Goal: Contribute content: Contribute content

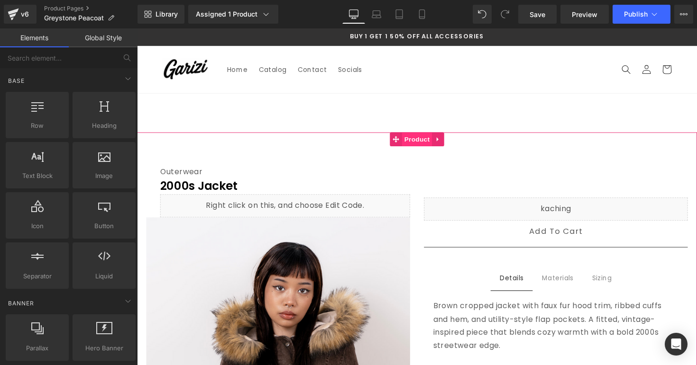
click at [415, 145] on span "Product" at bounding box center [424, 142] width 31 height 14
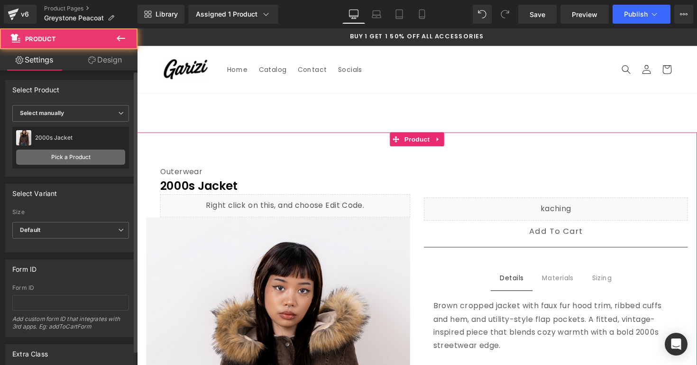
click at [110, 151] on link "Pick a Product" at bounding box center [70, 157] width 109 height 15
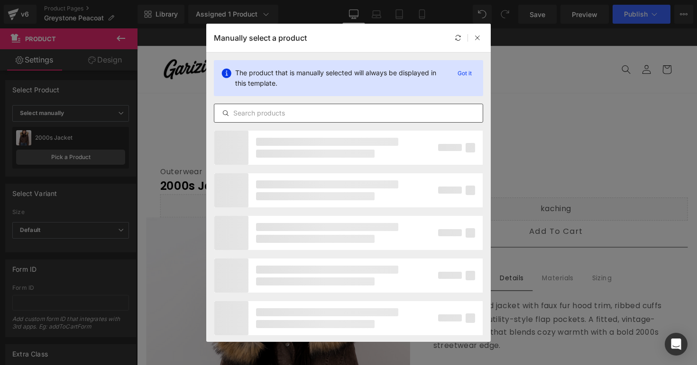
click at [238, 119] on div at bounding box center [348, 113] width 269 height 19
click at [243, 113] on input "text" at bounding box center [348, 113] width 268 height 11
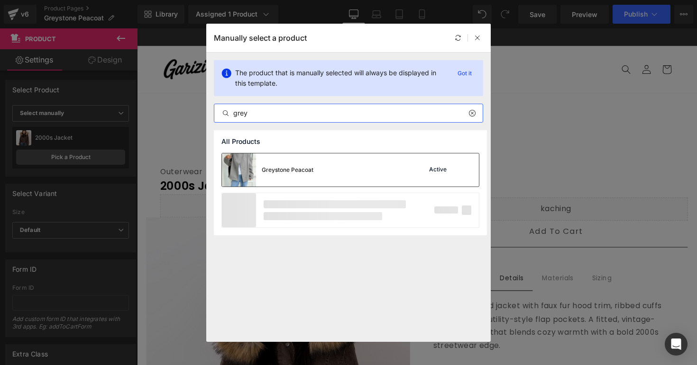
type input "grey"
click at [273, 167] on div "Greystone Peacoat" at bounding box center [288, 170] width 52 height 9
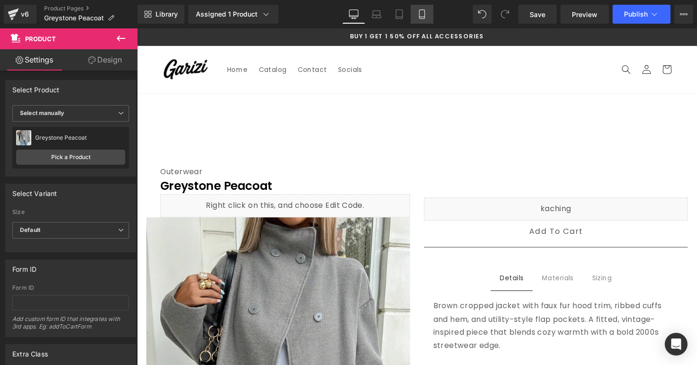
click at [423, 22] on link "Mobile" at bounding box center [421, 14] width 23 height 19
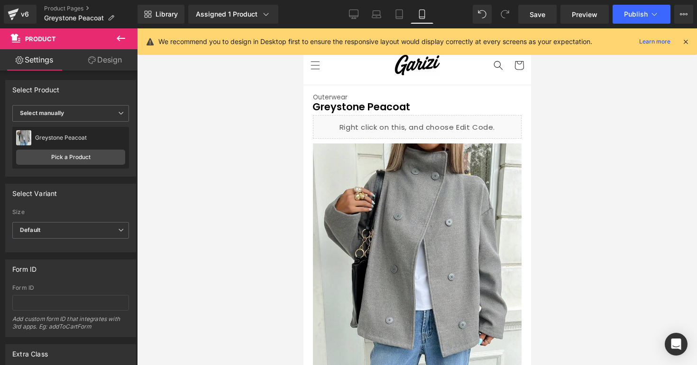
click at [684, 39] on icon at bounding box center [685, 41] width 9 height 9
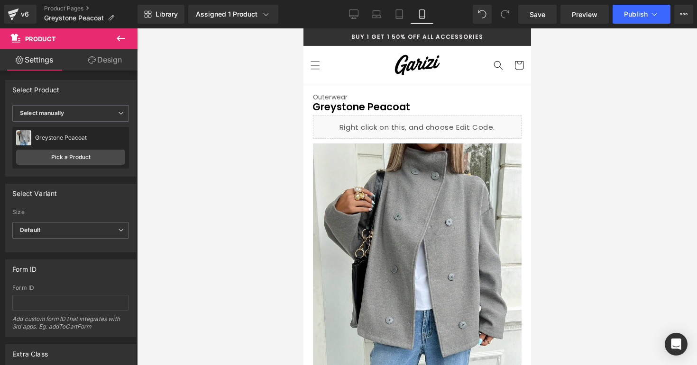
click at [554, 94] on div at bounding box center [417, 196] width 560 height 337
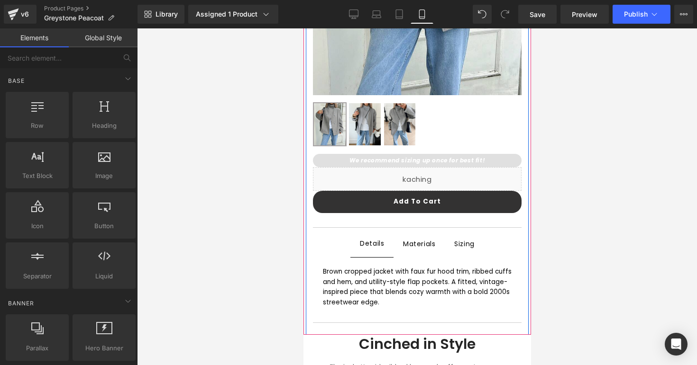
scroll to position [353, 0]
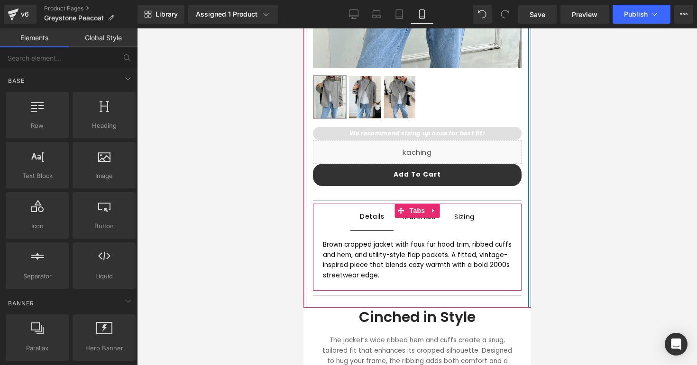
click at [427, 223] on span "Materials Text Block" at bounding box center [418, 217] width 51 height 27
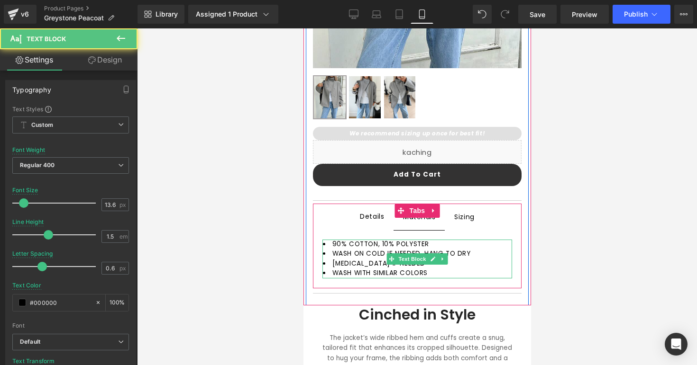
click at [374, 245] on span "90% COTTON, 10% POLYSTER" at bounding box center [380, 244] width 97 height 9
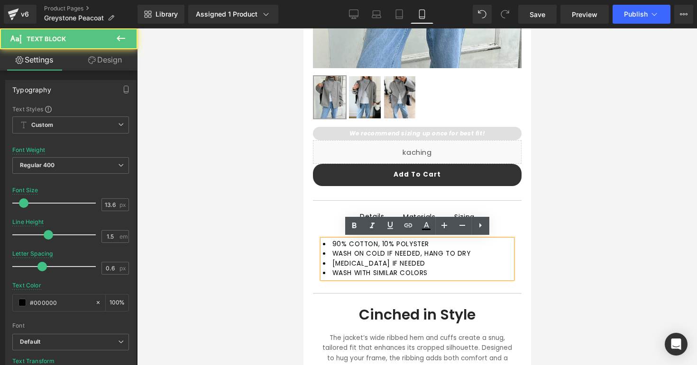
click at [372, 245] on span "90% COTTON, 10% POLYSTER" at bounding box center [380, 244] width 97 height 9
click at [376, 245] on span "90% COTTON, 10% POLYSTER" at bounding box center [380, 244] width 97 height 9
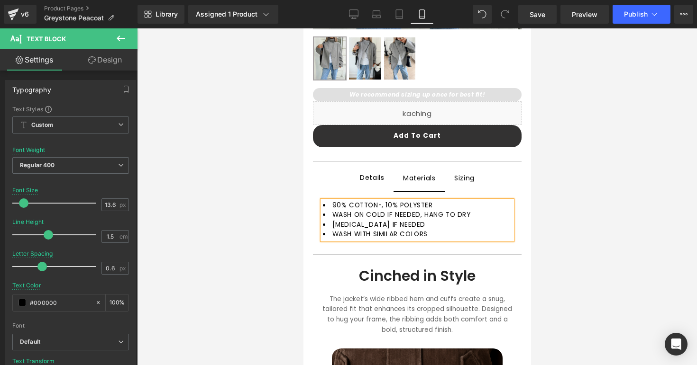
scroll to position [387, 0]
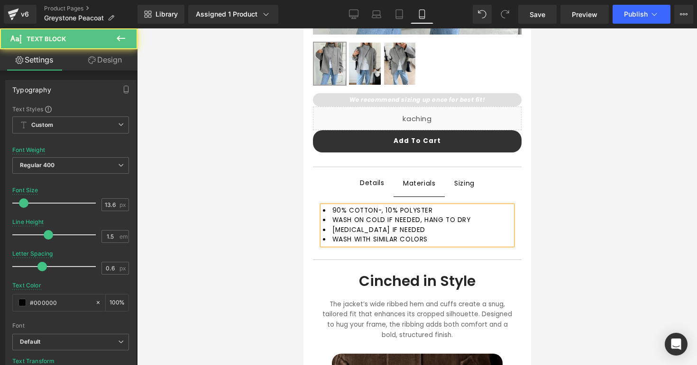
click at [379, 212] on span "90% COTTON-, 10% POLYSTER" at bounding box center [382, 210] width 100 height 9
click at [377, 209] on span "90% COTTON-,WOOL BLEND 10% POLYSTER" at bounding box center [404, 210] width 144 height 9
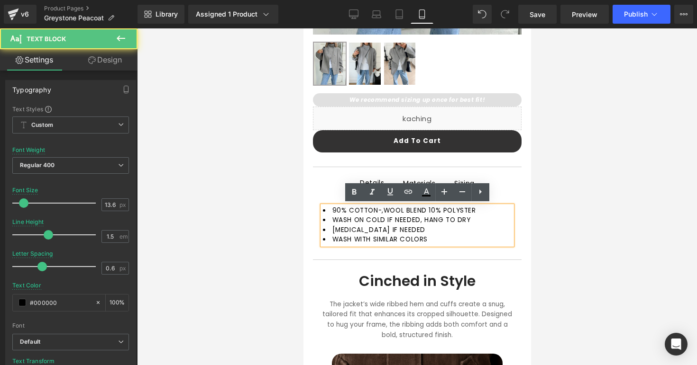
click at [382, 213] on span "90% COTTON-,WOOL BLEND 10% POLYSTER" at bounding box center [404, 210] width 144 height 9
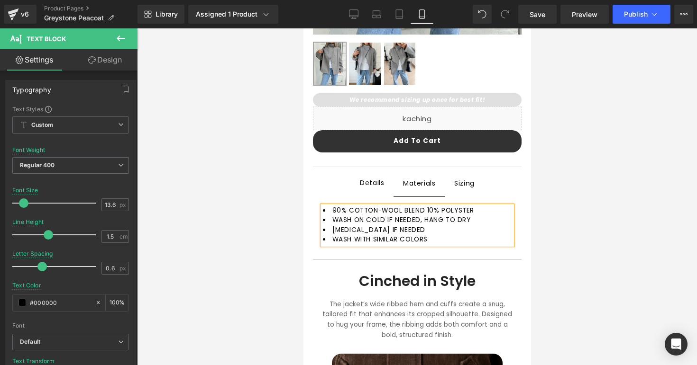
click at [422, 209] on span "90% COTTON-WOOL BLEND 10% POLYSTER" at bounding box center [403, 210] width 142 height 9
click at [431, 228] on li "LOW IRON IF NEEDED" at bounding box center [416, 230] width 189 height 9
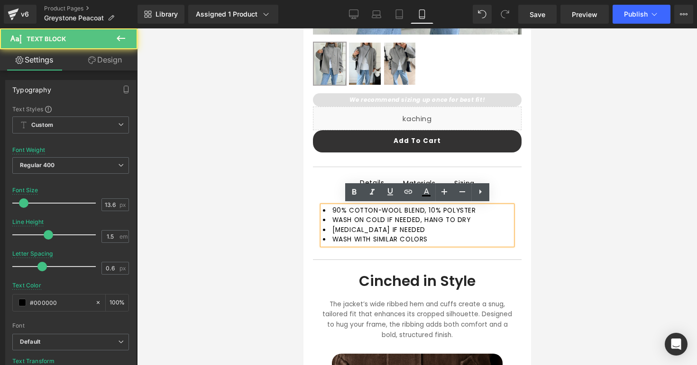
click at [442, 236] on li "WASH WITH SIMILAR COLORS" at bounding box center [416, 239] width 189 height 9
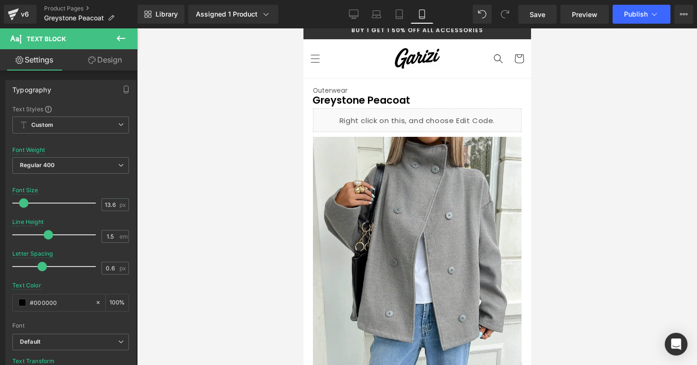
scroll to position [0, 0]
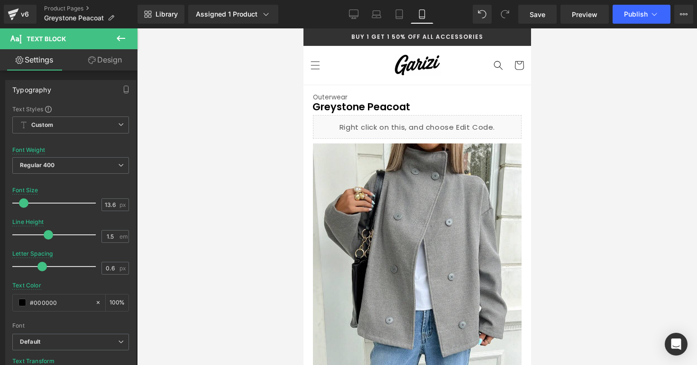
click at [551, 117] on div at bounding box center [417, 196] width 560 height 337
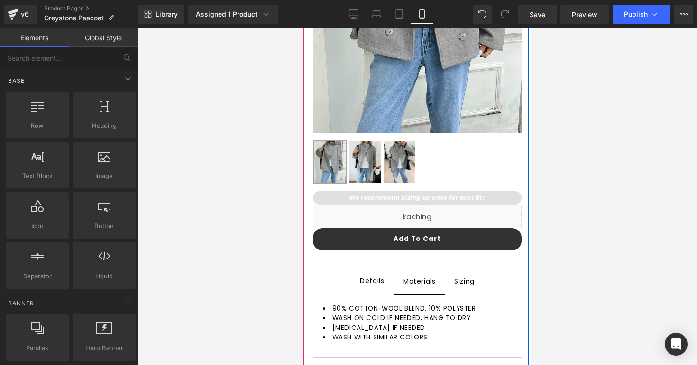
scroll to position [297, 0]
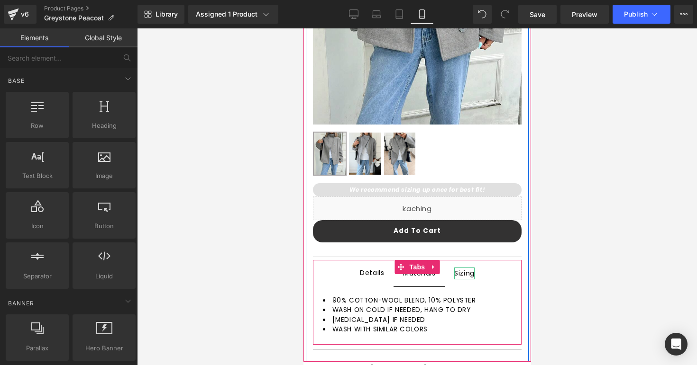
click at [458, 272] on div "Sizing" at bounding box center [464, 274] width 20 height 12
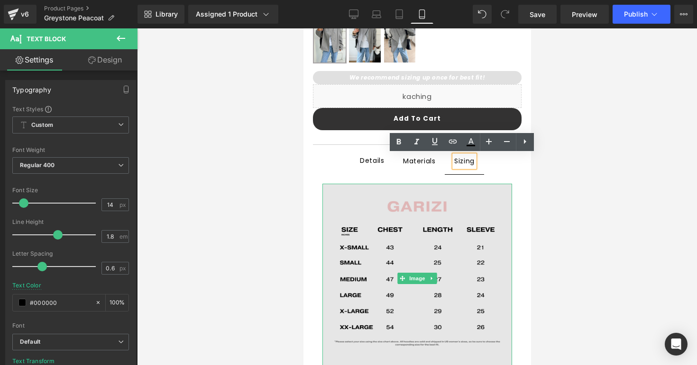
scroll to position [409, 0]
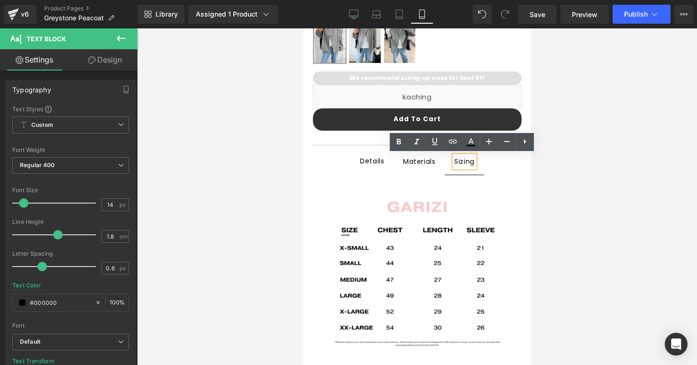
click at [366, 167] on span "Details Text Block" at bounding box center [371, 161] width 43 height 27
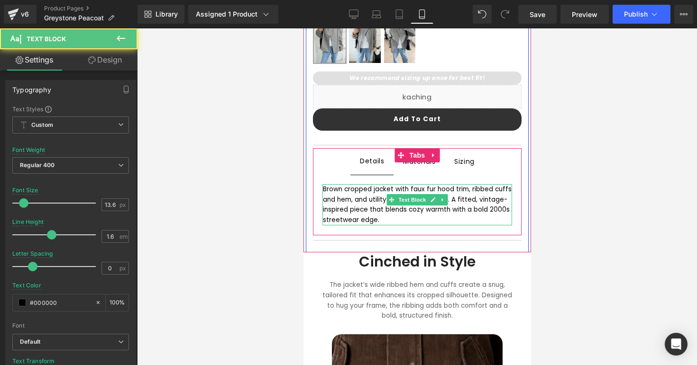
click at [368, 201] on div "Brown cropped jacket with faux fur hood trim, ribbed cuffs and hem, and utility…" at bounding box center [416, 204] width 189 height 41
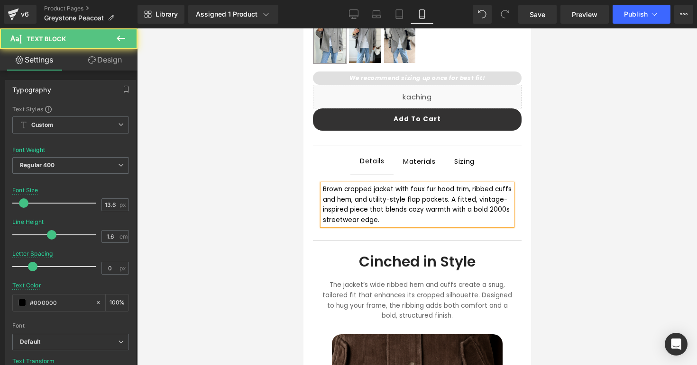
click at [366, 201] on div "Brown cropped jacket with faux fur hood trim, ribbed cuffs and hem, and utility…" at bounding box center [416, 204] width 189 height 41
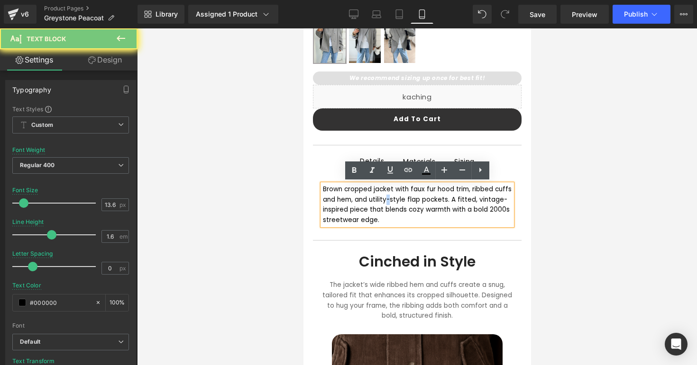
click at [366, 201] on div "Brown cropped jacket with faux fur hood trim, ribbed cuffs and hem, and utility…" at bounding box center [416, 204] width 189 height 41
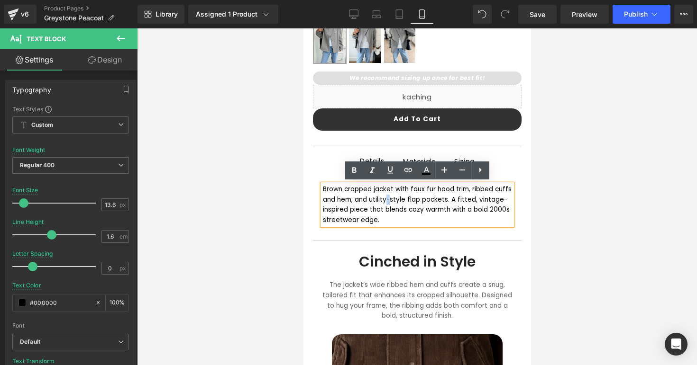
click at [366, 201] on div "Brown cropped jacket with faux fur hood trim, ribbed cuffs and hem, and utility…" at bounding box center [416, 204] width 189 height 41
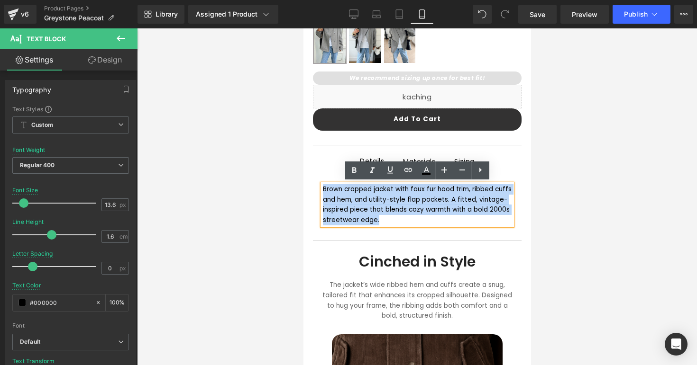
click at [366, 201] on div "Brown cropped jacket with faux fur hood trim, ribbed cuffs and hem, and utility…" at bounding box center [416, 204] width 189 height 41
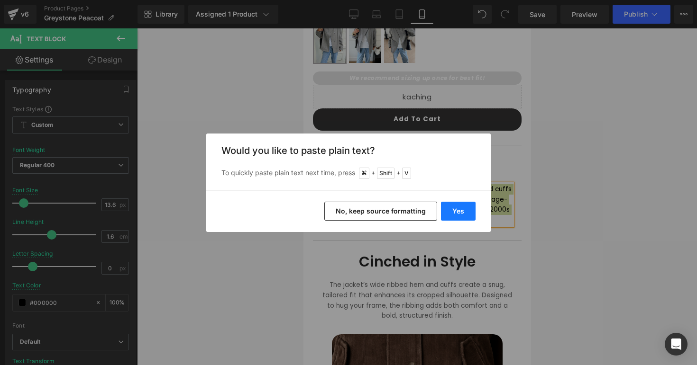
click at [454, 212] on button "Yes" at bounding box center [458, 211] width 35 height 19
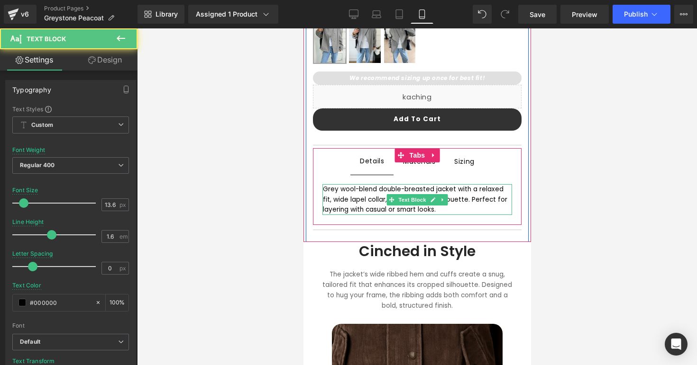
click at [461, 209] on div "Grey wool-blend double-breasted jacket with a relaxed fit, wide lapel collar, a…" at bounding box center [416, 199] width 189 height 31
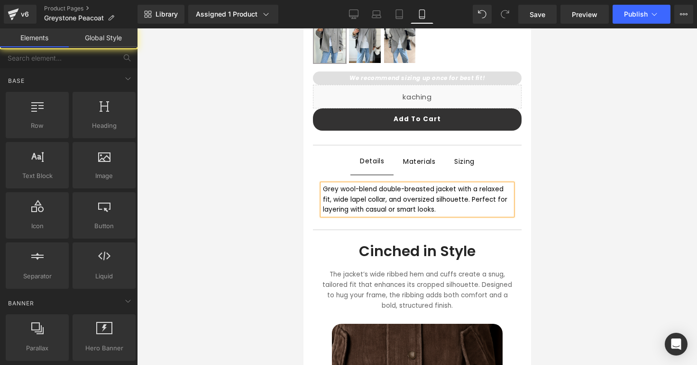
click at [569, 210] on div at bounding box center [417, 196] width 560 height 337
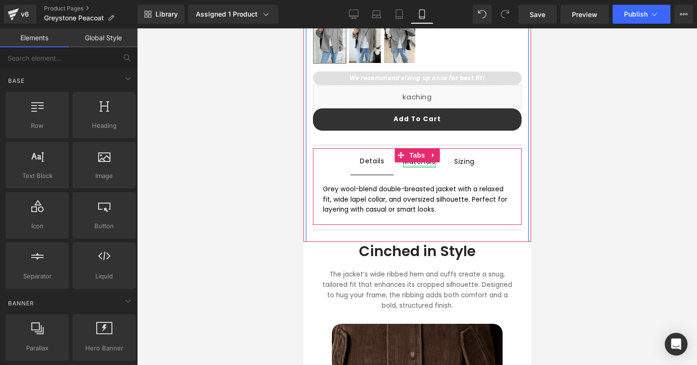
click at [417, 166] on div at bounding box center [418, 166] width 32 height 2
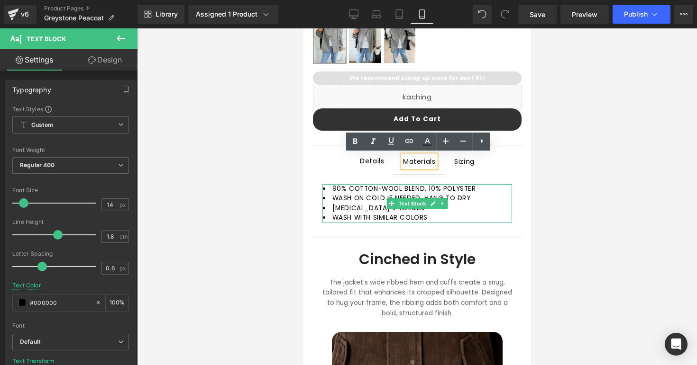
click at [337, 191] on span "90% COTTON-WOOL BLEND, 10% POLYSTER" at bounding box center [404, 188] width 144 height 9
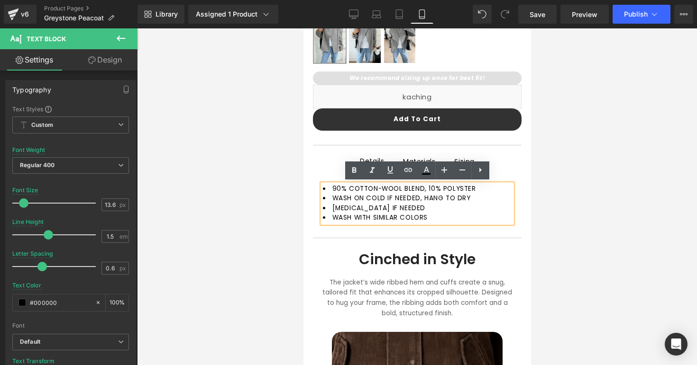
click at [336, 190] on span "90% COTTON-WOOL BLEND, 10% POLYSTER" at bounding box center [404, 188] width 144 height 9
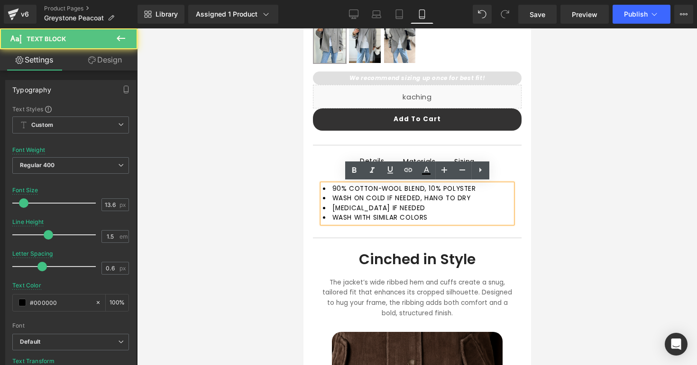
click at [300, 185] on div at bounding box center [417, 196] width 560 height 337
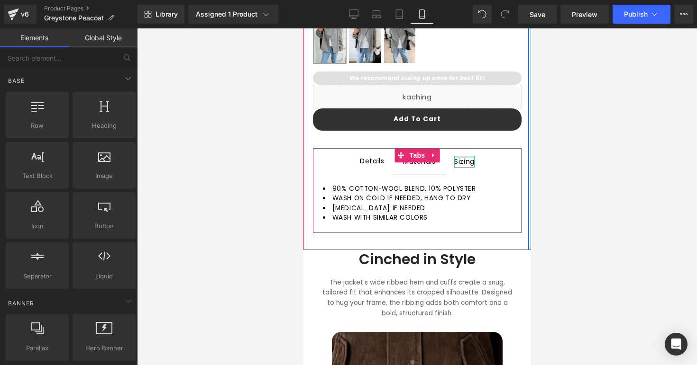
click at [458, 157] on div at bounding box center [464, 157] width 20 height 2
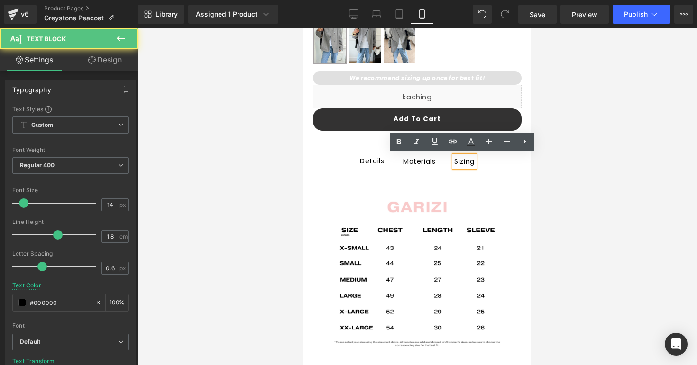
click at [370, 168] on span "Details Text Block" at bounding box center [371, 161] width 43 height 27
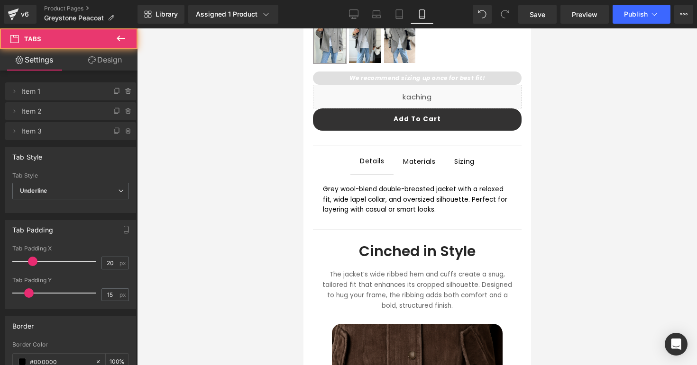
click at [285, 198] on div at bounding box center [417, 196] width 560 height 337
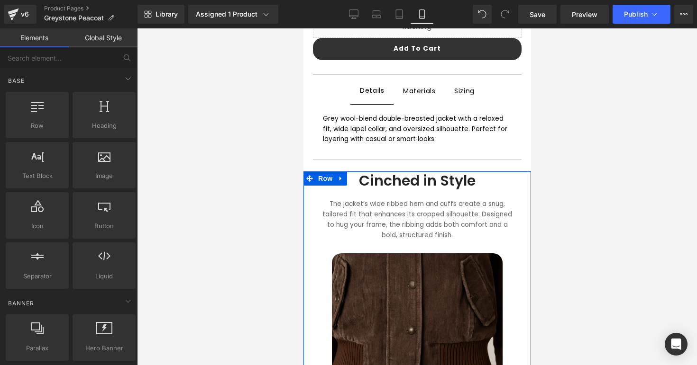
scroll to position [501, 0]
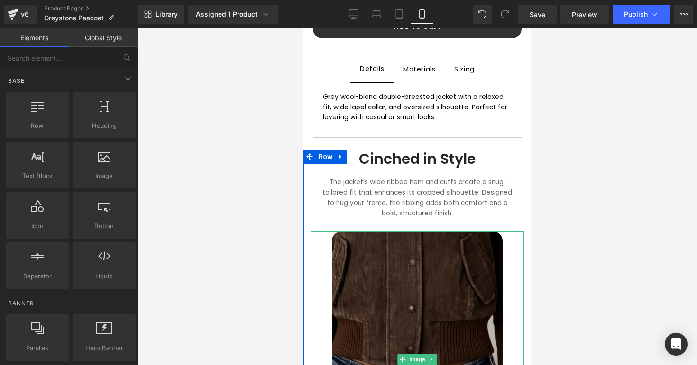
click at [383, 258] on img at bounding box center [416, 360] width 171 height 256
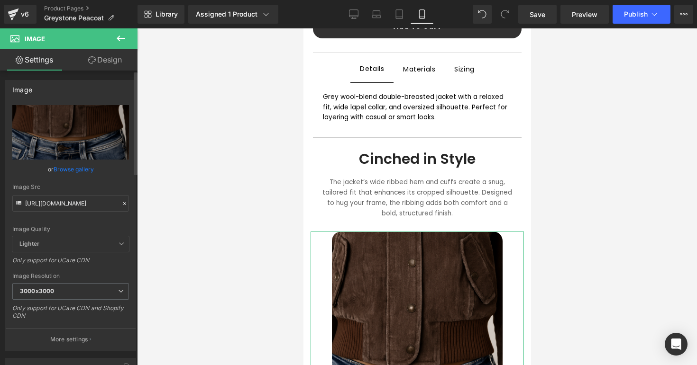
click at [64, 173] on link "Browse gallery" at bounding box center [74, 169] width 40 height 17
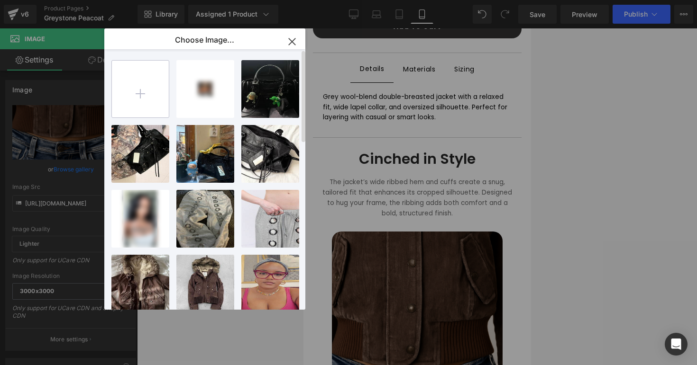
click at [147, 92] on input "file" at bounding box center [140, 89] width 57 height 57
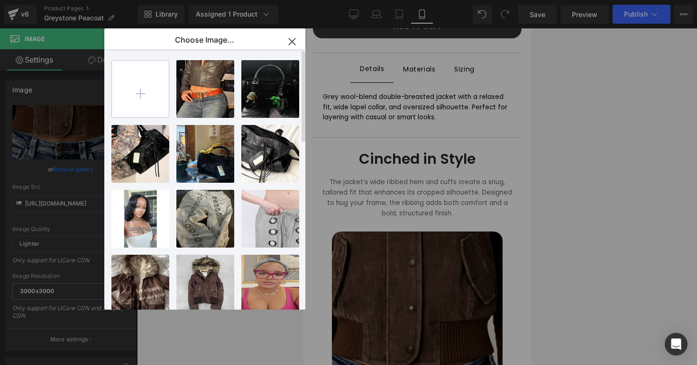
type input "C:\fakepath\Screenshot 2025-09-10 at 10.12.38 PM.png"
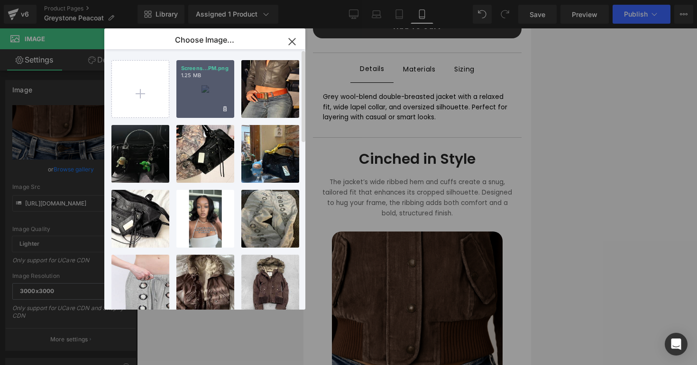
click at [197, 106] on div "Screens...PM.png 1.25 MB" at bounding box center [205, 89] width 58 height 58
type input "https://ucarecdn.com/baf90574-f61c-4e9d-987d-9a1fab2c39dd/-/format/auto/-/previ…"
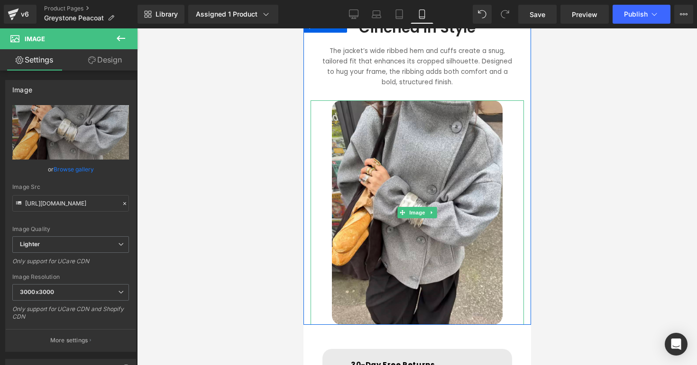
scroll to position [580, 0]
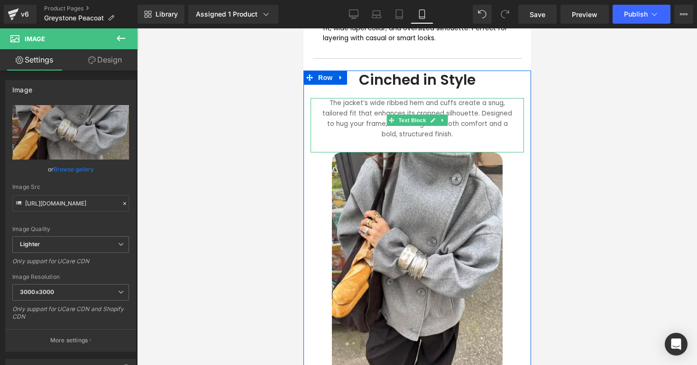
click at [363, 112] on font "The jacket’s wide ribbed hem and cuffs create a snug, tailored fit that enhance…" at bounding box center [417, 119] width 190 height 40
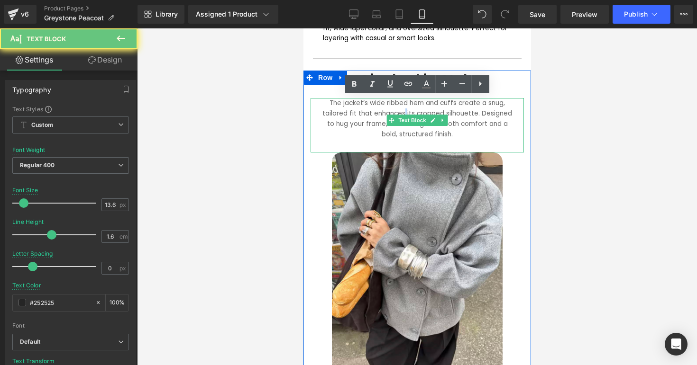
click at [363, 112] on font "The jacket’s wide ribbed hem and cuffs create a snug, tailored fit that enhance…" at bounding box center [417, 119] width 190 height 40
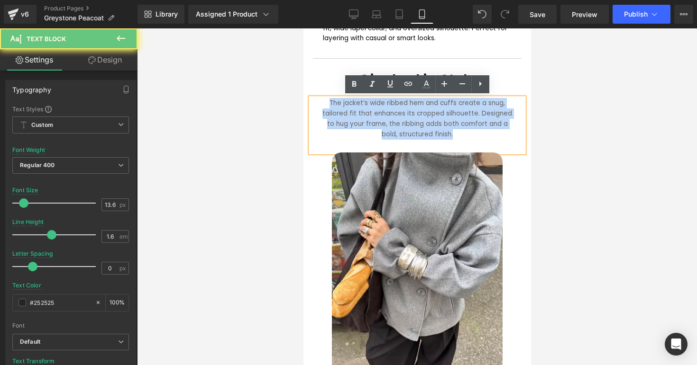
click at [363, 112] on font "The jacket’s wide ribbed hem and cuffs create a snug, tailored fit that enhance…" at bounding box center [417, 119] width 190 height 40
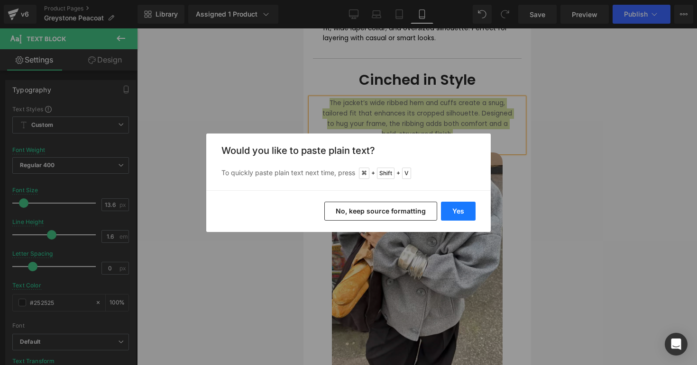
click at [452, 211] on button "Yes" at bounding box center [458, 211] width 35 height 19
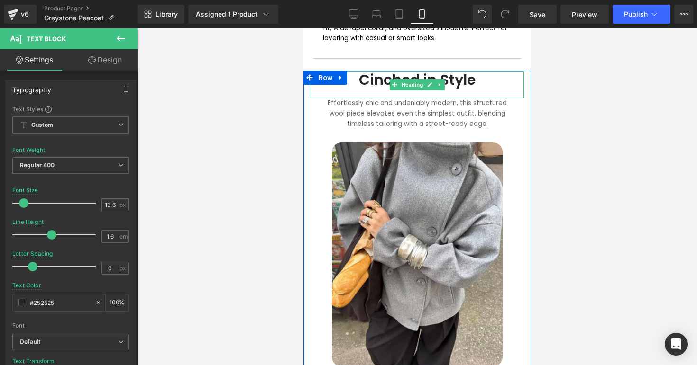
click at [484, 79] on h1 "Cinched in Style" at bounding box center [416, 80] width 194 height 17
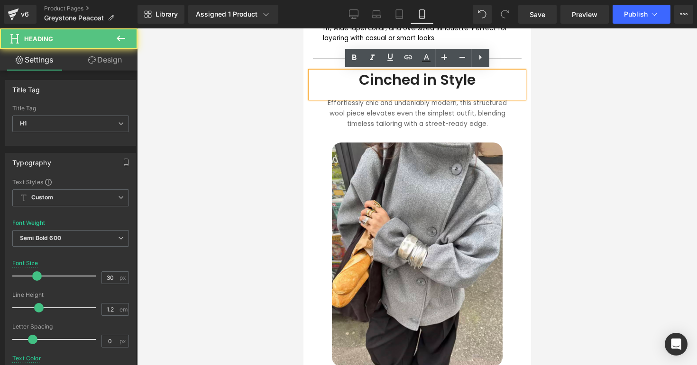
click at [373, 82] on h1 "Cinched in Style" at bounding box center [416, 80] width 194 height 17
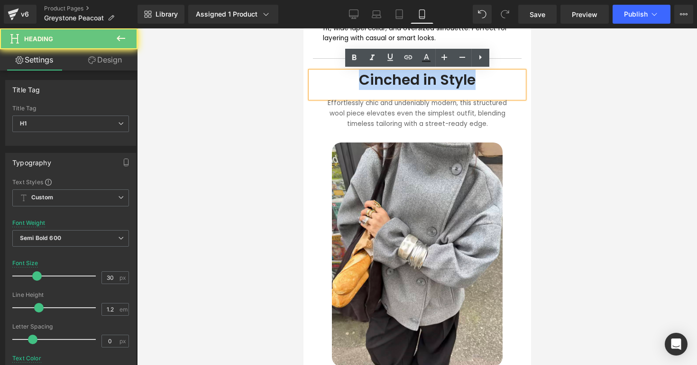
click at [373, 82] on h1 "Cinched in Style" at bounding box center [416, 80] width 194 height 17
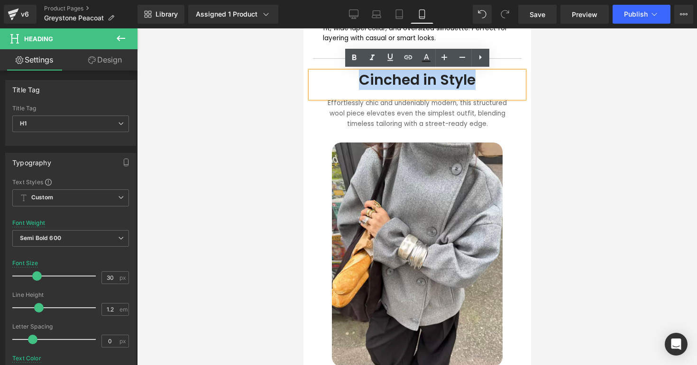
paste div
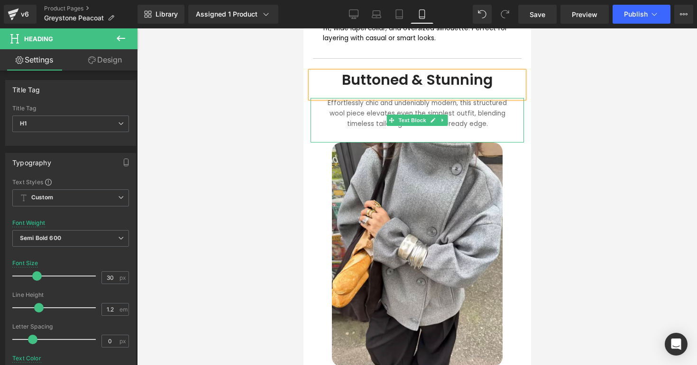
click at [448, 135] on div "Effortlessly chic and undeniably modern, this structured wool piece elevates ev…" at bounding box center [416, 120] width 213 height 44
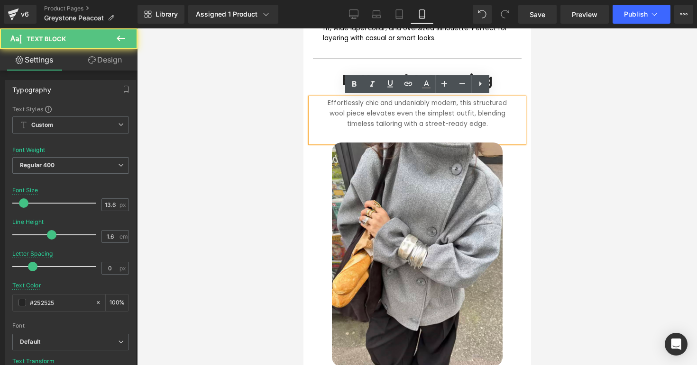
click at [576, 141] on div at bounding box center [417, 196] width 560 height 337
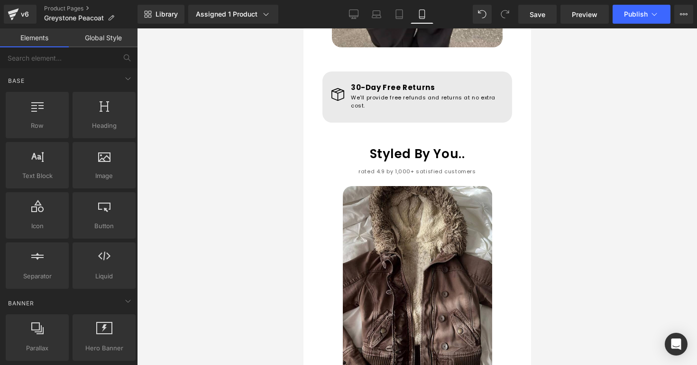
scroll to position [909, 0]
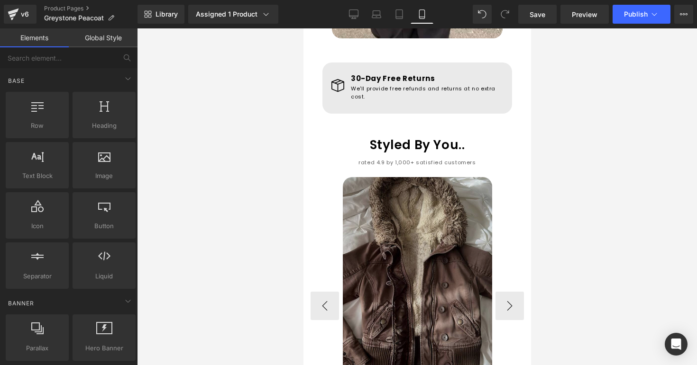
click at [458, 228] on img at bounding box center [416, 276] width 149 height 199
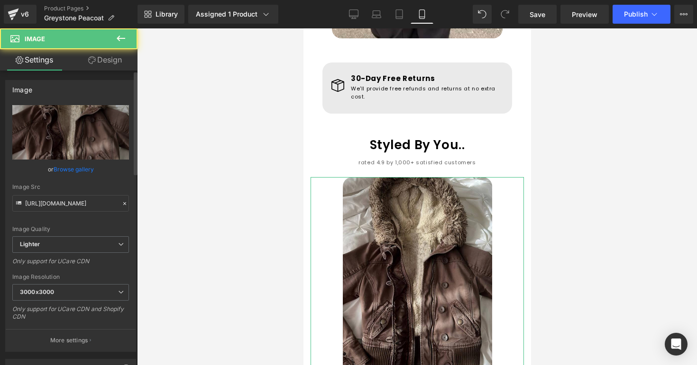
click at [72, 170] on link "Browse gallery" at bounding box center [74, 169] width 40 height 17
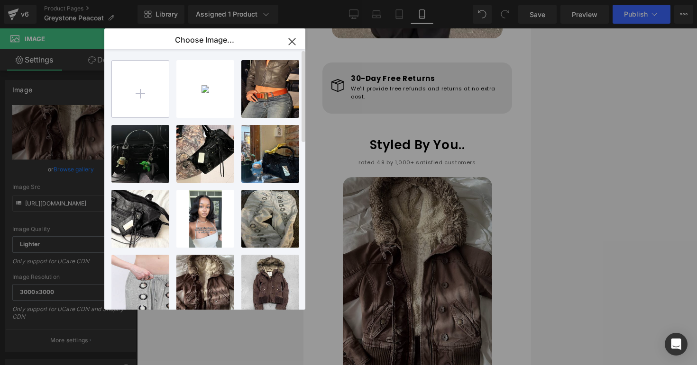
click at [145, 98] on input "file" at bounding box center [140, 89] width 57 height 57
type input "C:\fakepath\Screenshot 2025-09-10 at 10.11.50 PM.png"
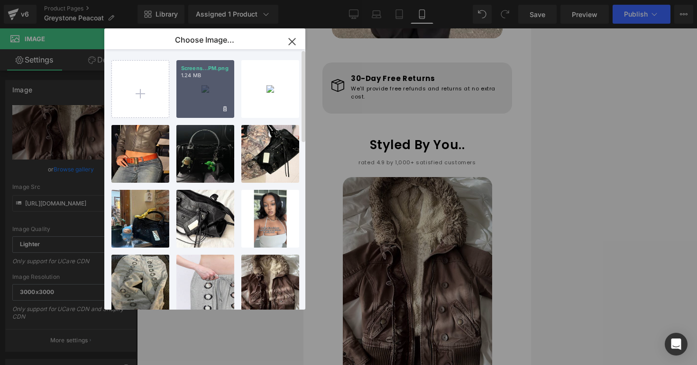
click at [200, 107] on div "Screens...PM.png 1.24 MB" at bounding box center [205, 89] width 58 height 58
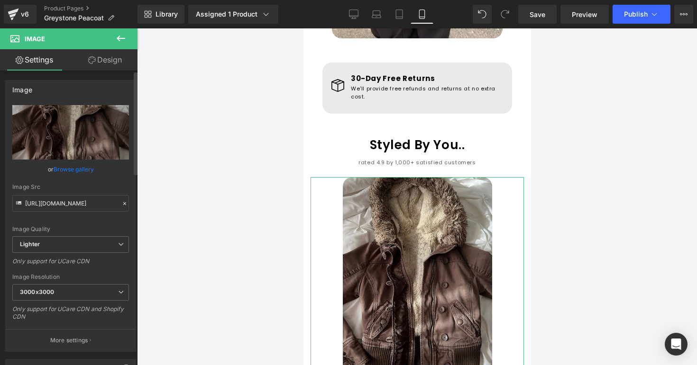
click at [76, 172] on link "Browse gallery" at bounding box center [74, 169] width 40 height 17
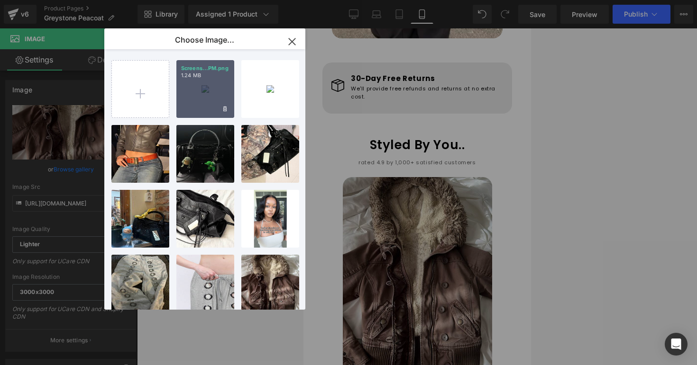
click at [190, 107] on div "Screens...PM.png 1.24 MB" at bounding box center [205, 89] width 58 height 58
type input "https://ucarecdn.com/646f4514-e3b5-4015-8830-e75b72e0d923/-/format/auto/-/previ…"
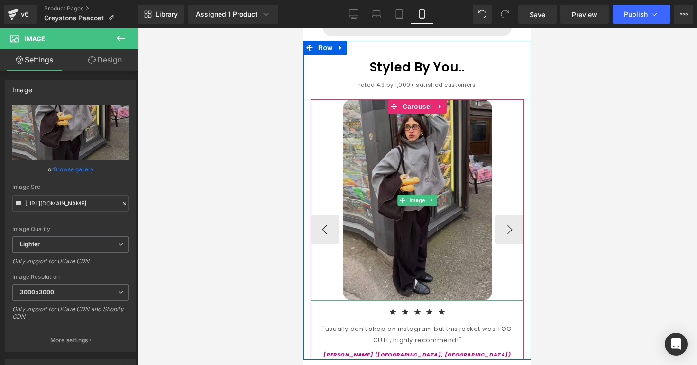
scroll to position [989, 0]
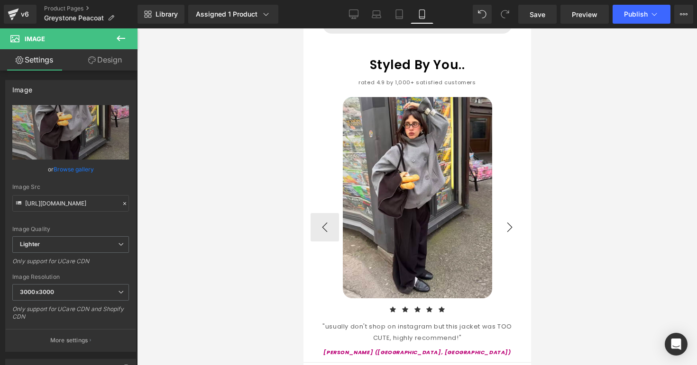
click at [511, 229] on button "›" at bounding box center [509, 227] width 28 height 28
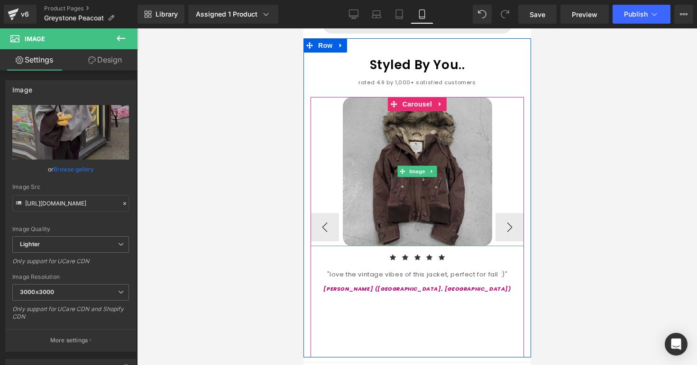
click at [444, 227] on img at bounding box center [416, 171] width 149 height 149
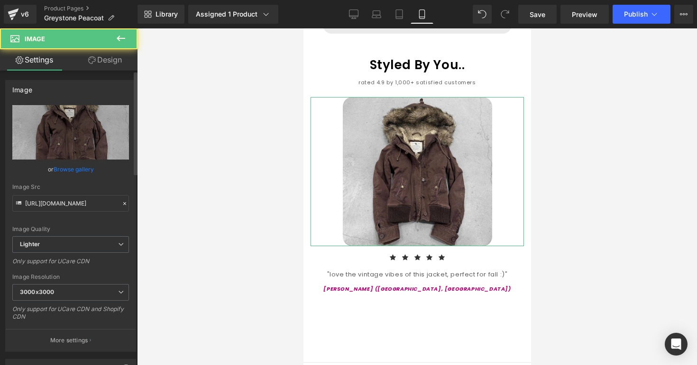
click at [85, 174] on link "Browse gallery" at bounding box center [74, 169] width 40 height 17
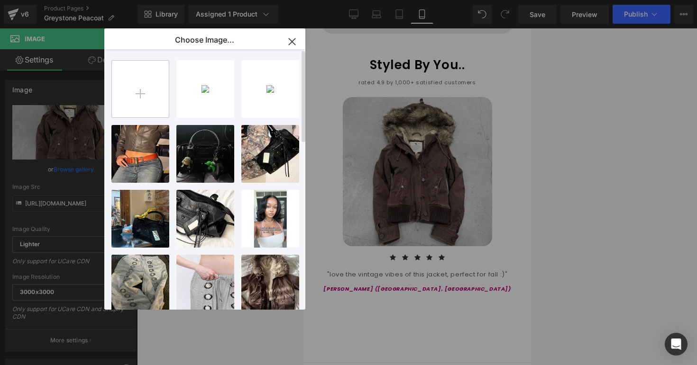
click at [137, 107] on input "file" at bounding box center [140, 89] width 57 height 57
type input "C:\fakepath\Screenshot 2025-09-10 at 10.12.04 PM.png"
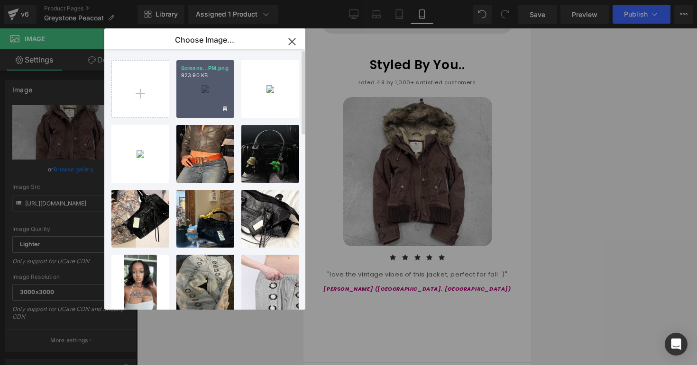
click at [202, 84] on div "Screens...PM.png 923.90 KB" at bounding box center [205, 89] width 58 height 58
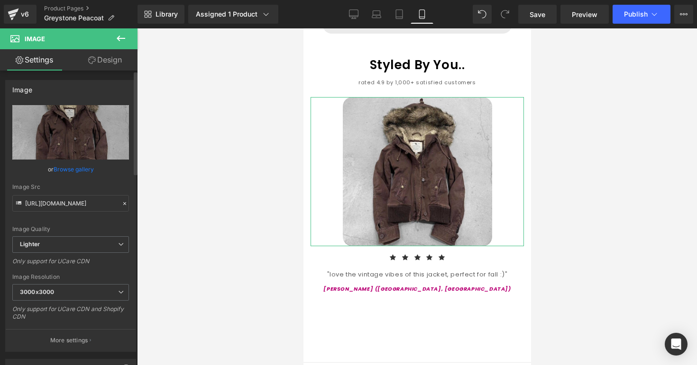
click at [85, 165] on link "Browse gallery" at bounding box center [74, 169] width 40 height 17
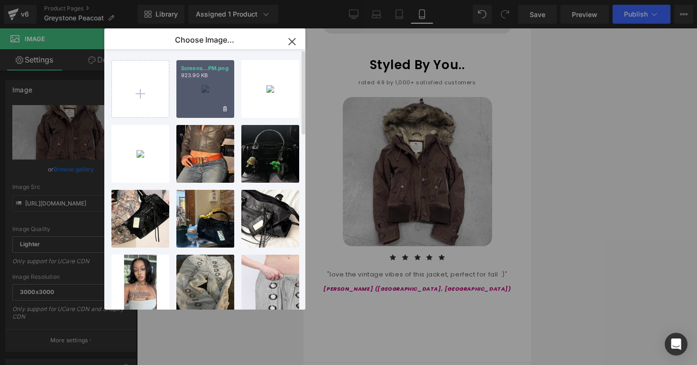
click at [190, 93] on div "Screens...PM.png 923.90 KB" at bounding box center [205, 89] width 58 height 58
type input "https://ucarecdn.com/9241765f-c760-42df-9661-59a599373213/-/format/auto/-/previ…"
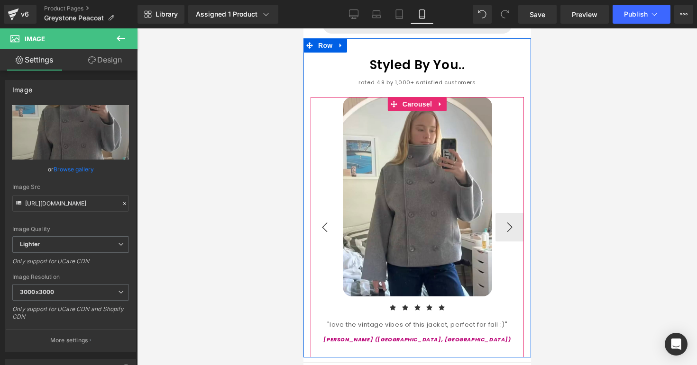
click at [325, 215] on button "‹" at bounding box center [324, 227] width 28 height 28
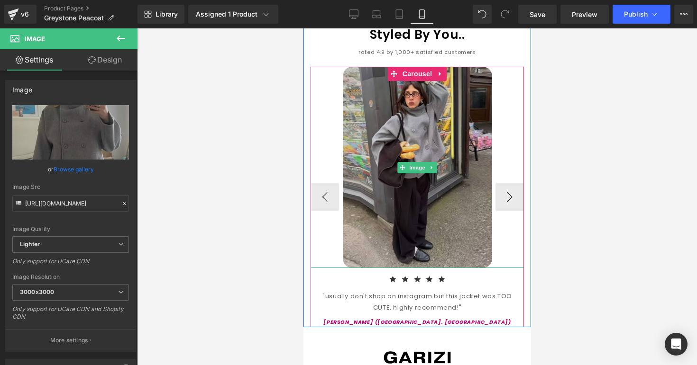
scroll to position [1027, 0]
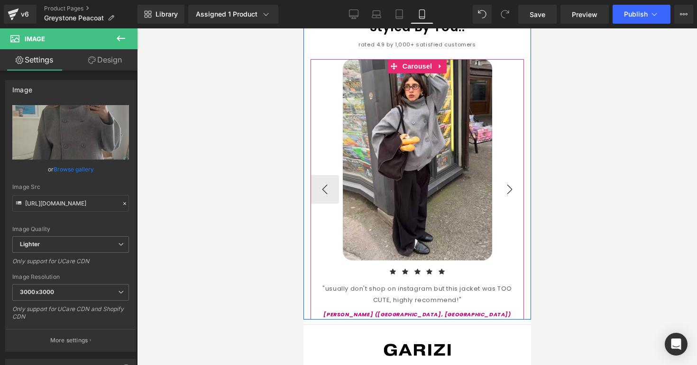
click at [505, 180] on button "›" at bounding box center [509, 189] width 28 height 28
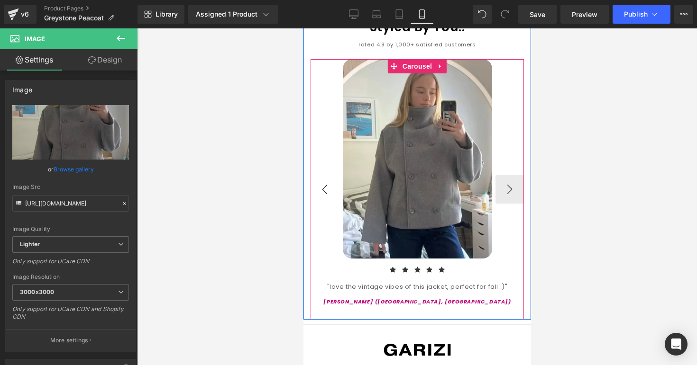
click at [336, 182] on button "‹" at bounding box center [324, 189] width 28 height 28
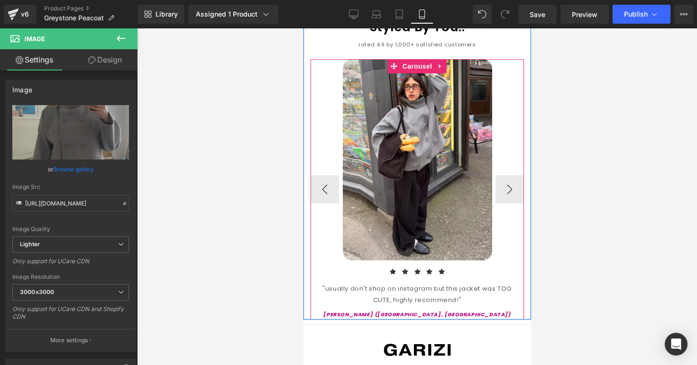
click at [375, 310] on p "Jill P. (Fort Lauderdale, FL)" at bounding box center [416, 314] width 213 height 9
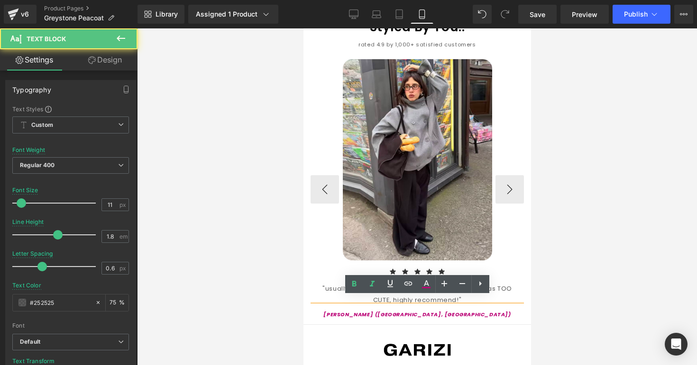
click at [387, 311] on icon "Jill P. (Fort Lauderdale, FL)" at bounding box center [416, 315] width 187 height 8
click at [440, 310] on p "Jill P. (Fort Lauderdale, FL)" at bounding box center [416, 314] width 213 height 9
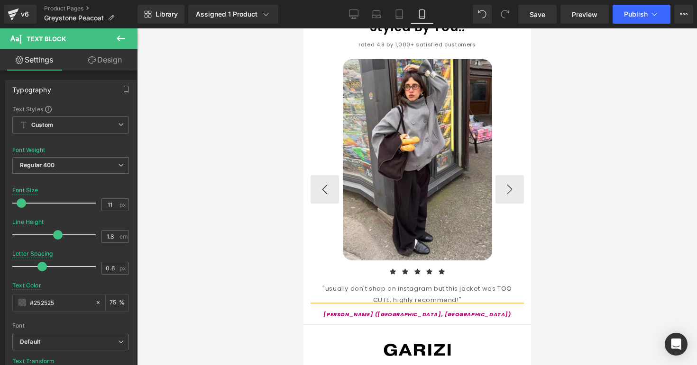
click at [487, 310] on p "Jill P. (Queens, NY)" at bounding box center [416, 314] width 213 height 9
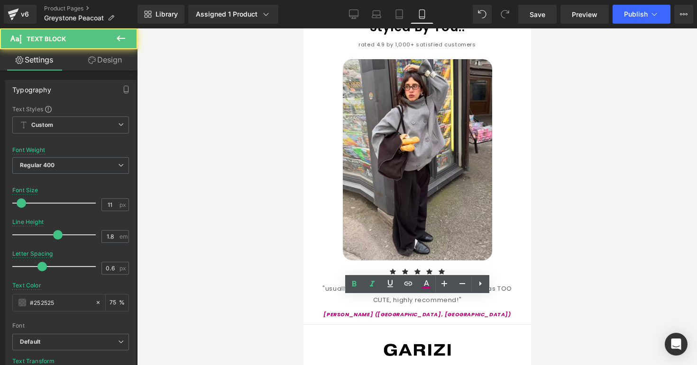
click at [554, 284] on div at bounding box center [417, 196] width 560 height 337
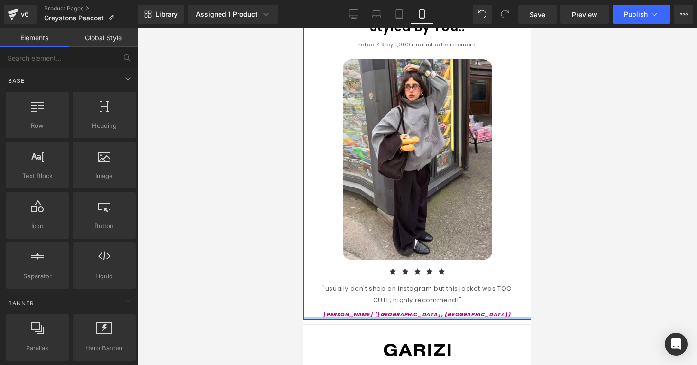
click at [377, 318] on div at bounding box center [417, 319] width 228 height 2
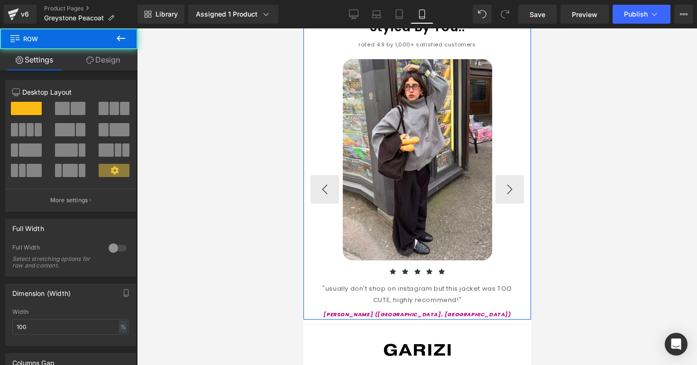
click at [397, 307] on span "Text Block" at bounding box center [411, 312] width 31 height 11
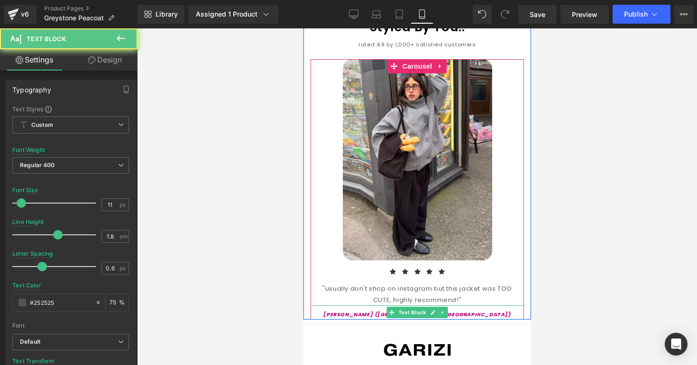
click at [377, 318] on div at bounding box center [417, 319] width 228 height 2
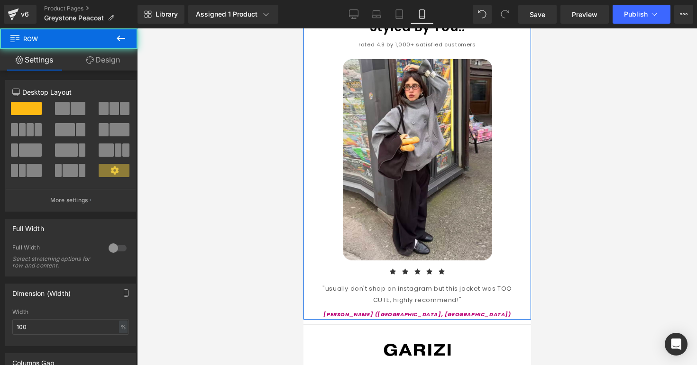
click at [398, 318] on div at bounding box center [417, 319] width 228 height 2
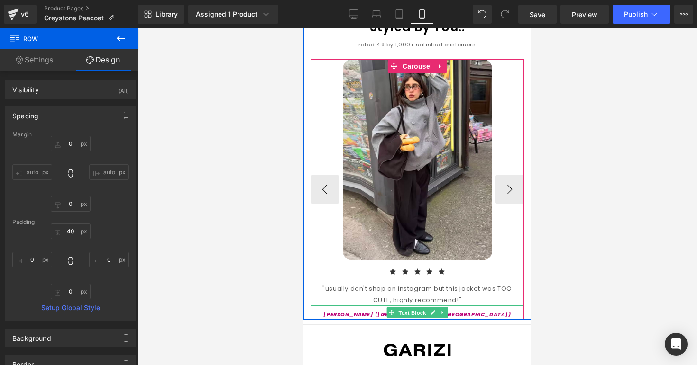
click at [401, 308] on span "Text Block" at bounding box center [411, 313] width 31 height 11
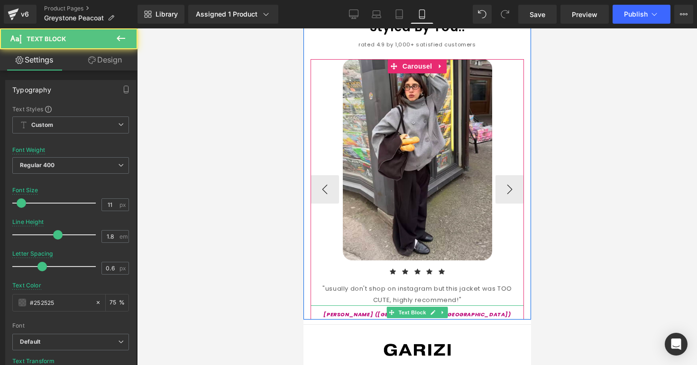
click at [386, 310] on p "Jill P. (Queens, NY)" at bounding box center [416, 314] width 213 height 9
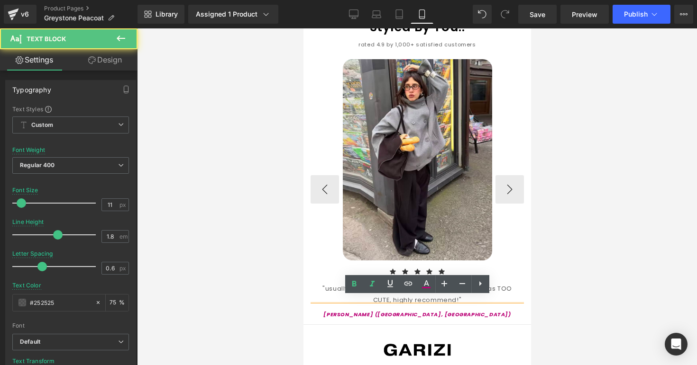
click at [399, 311] on icon "Jill P. (Queens, NY)" at bounding box center [416, 315] width 187 height 8
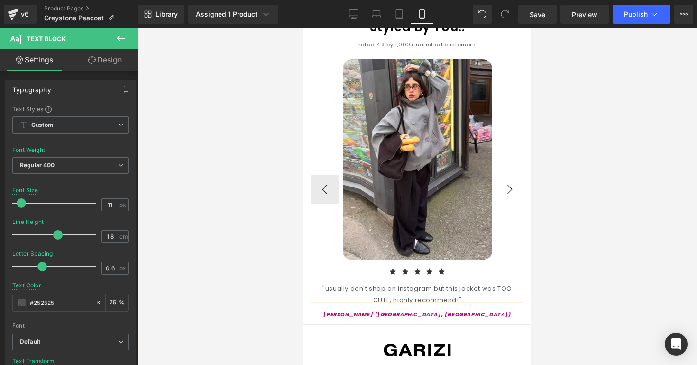
click at [515, 185] on button "›" at bounding box center [509, 189] width 28 height 28
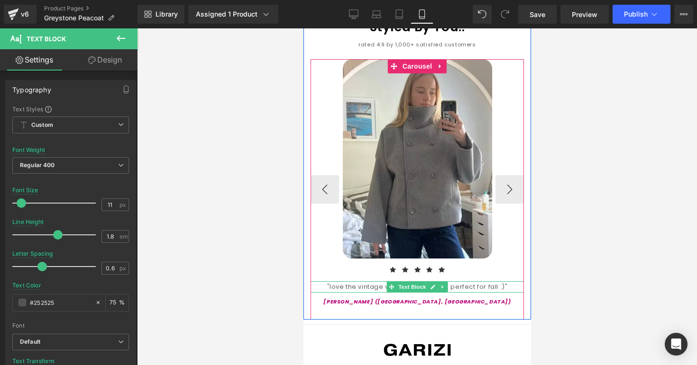
click at [353, 282] on div ""love the vintage vibes of this jacket, perfect for fall :)"" at bounding box center [416, 287] width 213 height 11
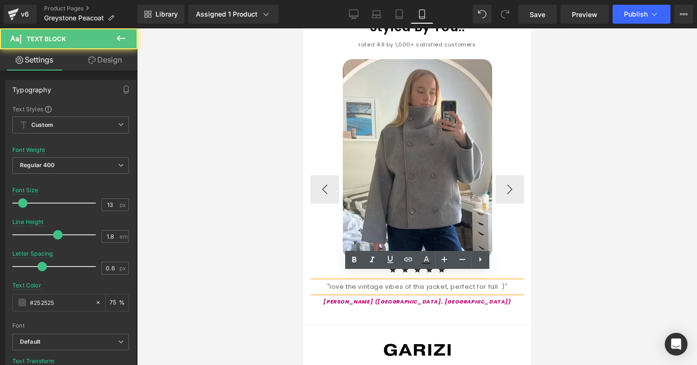
click at [383, 282] on div ""love the vintage vibes of this jacket, perfect for fall :)"" at bounding box center [416, 287] width 213 height 11
click at [385, 282] on div ""love the vintage vibes of this jacket, perfect for fall :)"" at bounding box center [416, 287] width 213 height 11
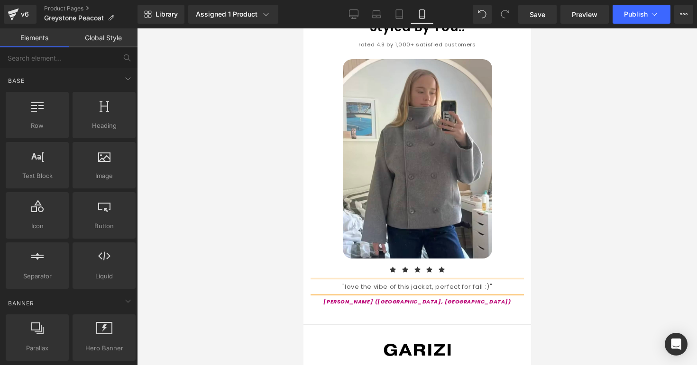
click at [546, 271] on div at bounding box center [417, 196] width 560 height 337
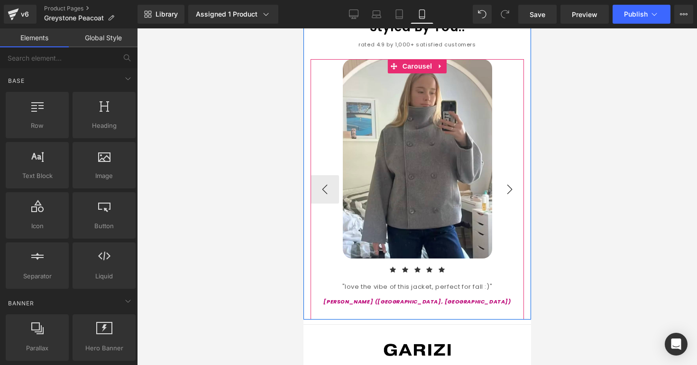
click at [510, 179] on button "›" at bounding box center [509, 189] width 28 height 28
click at [331, 182] on button "‹" at bounding box center [324, 189] width 28 height 28
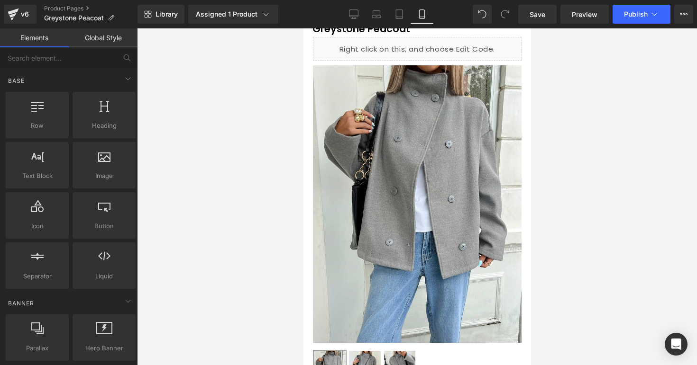
scroll to position [0, 0]
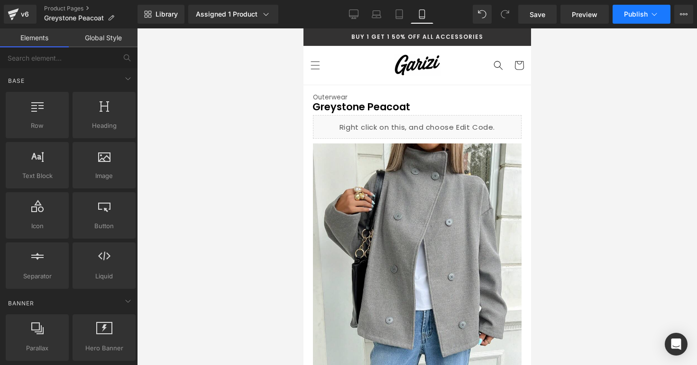
click at [631, 9] on button "Publish" at bounding box center [641, 14] width 58 height 19
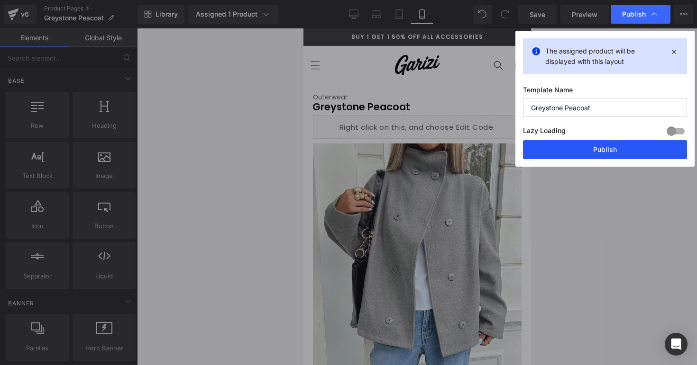
click at [561, 155] on button "Publish" at bounding box center [605, 149] width 164 height 19
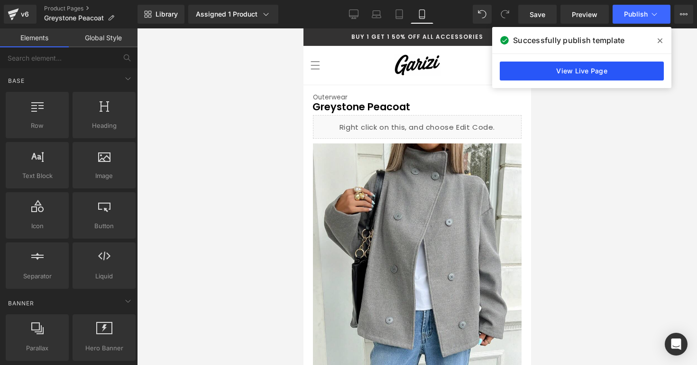
click at [574, 80] on link "View Live Page" at bounding box center [582, 71] width 164 height 19
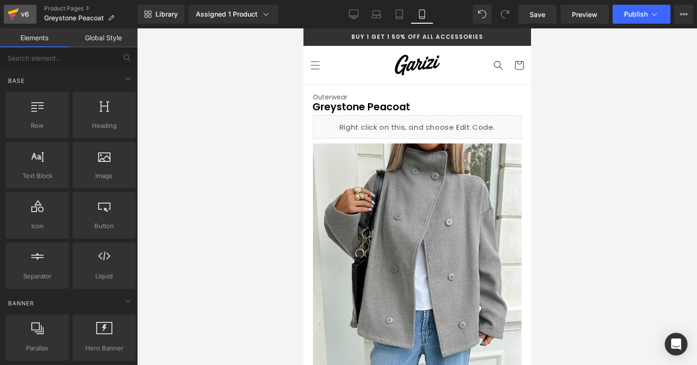
click at [21, 19] on div "v6" at bounding box center [25, 14] width 12 height 12
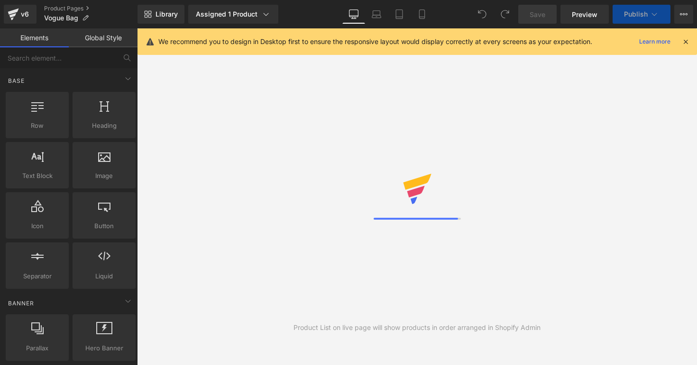
click at [420, 13] on icon at bounding box center [421, 13] width 9 height 9
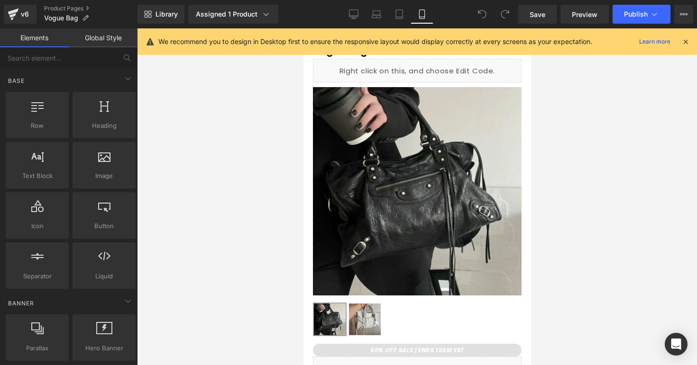
click at [682, 44] on icon at bounding box center [685, 41] width 9 height 9
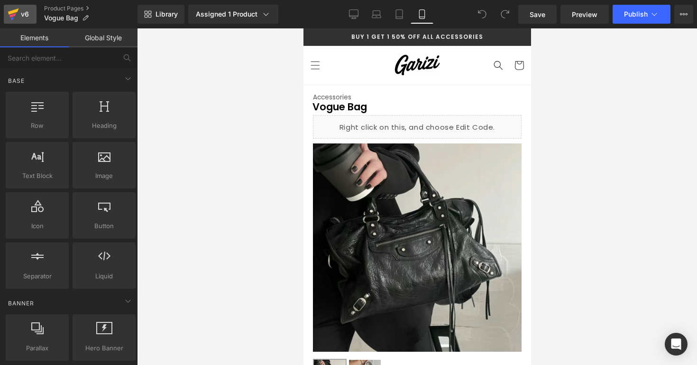
click at [18, 13] on icon at bounding box center [13, 14] width 11 height 24
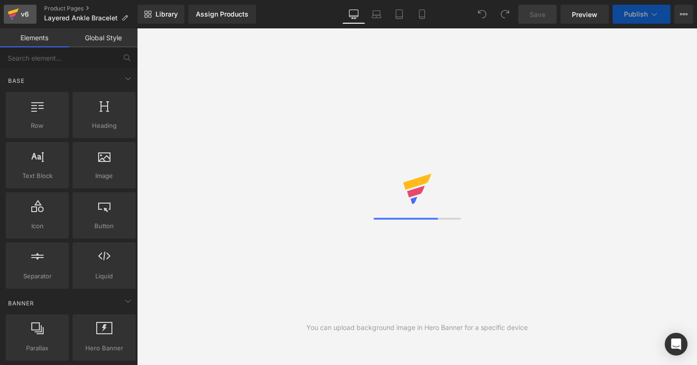
click at [18, 10] on icon at bounding box center [13, 14] width 11 height 24
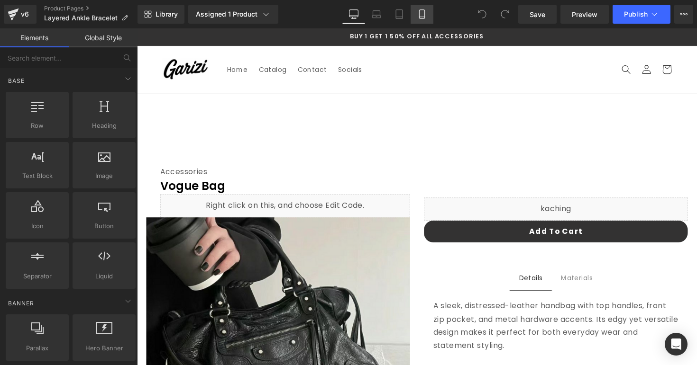
click at [422, 16] on icon at bounding box center [421, 13] width 9 height 9
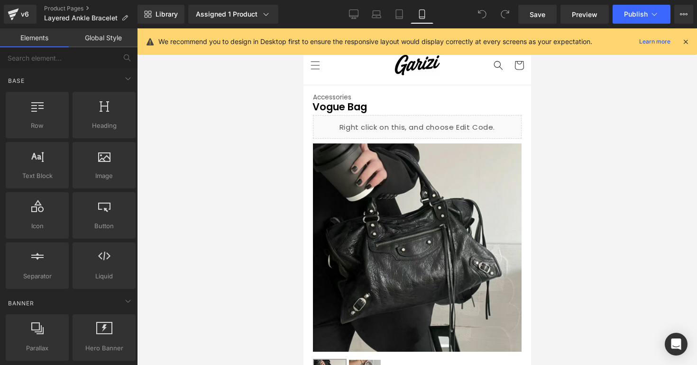
click at [682, 37] on icon at bounding box center [685, 41] width 9 height 9
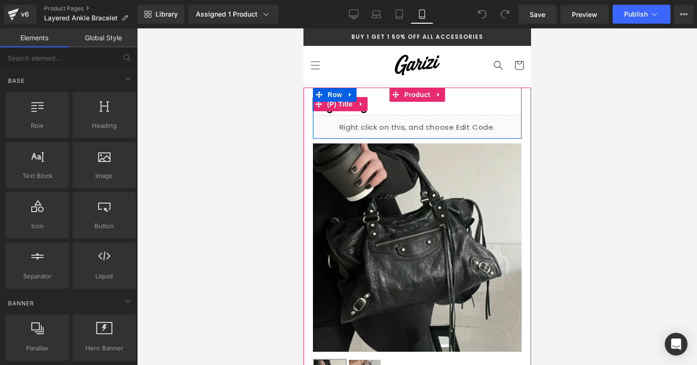
click at [416, 101] on li "Product" at bounding box center [410, 95] width 43 height 14
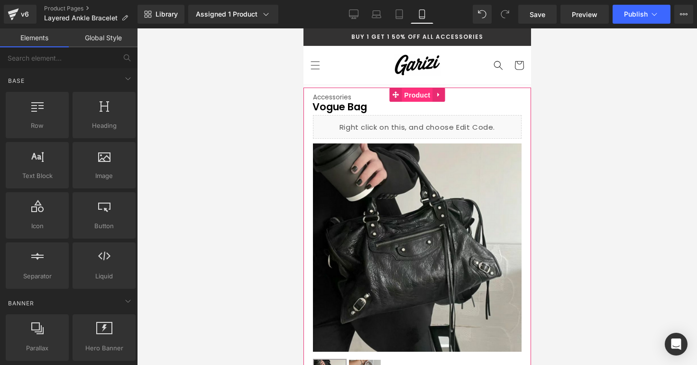
click at [417, 98] on span "Product" at bounding box center [416, 95] width 31 height 14
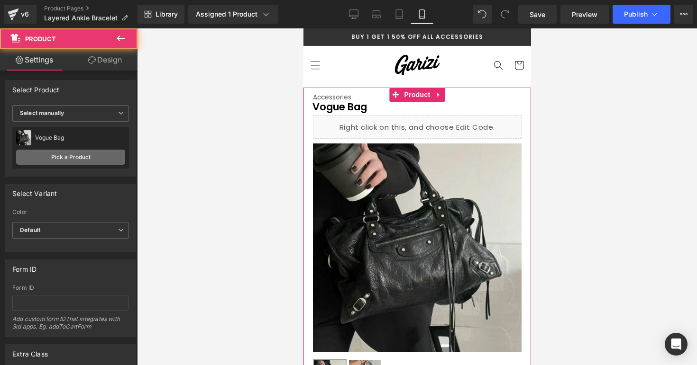
click at [70, 154] on link "Pick a Product" at bounding box center [70, 157] width 109 height 15
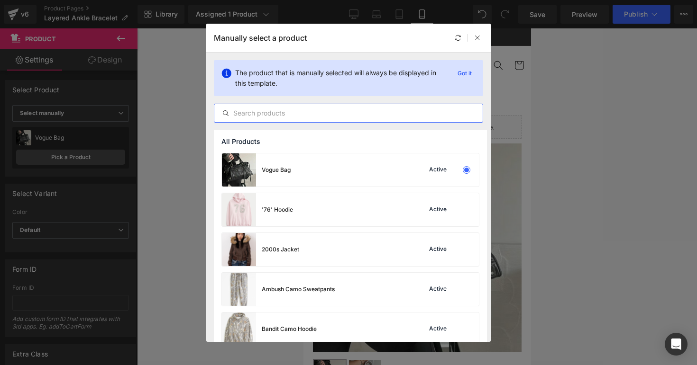
click at [259, 112] on input "text" at bounding box center [348, 113] width 268 height 11
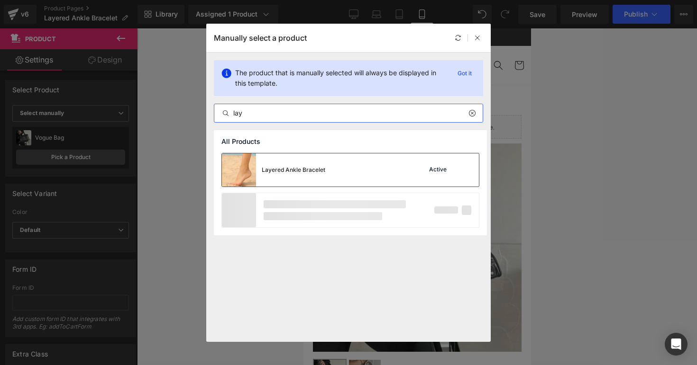
type input "lay"
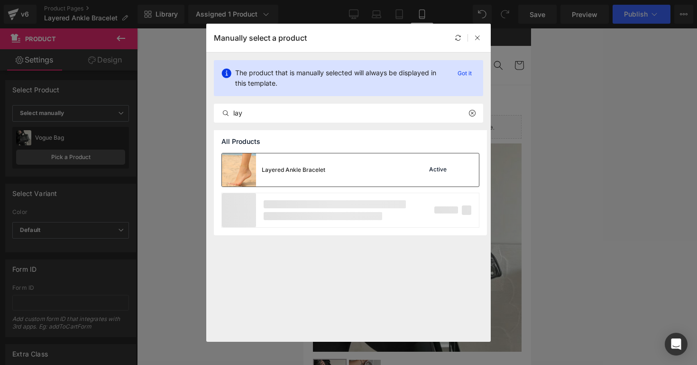
click at [297, 163] on div "Layered Ankle Bracelet" at bounding box center [273, 170] width 103 height 33
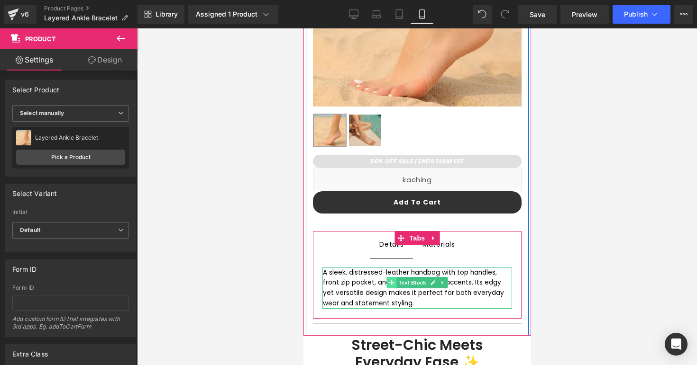
scroll to position [267, 0]
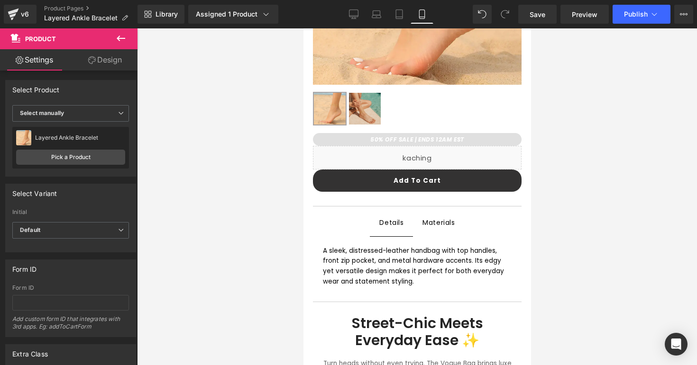
click at [339, 256] on div "A sleek, distressed-leather handbag with top handles, front zip pocket, and met…" at bounding box center [416, 266] width 189 height 41
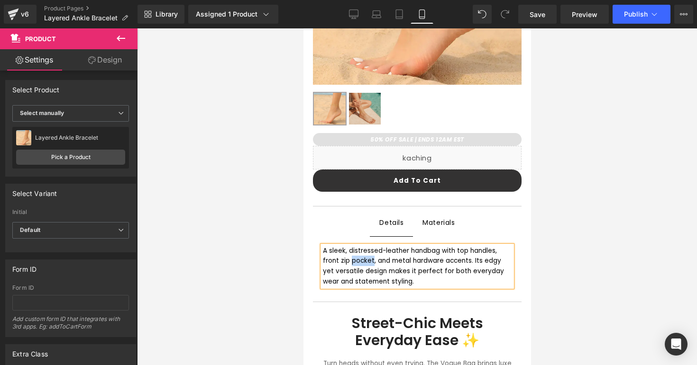
click at [339, 256] on div "A sleek, distressed-leather handbag with top handles, front zip pocket, and met…" at bounding box center [416, 266] width 189 height 41
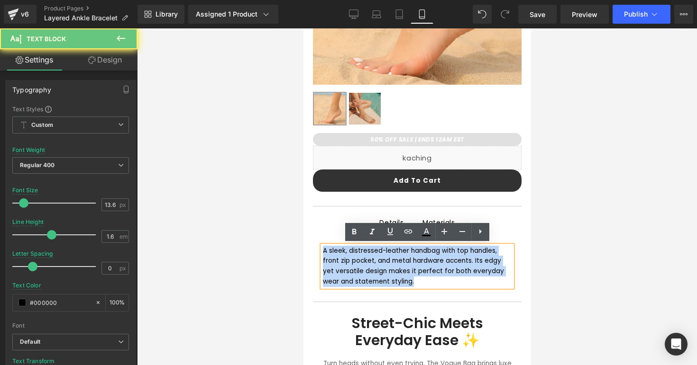
click at [339, 256] on div "A sleek, distressed-leather handbag with top handles, front zip pocket, and met…" at bounding box center [416, 266] width 189 height 41
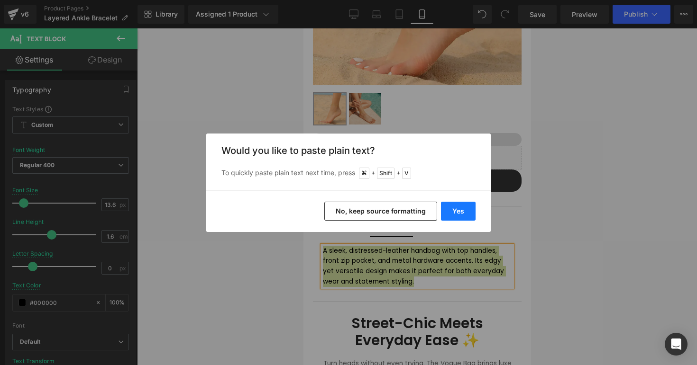
click at [464, 208] on button "Yes" at bounding box center [458, 211] width 35 height 19
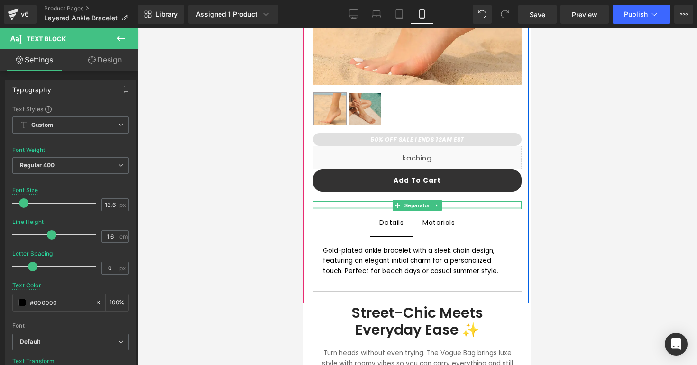
click at [444, 225] on div "Materials" at bounding box center [438, 223] width 32 height 12
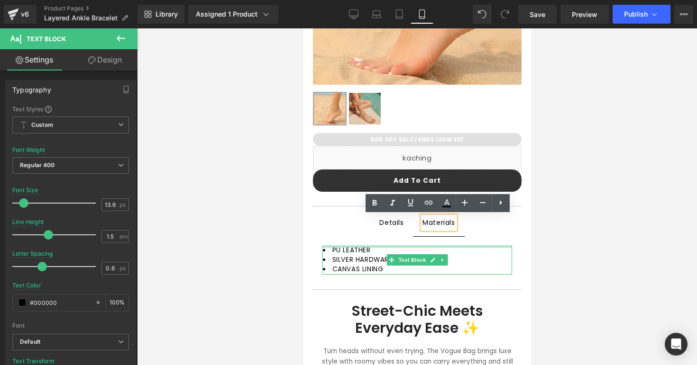
click at [387, 248] on li "PU LEATHER" at bounding box center [416, 250] width 189 height 9
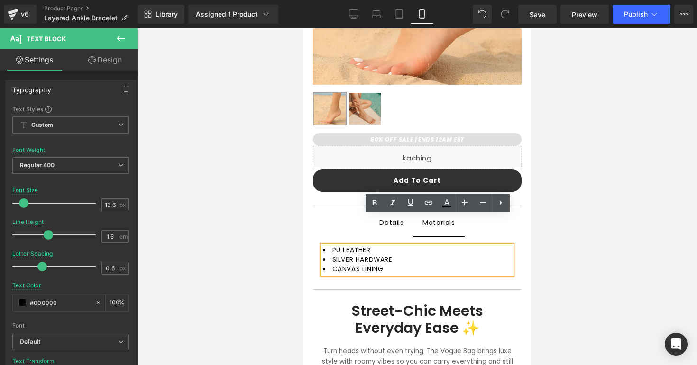
click at [387, 248] on li "PU LEATHER" at bounding box center [416, 250] width 189 height 9
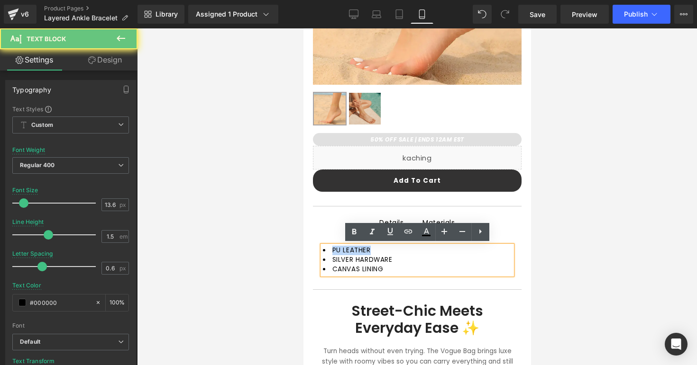
click at [387, 248] on li "PU LEATHER" at bounding box center [416, 250] width 189 height 9
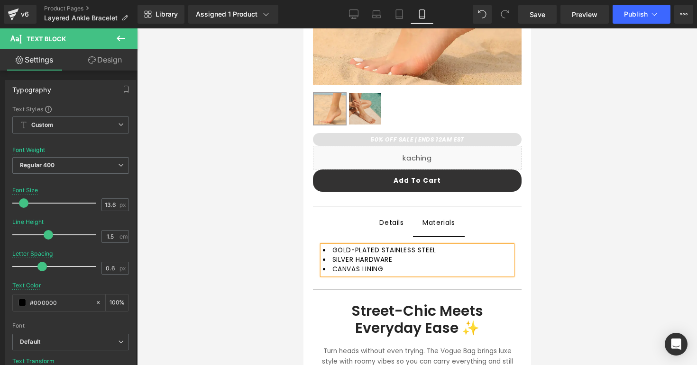
click at [419, 263] on li "SILVER HARDWARE" at bounding box center [416, 259] width 189 height 9
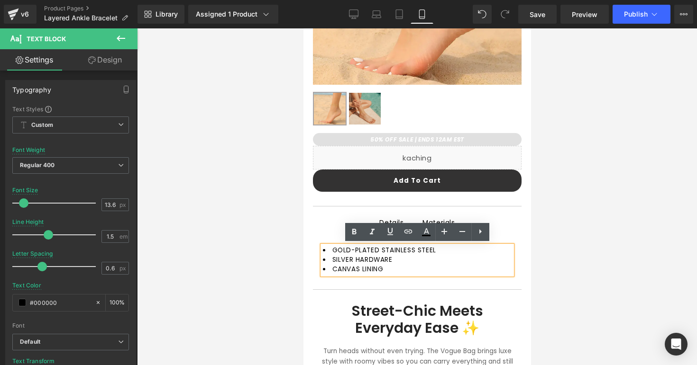
click at [402, 257] on li "SILVER HARDWARE" at bounding box center [416, 259] width 189 height 9
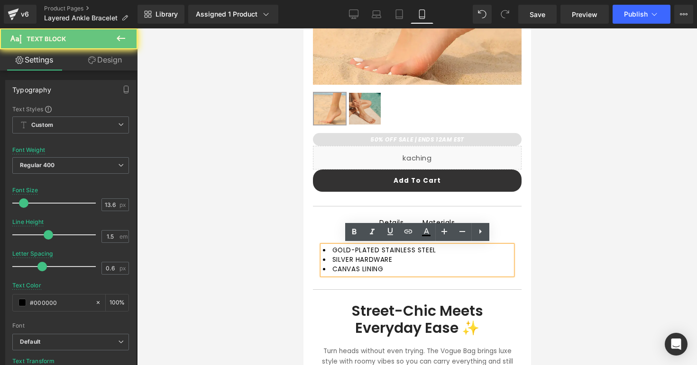
click at [402, 257] on li "SILVER HARDWARE" at bounding box center [416, 259] width 189 height 9
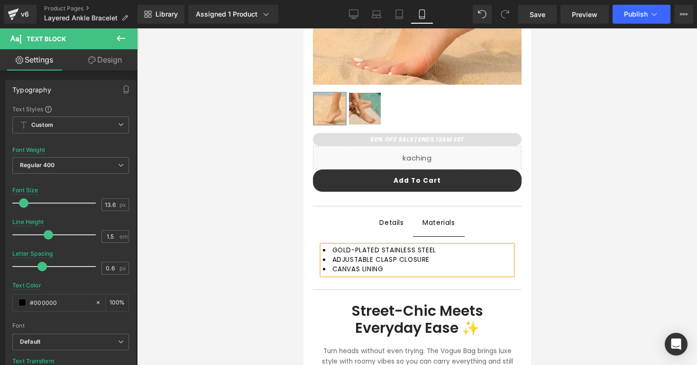
click at [400, 269] on li "CANVAS LINING" at bounding box center [416, 269] width 189 height 9
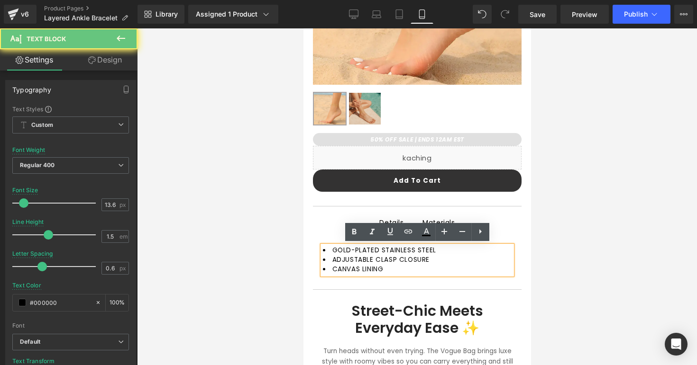
click at [400, 269] on li "CANVAS LINING" at bounding box center [416, 269] width 189 height 9
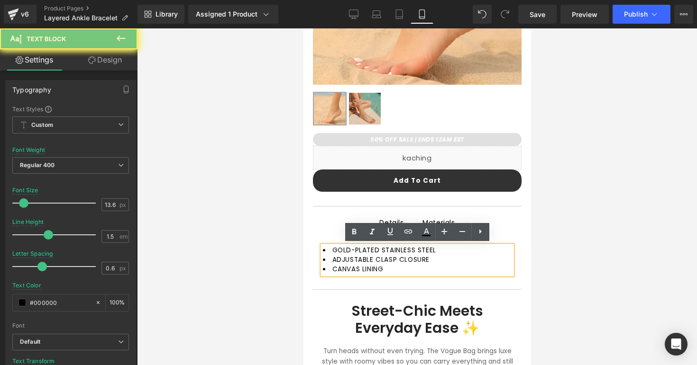
click at [400, 269] on li "CANVAS LINING" at bounding box center [416, 269] width 189 height 9
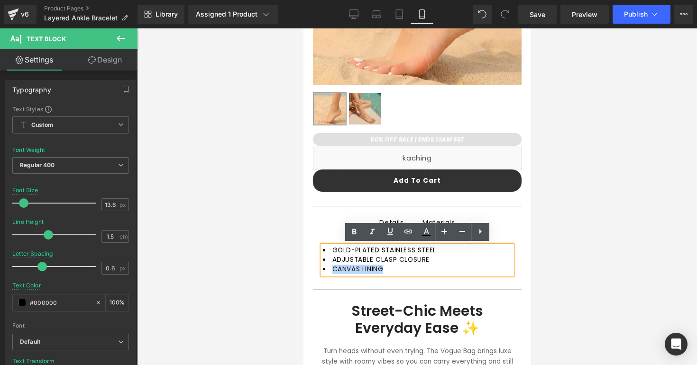
click at [400, 269] on li "CANVAS LINING" at bounding box center [416, 269] width 189 height 9
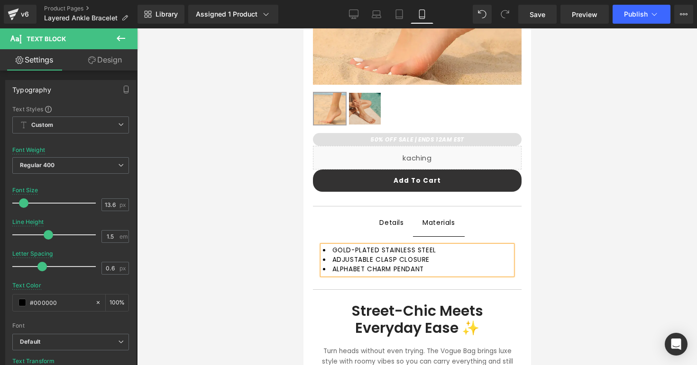
click at [595, 256] on div at bounding box center [417, 196] width 560 height 337
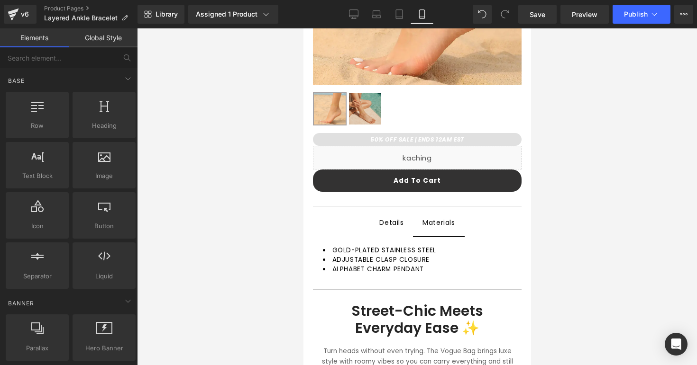
click at [577, 243] on div at bounding box center [417, 196] width 560 height 337
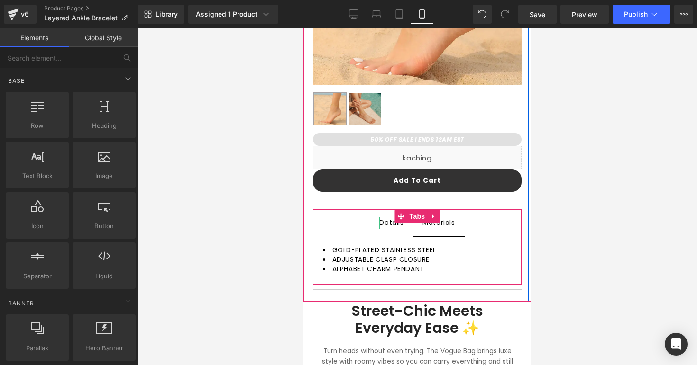
click at [392, 225] on div "Details" at bounding box center [391, 223] width 24 height 12
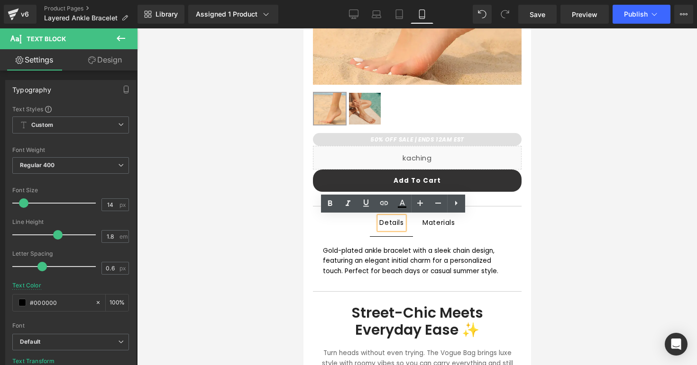
click at [557, 272] on div at bounding box center [417, 196] width 560 height 337
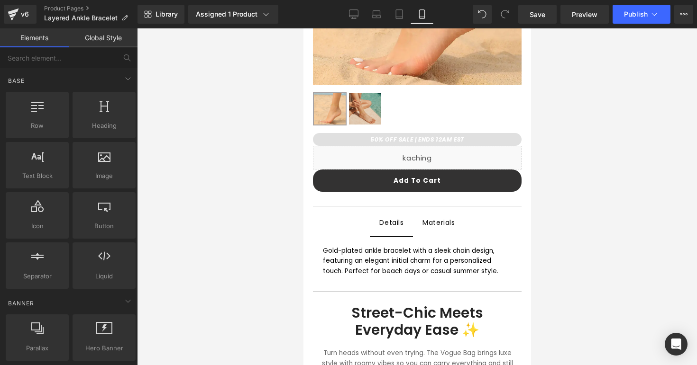
click at [303, 28] on div at bounding box center [303, 28] width 0 height 0
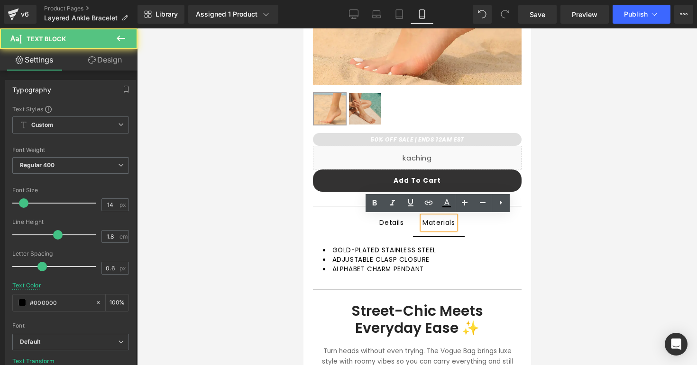
click at [401, 228] on span "Details Text Block" at bounding box center [390, 223] width 43 height 26
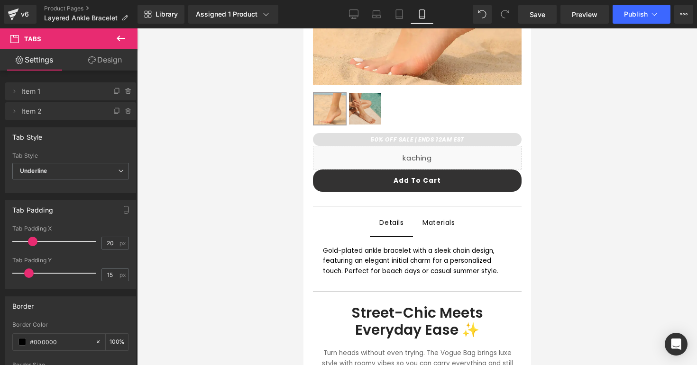
click at [440, 228] on span "Materials Text Block" at bounding box center [437, 222] width 51 height 27
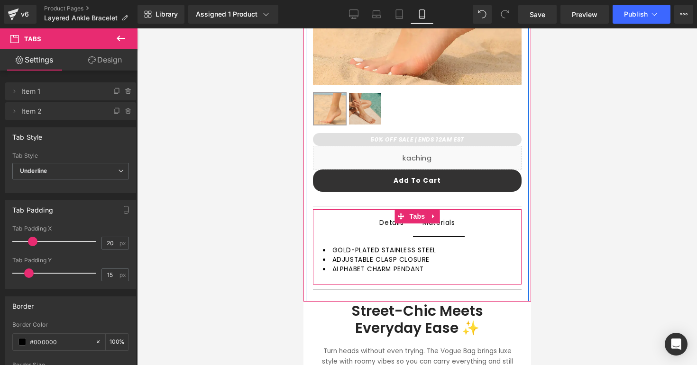
click at [397, 230] on span "Details Text Block" at bounding box center [390, 223] width 43 height 26
click at [427, 230] on span "Materials Text Block" at bounding box center [437, 222] width 51 height 27
click at [442, 223] on div "Materials" at bounding box center [438, 223] width 32 height 12
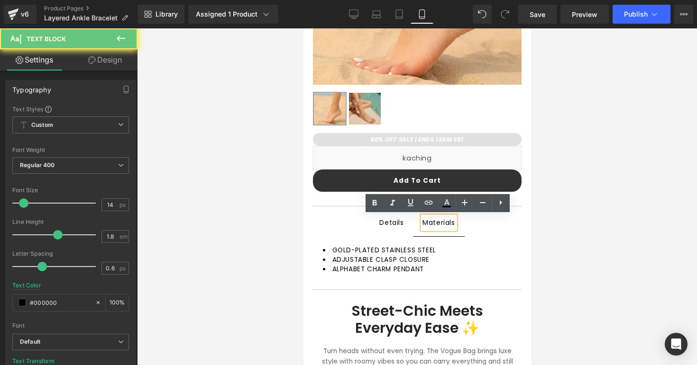
click at [442, 223] on div "Materials" at bounding box center [438, 223] width 32 height 12
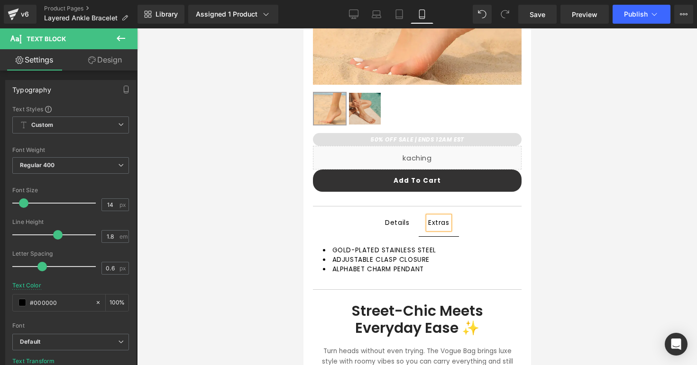
click at [610, 259] on div at bounding box center [417, 196] width 560 height 337
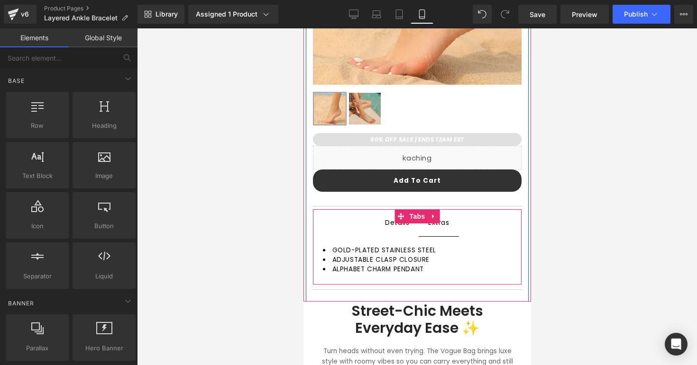
click at [402, 230] on span "Details Text Block" at bounding box center [396, 223] width 43 height 26
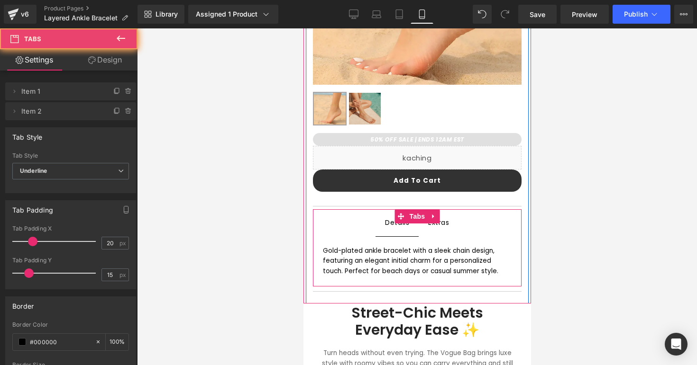
click at [439, 229] on span "Extras Text Block" at bounding box center [438, 222] width 40 height 27
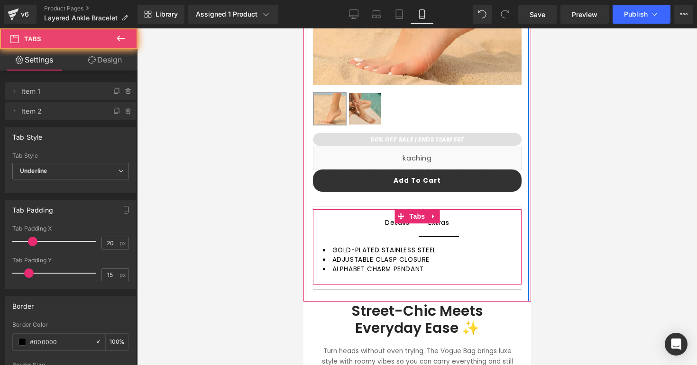
click at [404, 228] on div "Details Text Block" at bounding box center [396, 223] width 24 height 12
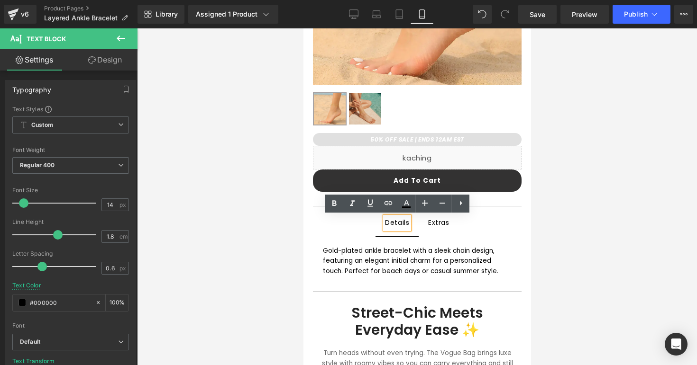
click at [283, 231] on div at bounding box center [417, 196] width 560 height 337
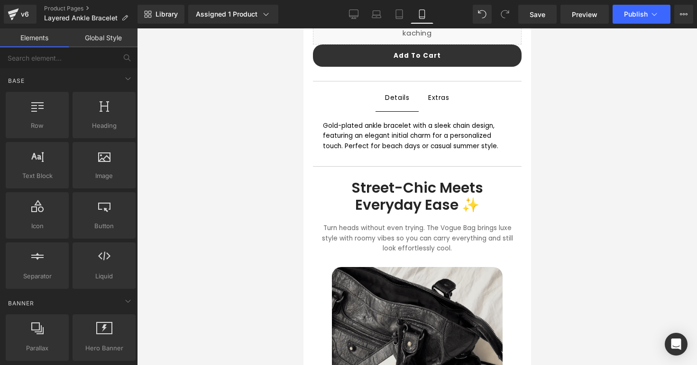
scroll to position [403, 0]
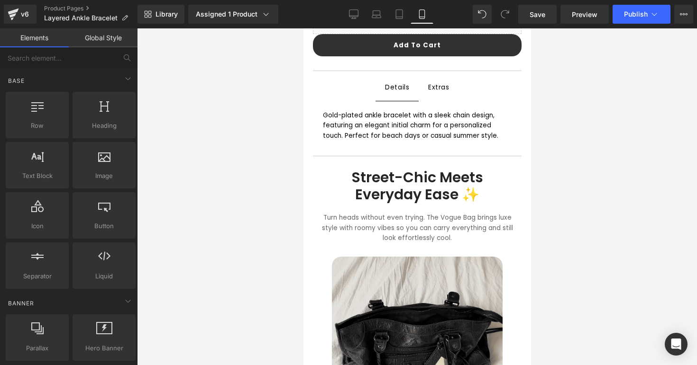
click at [464, 295] on img at bounding box center [416, 342] width 171 height 171
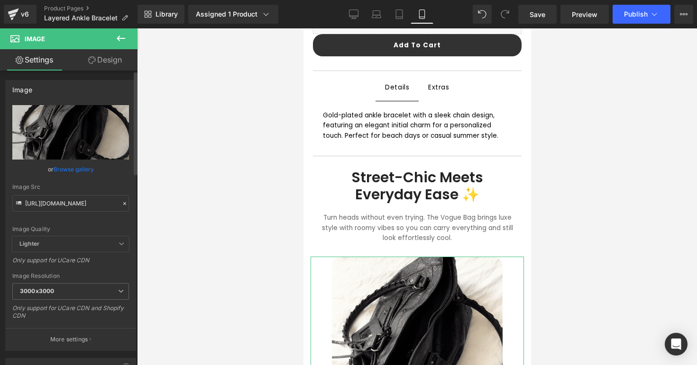
click at [75, 172] on link "Browse gallery" at bounding box center [74, 169] width 40 height 17
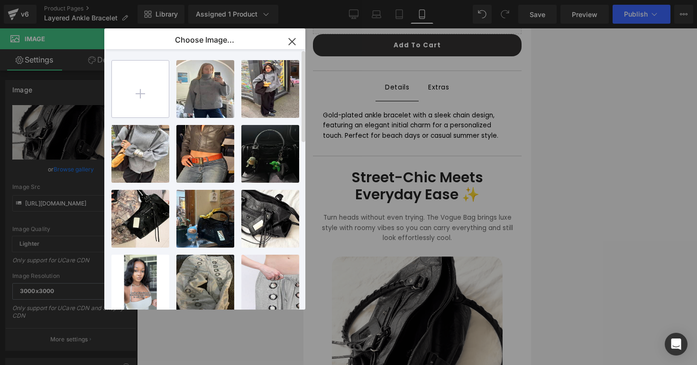
click at [121, 98] on input "file" at bounding box center [140, 89] width 57 height 57
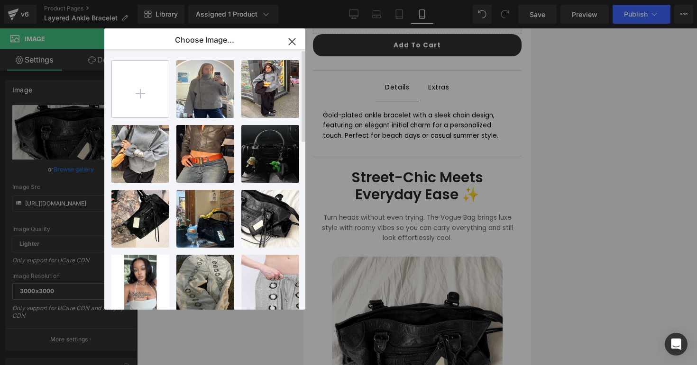
type input "C:\fakepath\ankletbranded.png"
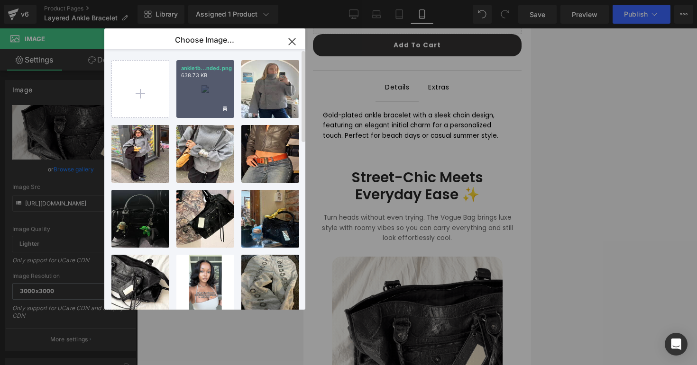
click at [183, 116] on div "ankletb...nded.png 638.73 KB" at bounding box center [205, 89] width 58 height 58
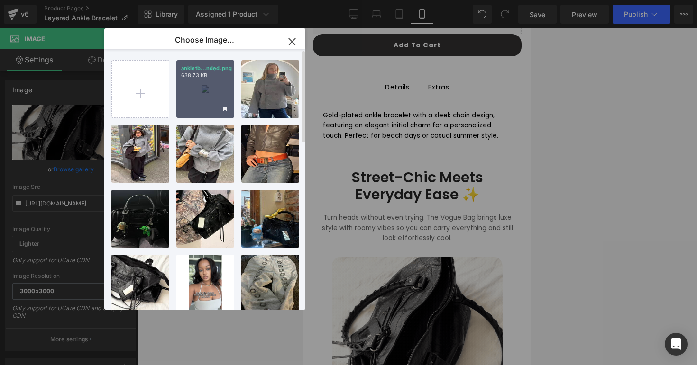
type input "https://ucarecdn.com/da35761e-f57e-46f5-8d7e-a606037583fe/-/format/auto/-/previ…"
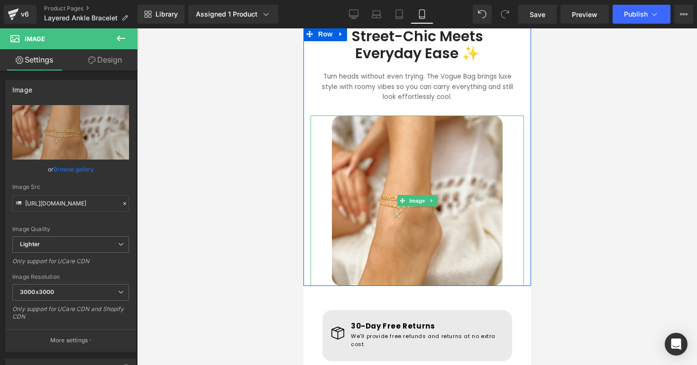
scroll to position [516, 0]
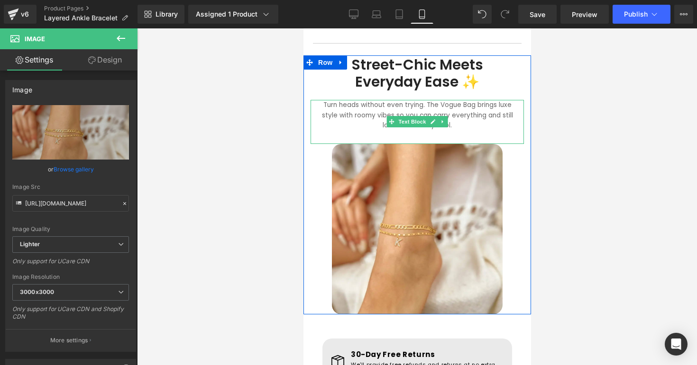
click at [354, 116] on font "Turn heads without even trying. The Vogue Bag brings luxe style with roomy vibe…" at bounding box center [416, 115] width 191 height 30
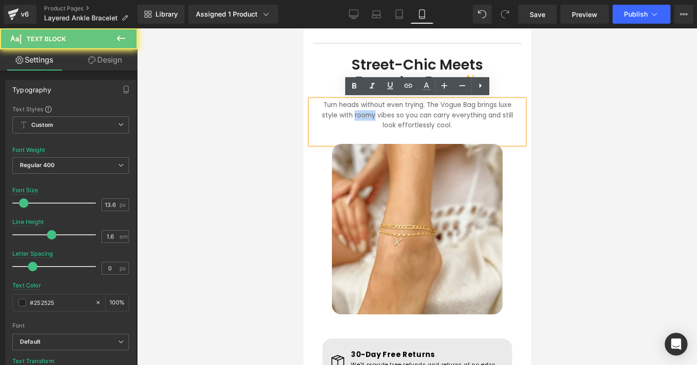
click at [354, 116] on font "Turn heads without even trying. The Vogue Bag brings luxe style with roomy vibe…" at bounding box center [416, 115] width 191 height 30
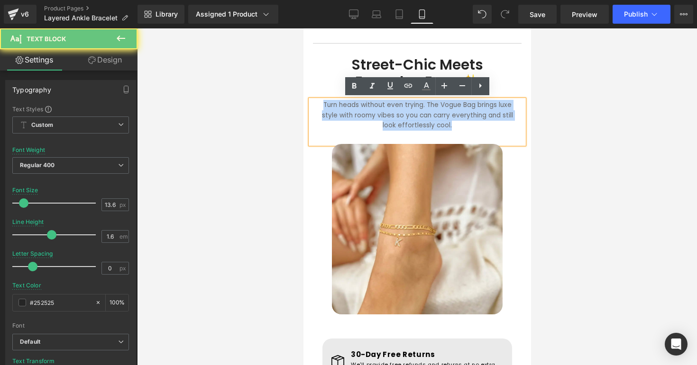
click at [354, 116] on font "Turn heads without even trying. The Vogue Bag brings luxe style with roomy vibe…" at bounding box center [416, 115] width 191 height 30
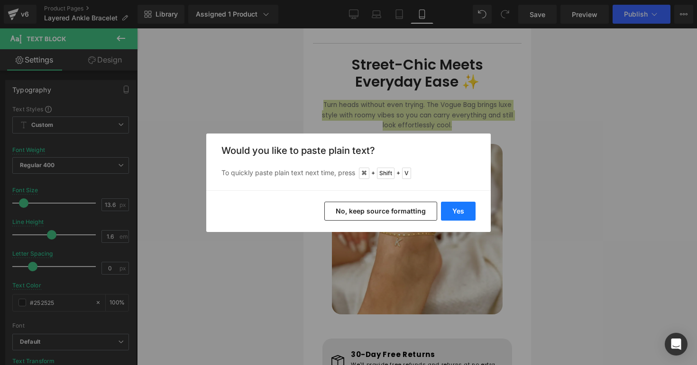
click at [457, 208] on button "Yes" at bounding box center [458, 211] width 35 height 19
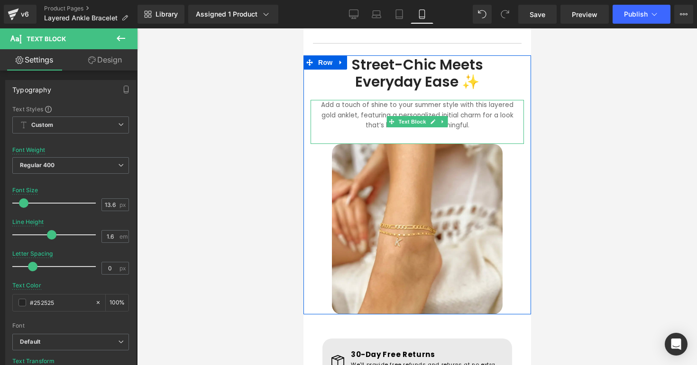
click at [430, 103] on font "Add a touch of shine to your summer style with this layered gold anklet, featur…" at bounding box center [416, 115] width 192 height 30
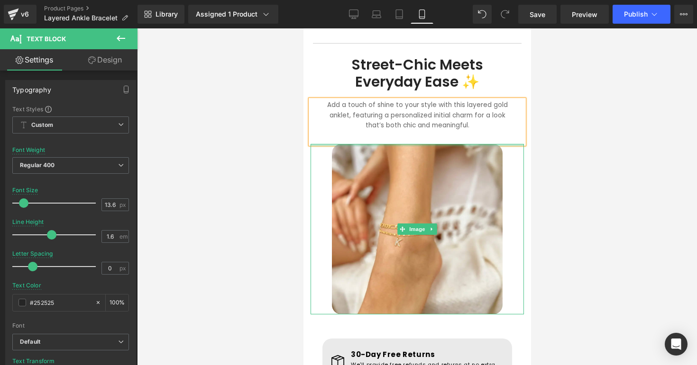
click at [456, 139] on div "Add a touch of shine to your style with this layered gold anklet, featuring a p…" at bounding box center [416, 122] width 213 height 44
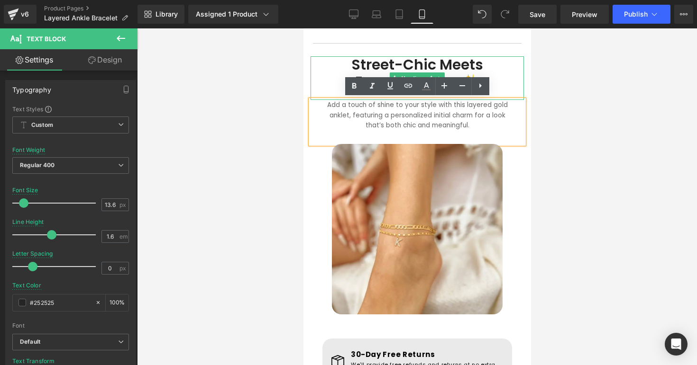
click at [353, 67] on h1 "Street-Chic Meets Everyday Ease ✨" at bounding box center [416, 73] width 194 height 34
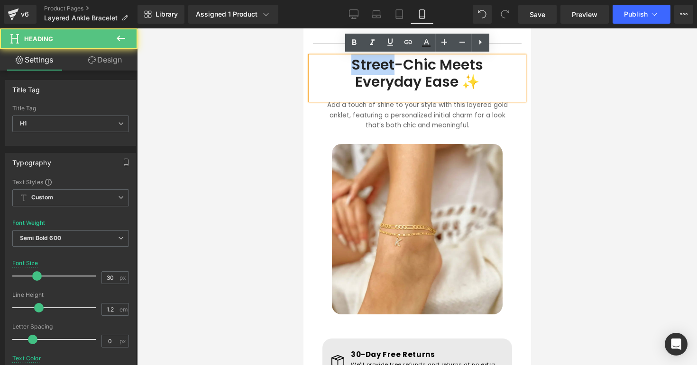
click at [353, 67] on h1 "Street-Chic Meets Everyday Ease ✨" at bounding box center [416, 73] width 194 height 34
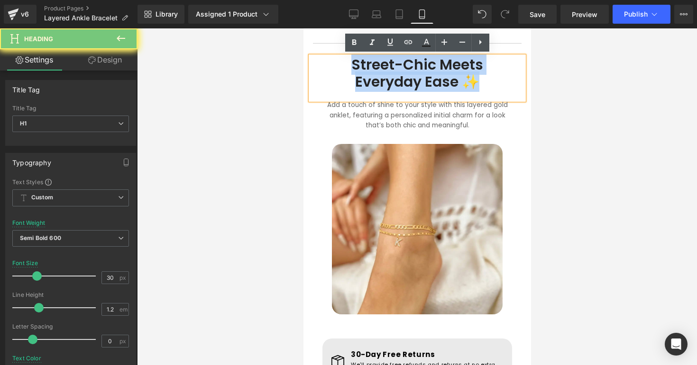
click at [353, 67] on h1 "Street-Chic Meets Everyday Ease ✨" at bounding box center [416, 73] width 194 height 34
paste div
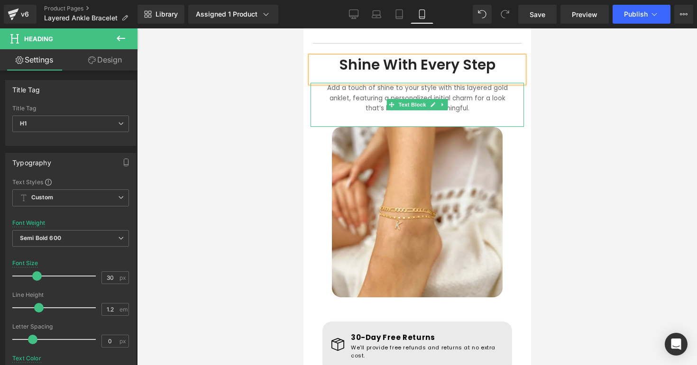
click at [547, 121] on div at bounding box center [417, 196] width 560 height 337
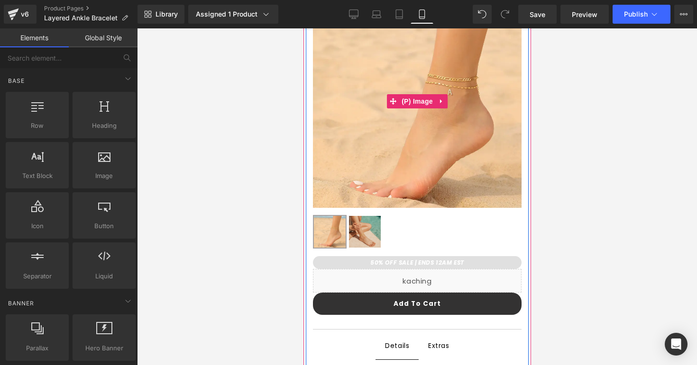
scroll to position [157, 0]
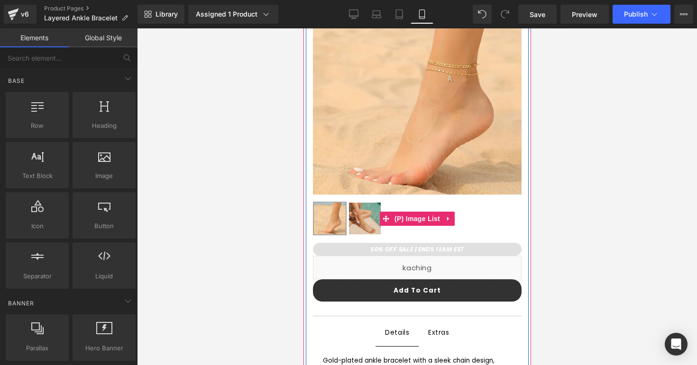
click at [363, 225] on img at bounding box center [364, 219] width 32 height 32
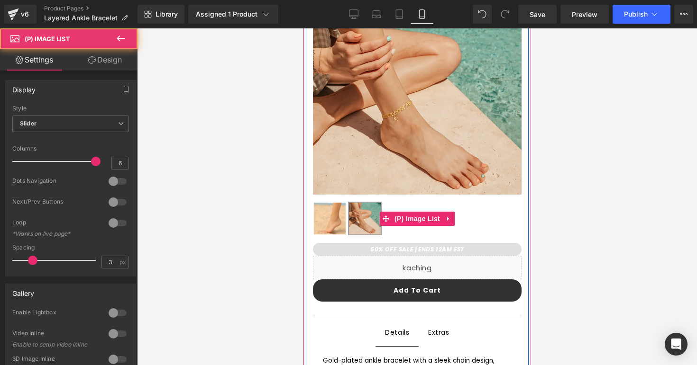
click at [334, 222] on img at bounding box center [329, 219] width 32 height 32
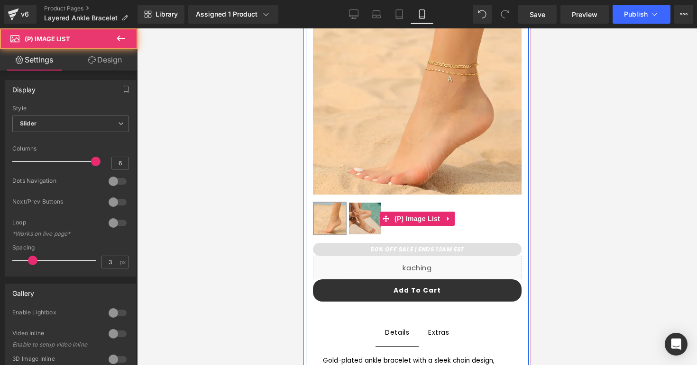
click at [355, 221] on img at bounding box center [364, 219] width 32 height 32
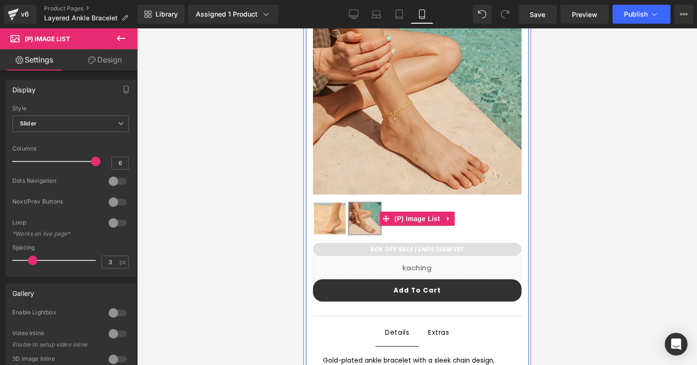
click at [336, 219] on img at bounding box center [329, 219] width 32 height 32
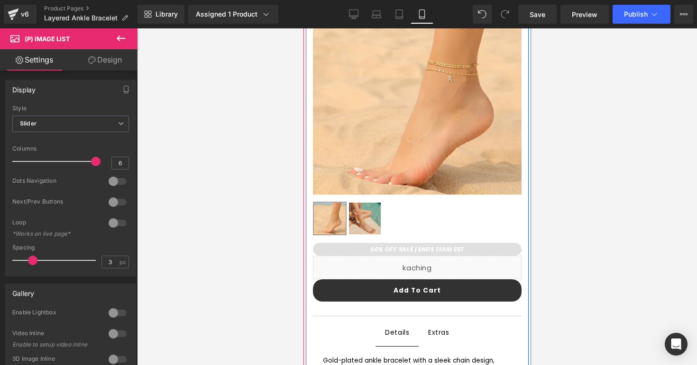
scroll to position [0, 0]
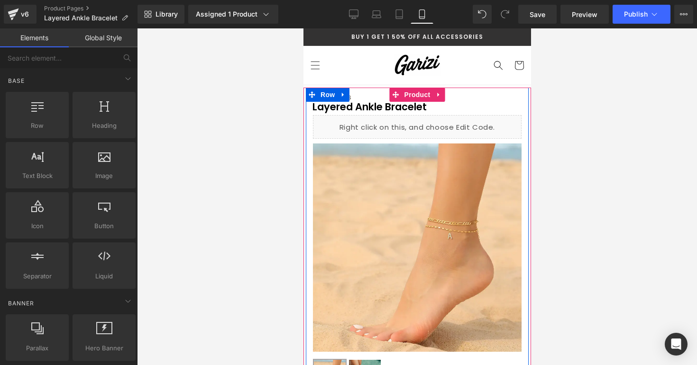
click at [590, 165] on div at bounding box center [417, 196] width 560 height 337
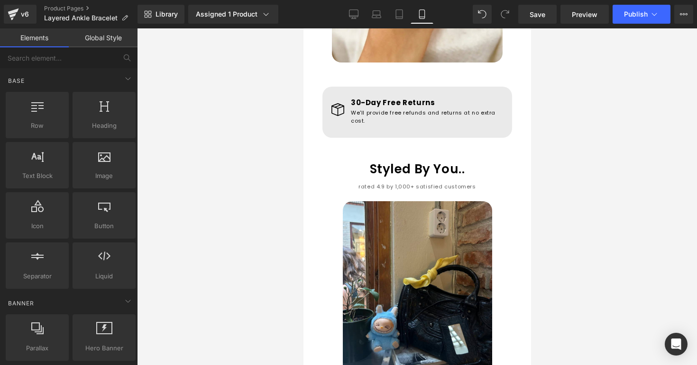
scroll to position [752, 0]
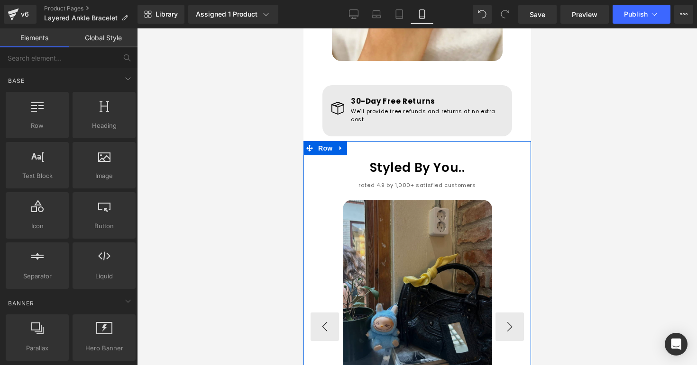
click at [389, 209] on img at bounding box center [416, 287] width 149 height 174
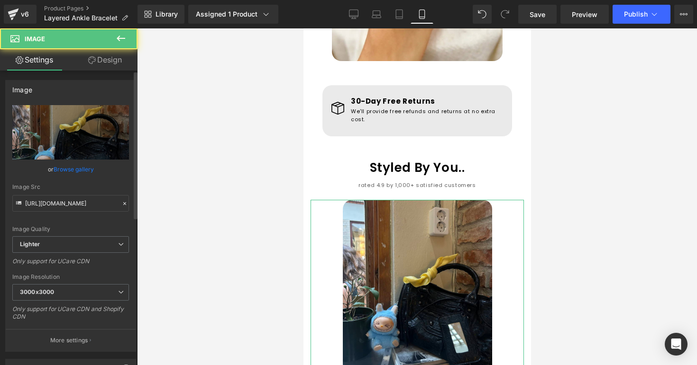
click at [83, 166] on link "Browse gallery" at bounding box center [74, 169] width 40 height 17
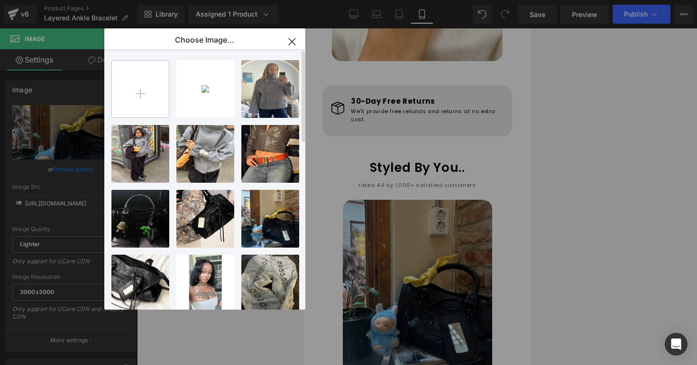
click at [139, 87] on input "file" at bounding box center [140, 89] width 57 height 57
type input "C:\fakepath\ankletrev1.png"
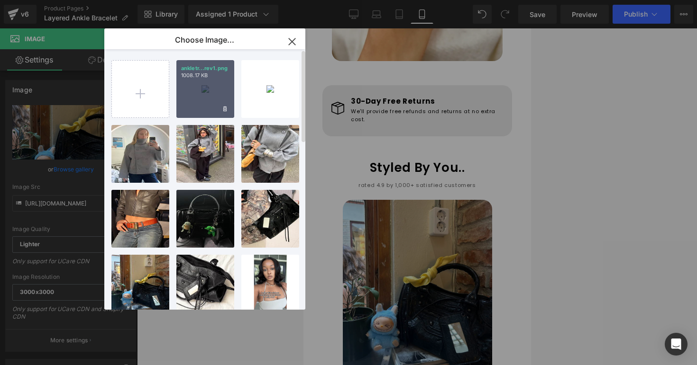
click at [213, 110] on div "ankletr...rev1.png 1008.17 KB" at bounding box center [205, 89] width 58 height 58
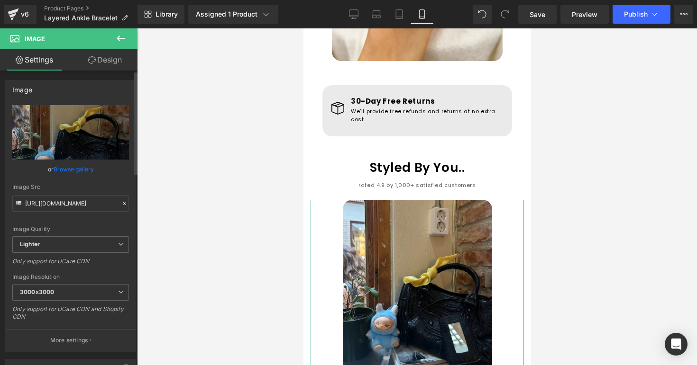
click at [81, 168] on link "Browse gallery" at bounding box center [74, 169] width 40 height 17
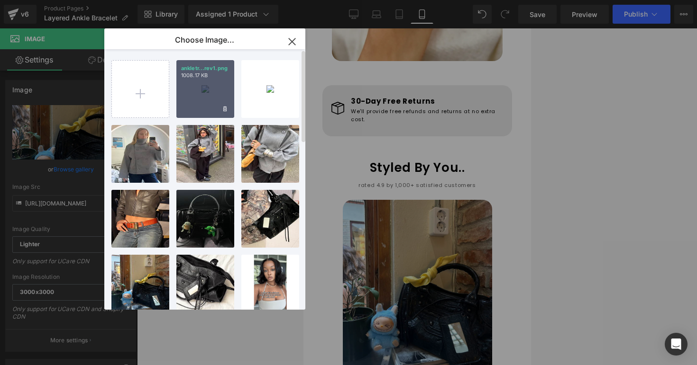
click at [193, 83] on div "ankletr...rev1.png 1008.17 KB" at bounding box center [205, 89] width 58 height 58
type input "https://ucarecdn.com/61d23583-238f-40ac-b30e-24e0c2044738/-/format/auto/-/previ…"
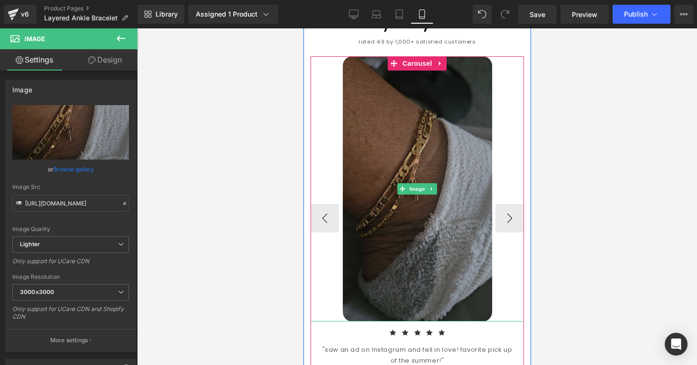
scroll to position [897, 0]
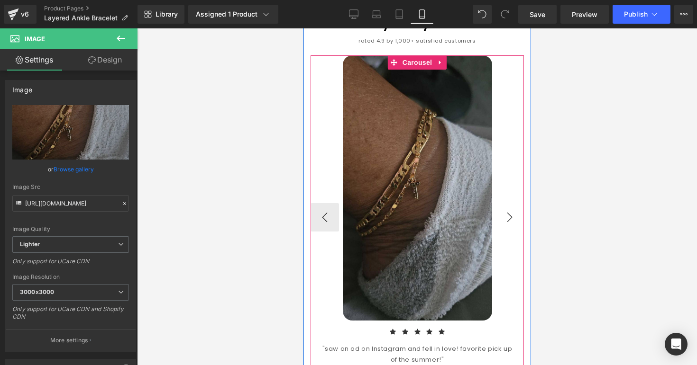
click at [517, 205] on button "›" at bounding box center [509, 217] width 28 height 28
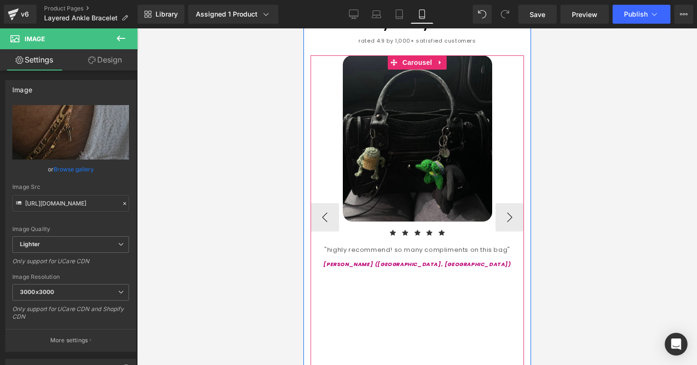
click at [303, 28] on div at bounding box center [303, 28] width 0 height 0
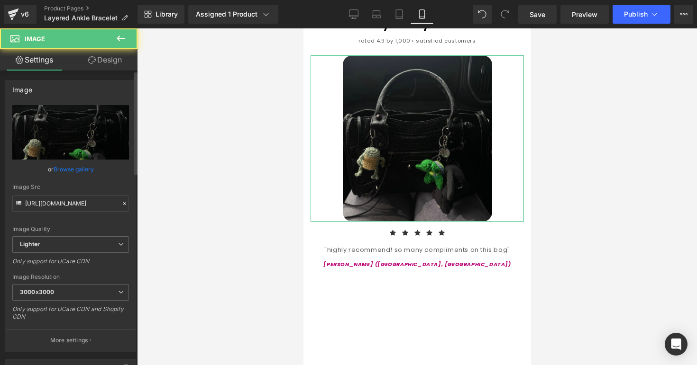
click at [74, 166] on link "Browse gallery" at bounding box center [74, 169] width 40 height 17
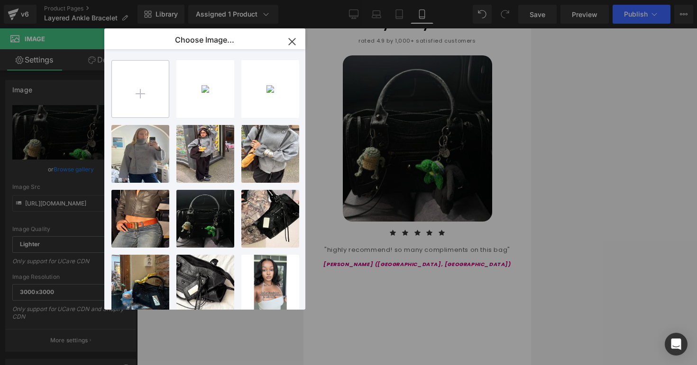
click at [130, 101] on input "file" at bounding box center [140, 89] width 57 height 57
type input "C:\fakepath\ankletrev2.png"
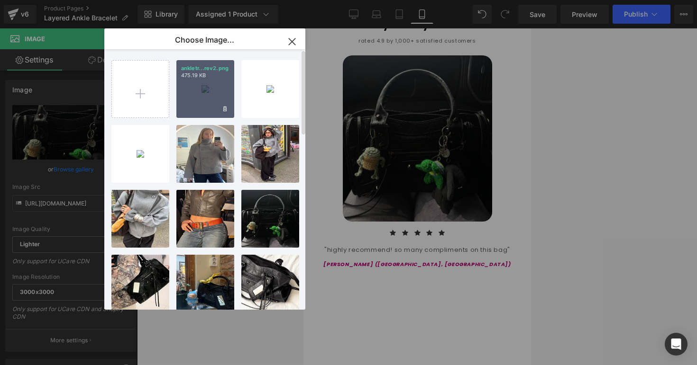
click at [206, 107] on div "ankletr...rev2.png 475.19 KB" at bounding box center [205, 89] width 58 height 58
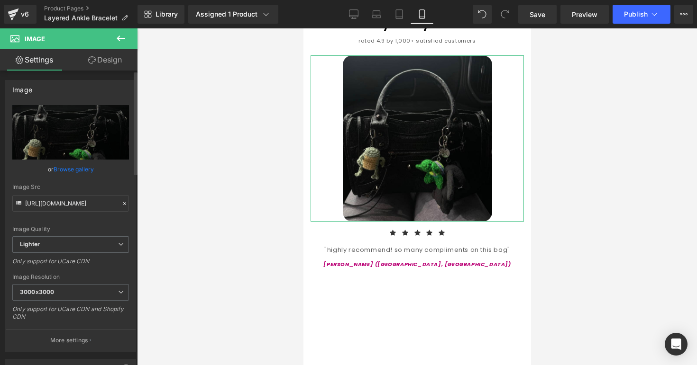
click at [86, 168] on link "Browse gallery" at bounding box center [74, 169] width 40 height 17
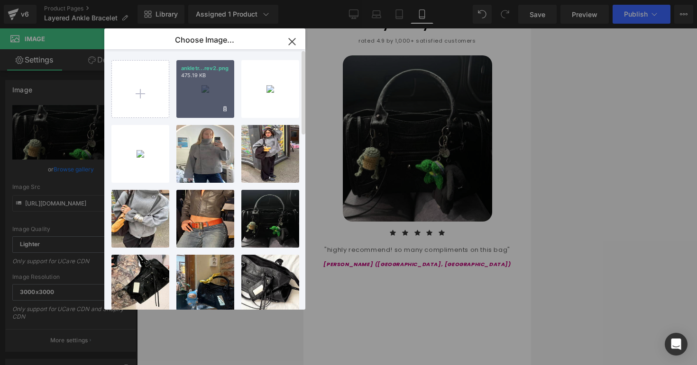
click at [184, 92] on div "ankletr...rev2.png 475.19 KB" at bounding box center [205, 89] width 58 height 58
type input "https://ucarecdn.com/227fb4fb-051c-4597-a8ab-92b9b32182fe/-/format/auto/-/previ…"
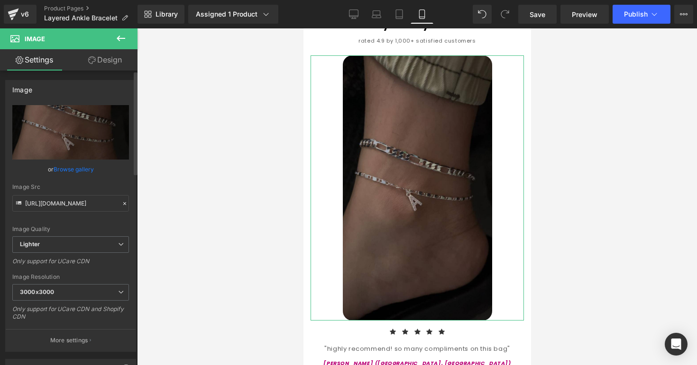
click at [72, 169] on link "Browse gallery" at bounding box center [74, 169] width 40 height 17
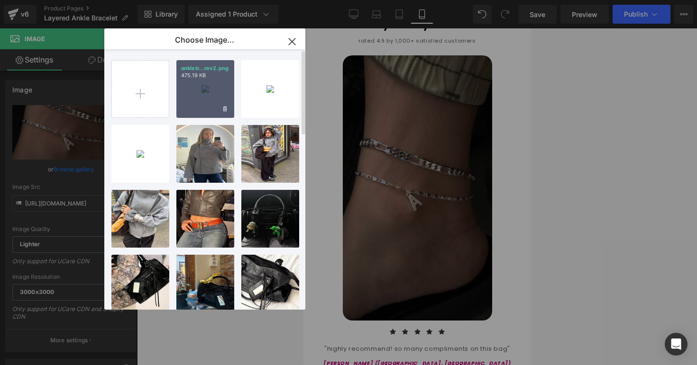
click at [211, 82] on div "ankletr...rev2.png 475.19 KB" at bounding box center [205, 89] width 58 height 58
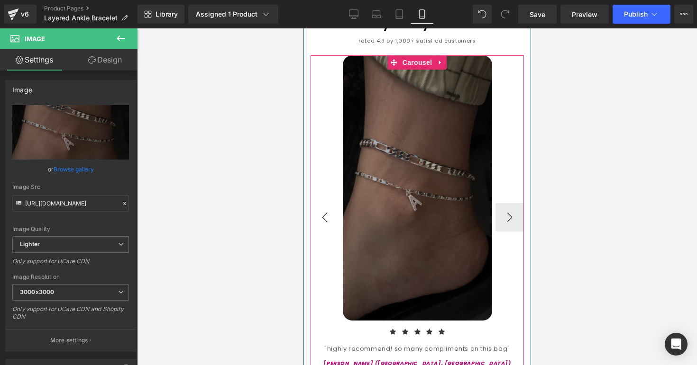
click at [321, 207] on button "‹" at bounding box center [324, 217] width 28 height 28
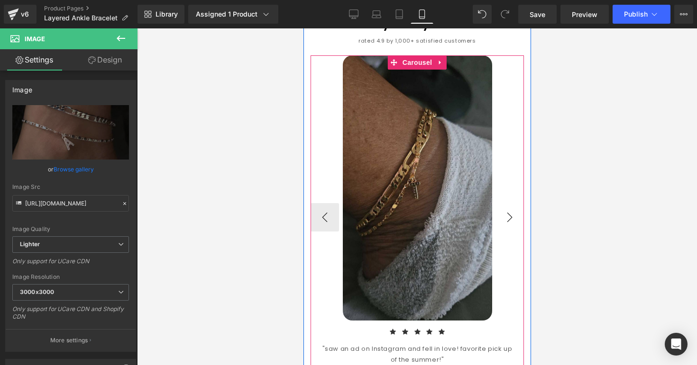
click at [507, 204] on button "›" at bounding box center [509, 217] width 28 height 28
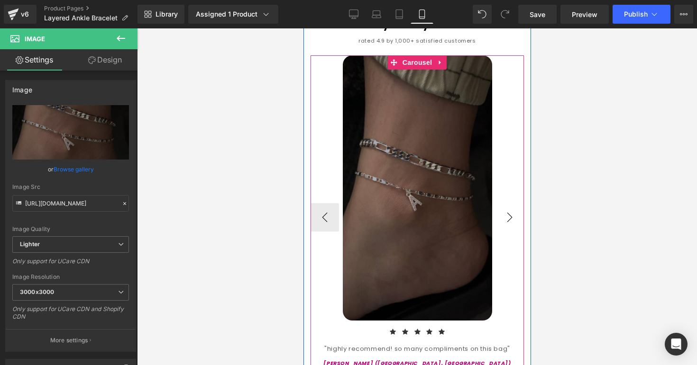
click at [507, 204] on button "›" at bounding box center [509, 217] width 28 height 28
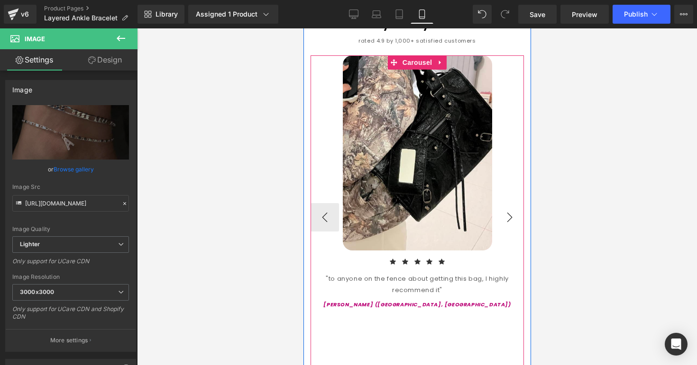
click at [507, 204] on button "›" at bounding box center [509, 217] width 28 height 28
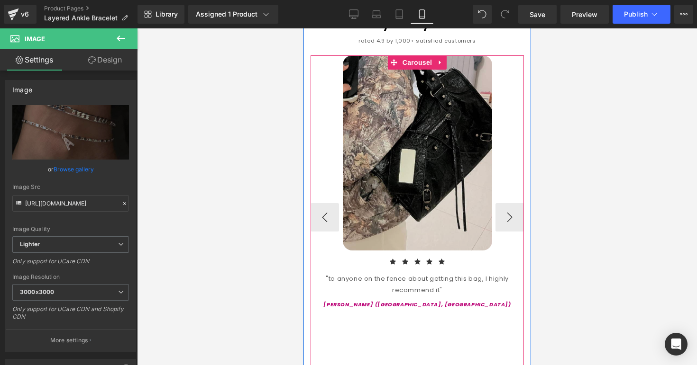
click at [454, 202] on img at bounding box center [416, 152] width 149 height 195
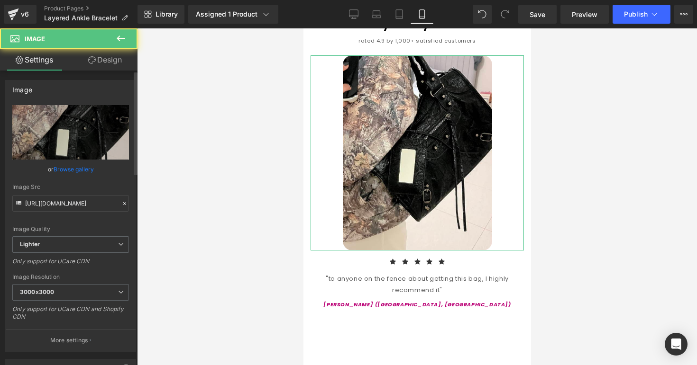
click at [92, 173] on div "or Browse gallery" at bounding box center [70, 169] width 117 height 10
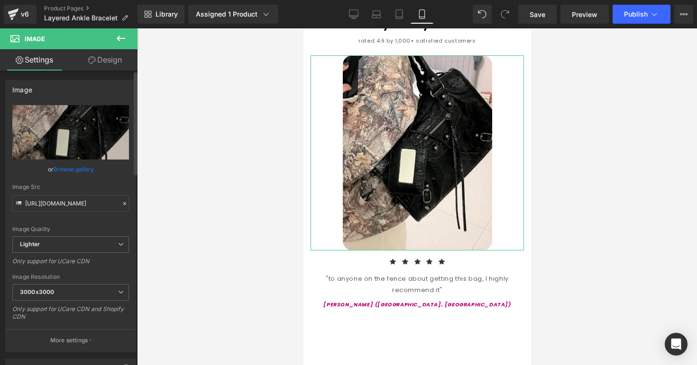
click at [88, 170] on link "Browse gallery" at bounding box center [74, 169] width 40 height 17
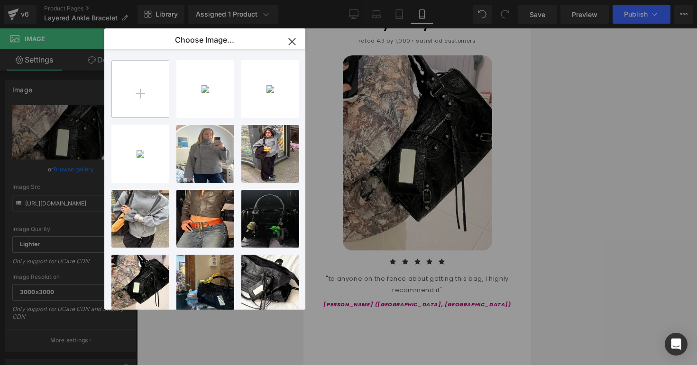
click at [151, 103] on input "file" at bounding box center [140, 89] width 57 height 57
type input "C:\fakepath\ankletrev3.png"
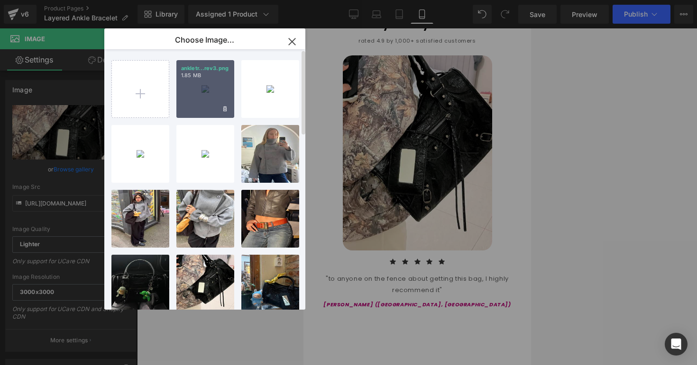
click at [221, 88] on div "ankletr...rev3.png 1.85 MB" at bounding box center [205, 89] width 58 height 58
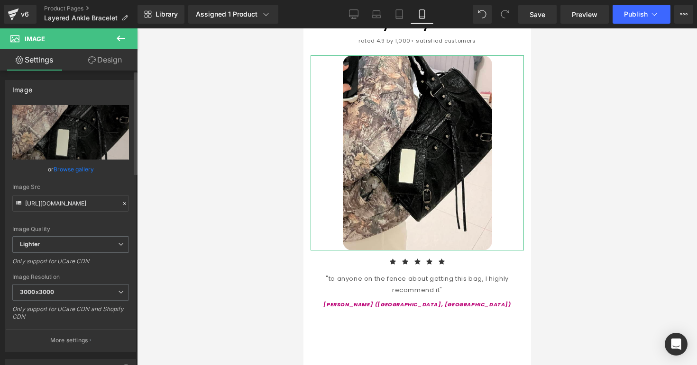
click at [86, 164] on link "Browse gallery" at bounding box center [74, 169] width 40 height 17
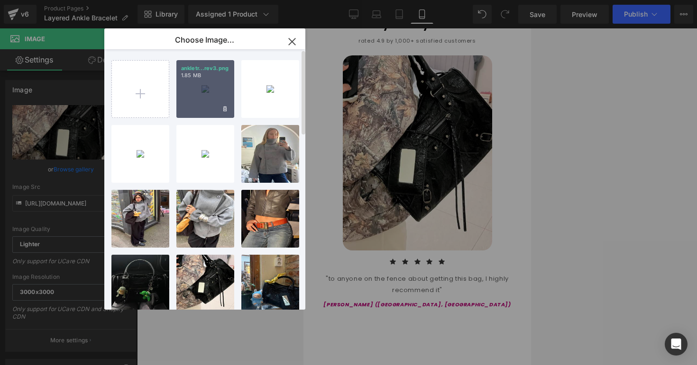
click at [191, 76] on p "1.85 MB" at bounding box center [205, 75] width 48 height 7
type input "https://ucarecdn.com/f01a2374-7eb9-4c96-8d36-d07fd8c710d6/-/format/auto/-/previ…"
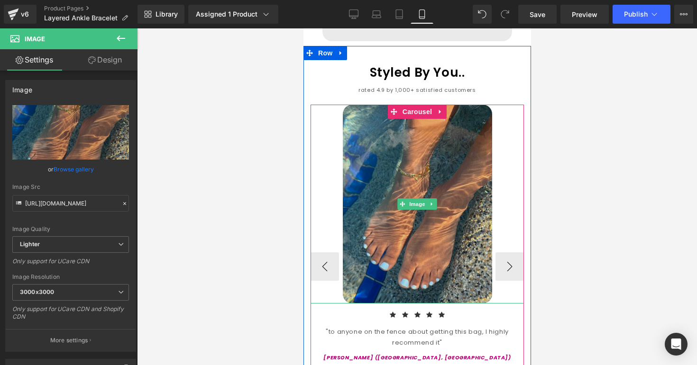
scroll to position [844, 0]
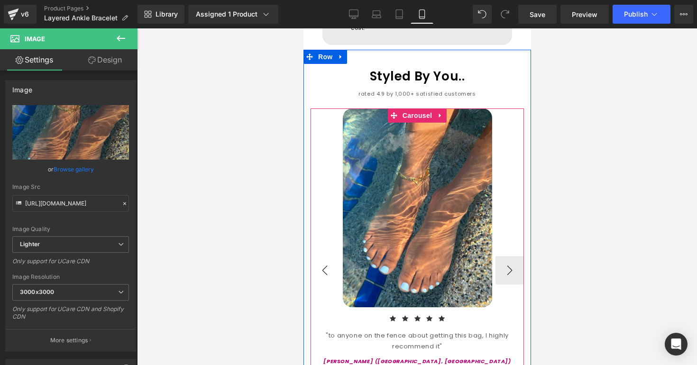
click at [324, 260] on button "‹" at bounding box center [324, 270] width 28 height 28
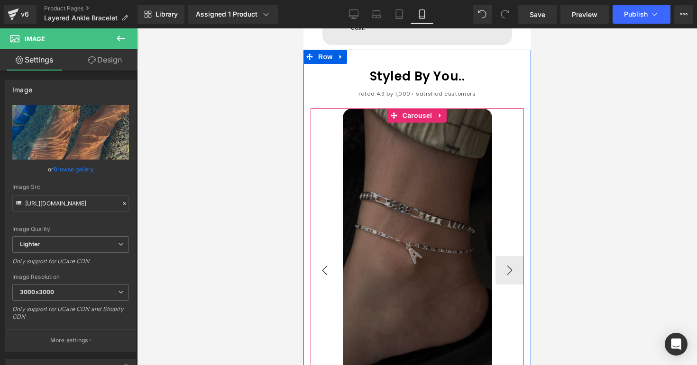
click at [324, 260] on button "‹" at bounding box center [324, 270] width 28 height 28
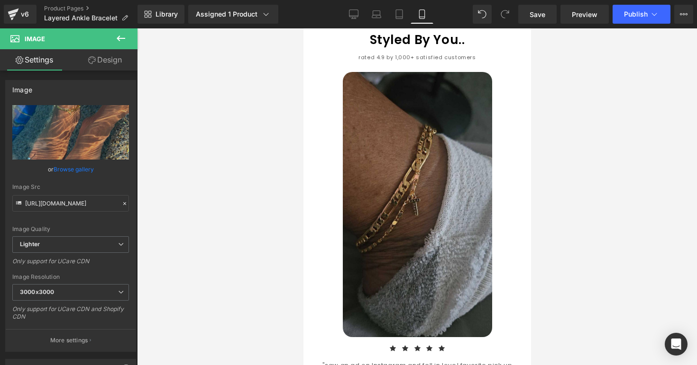
scroll to position [909, 0]
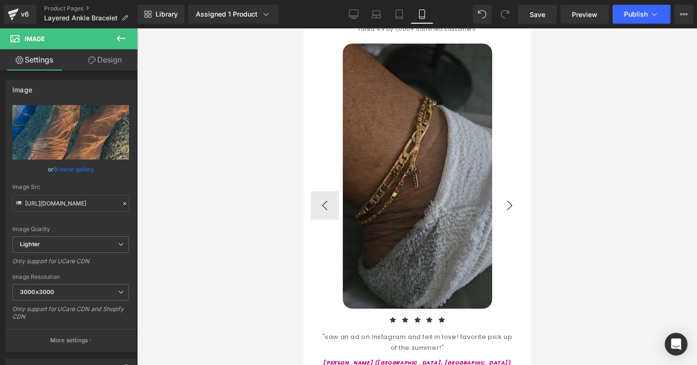
click at [505, 192] on button "›" at bounding box center [509, 205] width 28 height 28
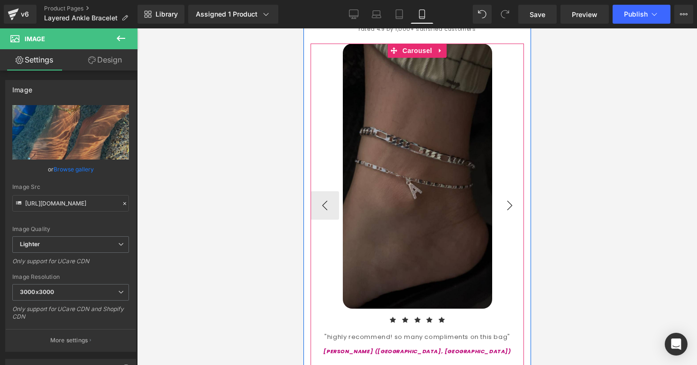
click at [505, 192] on button "›" at bounding box center [509, 205] width 28 height 28
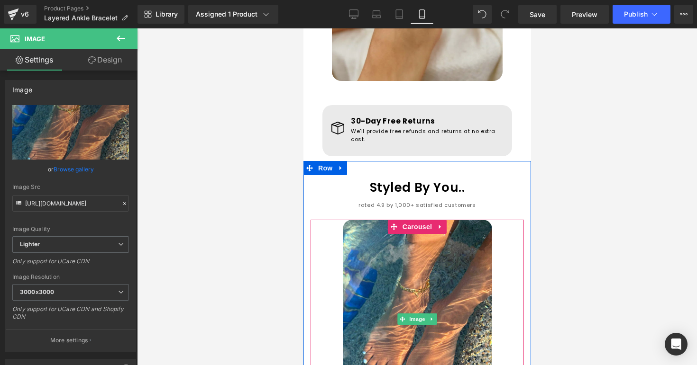
scroll to position [696, 0]
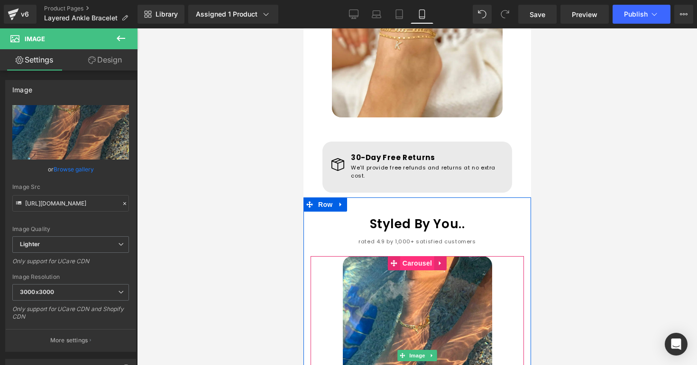
click at [409, 256] on span "Carousel" at bounding box center [417, 263] width 34 height 14
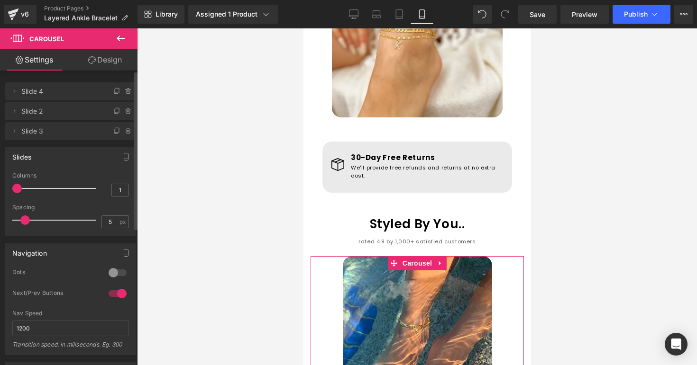
drag, startPoint x: 19, startPoint y: 113, endPoint x: 19, endPoint y: 95, distance: 17.5
click at [19, 81] on ul "Delete Cancel Slide 4 Slide 4 Name Slide 4 Delete Cancel Slide 2 Slide 2 Name S…" at bounding box center [70, 81] width 131 height 0
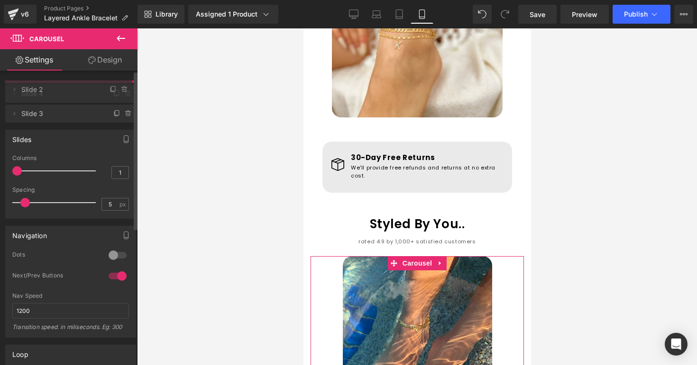
drag, startPoint x: 72, startPoint y: 108, endPoint x: 72, endPoint y: 87, distance: 20.9
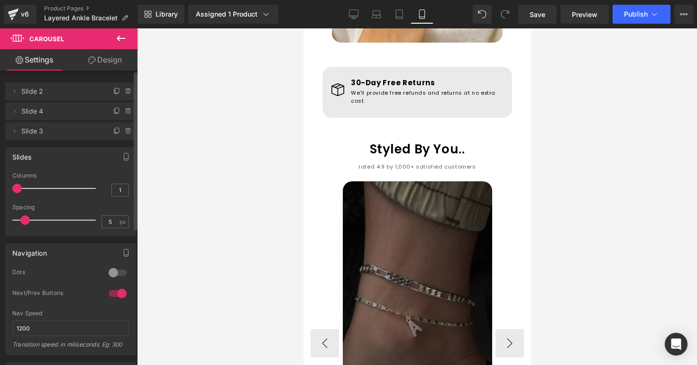
scroll to position [899, 0]
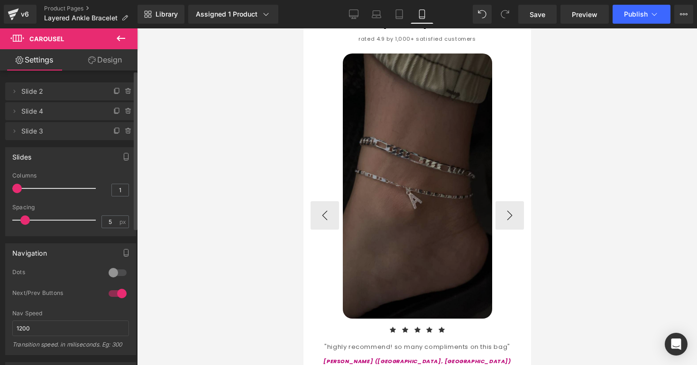
click at [463, 175] on img at bounding box center [416, 186] width 149 height 265
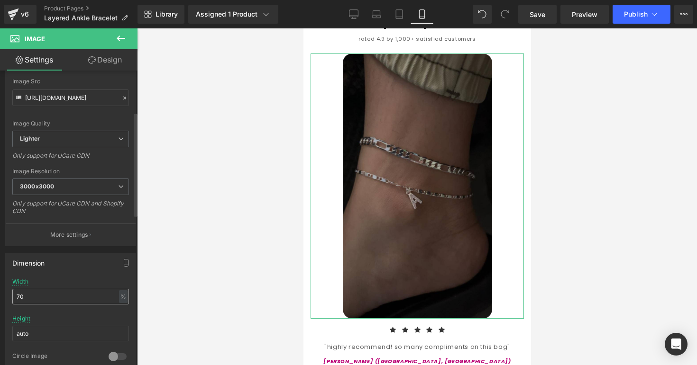
scroll to position [139, 0]
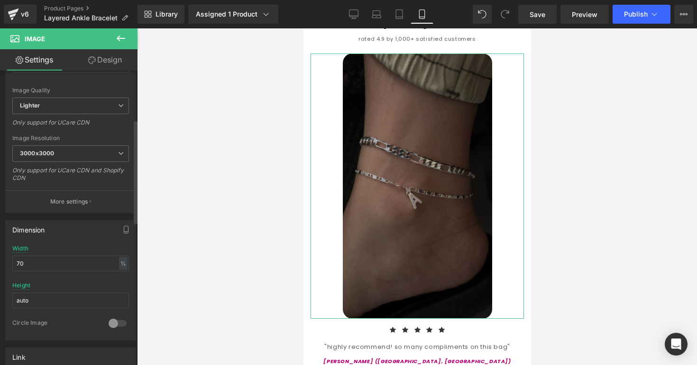
click at [113, 327] on div at bounding box center [117, 323] width 23 height 15
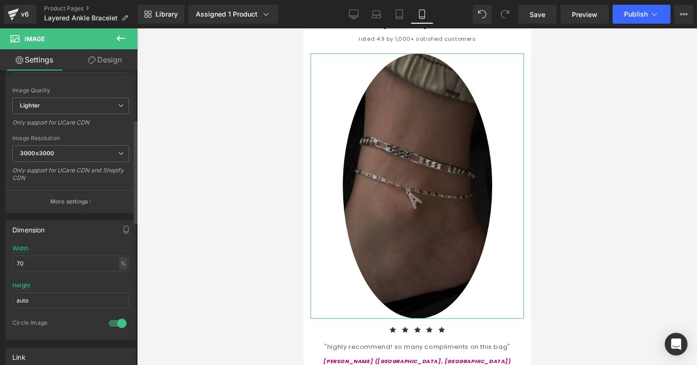
click at [118, 321] on div at bounding box center [117, 323] width 23 height 15
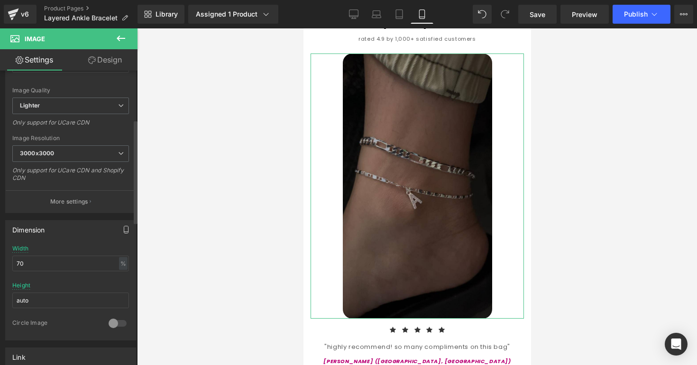
click at [125, 229] on icon "button" at bounding box center [126, 230] width 8 height 8
click at [78, 269] on input "70" at bounding box center [70, 264] width 117 height 16
type input "7"
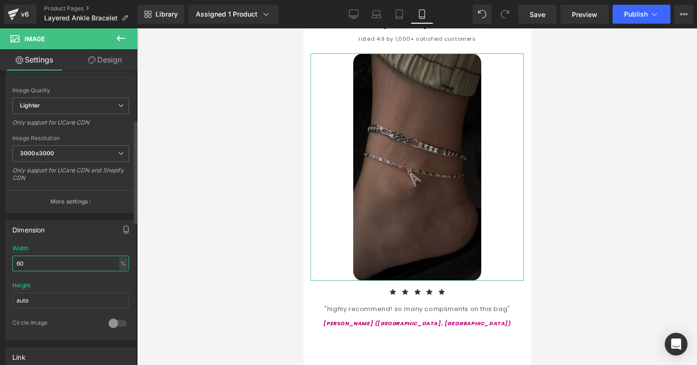
type input "60"
click at [92, 246] on div "Width 60 % % px" at bounding box center [70, 264] width 117 height 37
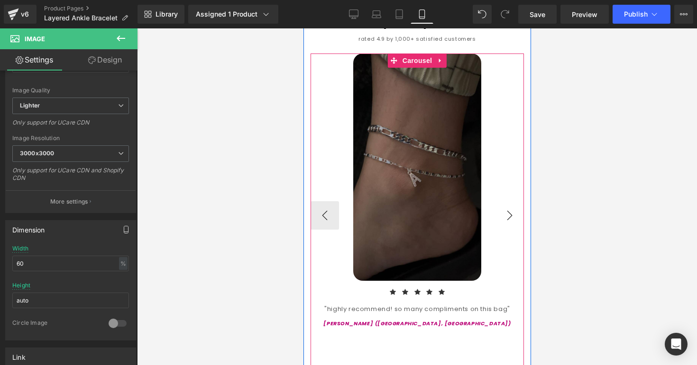
click at [502, 201] on button "›" at bounding box center [509, 215] width 28 height 28
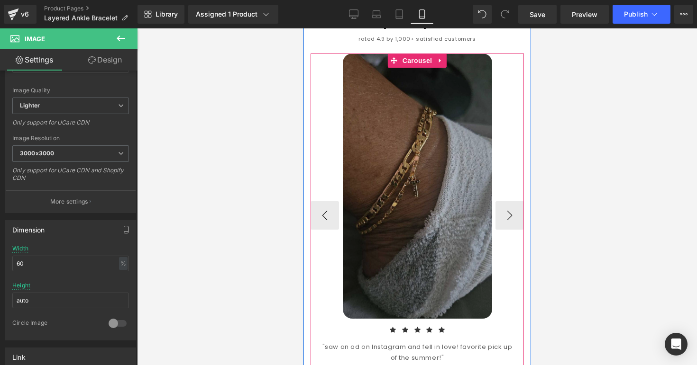
click at [463, 217] on img at bounding box center [416, 186] width 149 height 265
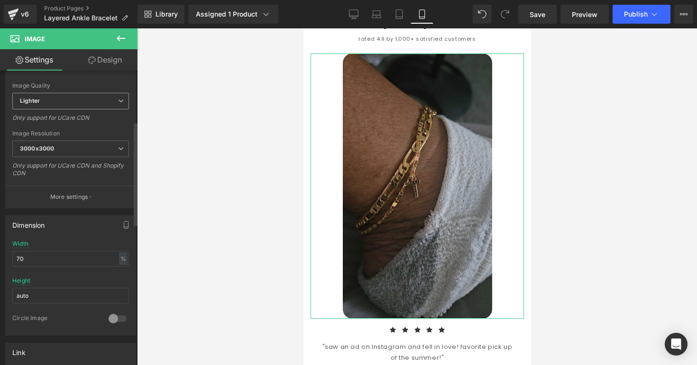
scroll to position [145, 0]
click at [85, 260] on input "70" at bounding box center [70, 258] width 117 height 16
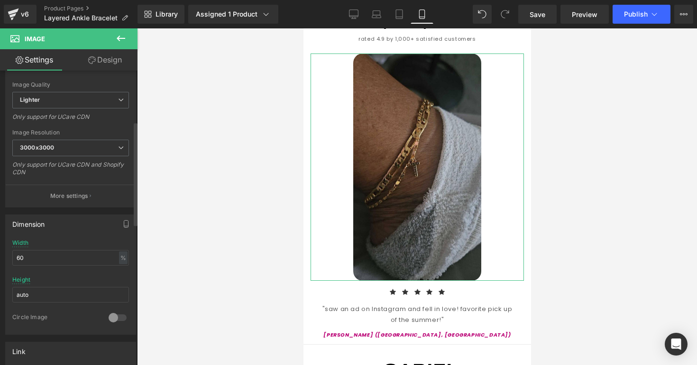
type input "60"
click at [92, 246] on div "Width 60 % % px" at bounding box center [70, 258] width 117 height 37
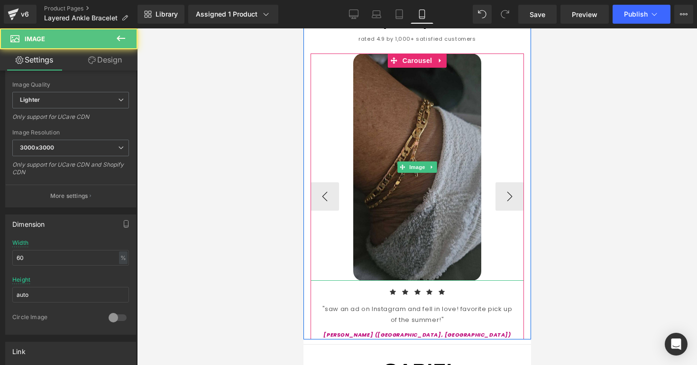
click at [492, 192] on div at bounding box center [416, 168] width 213 height 228
click at [501, 192] on button "›" at bounding box center [509, 196] width 28 height 28
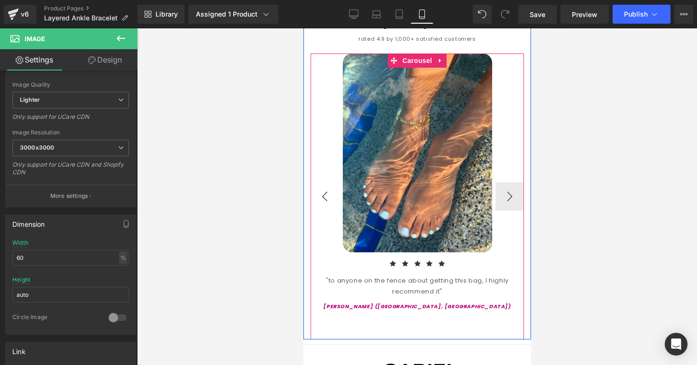
click at [330, 184] on button "‹" at bounding box center [324, 196] width 28 height 28
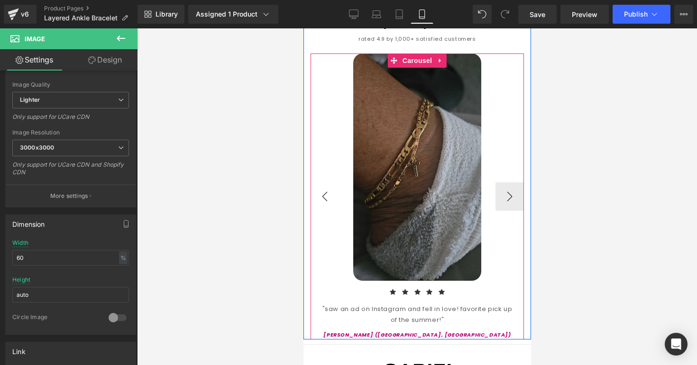
click at [330, 184] on button "‹" at bounding box center [324, 196] width 28 height 28
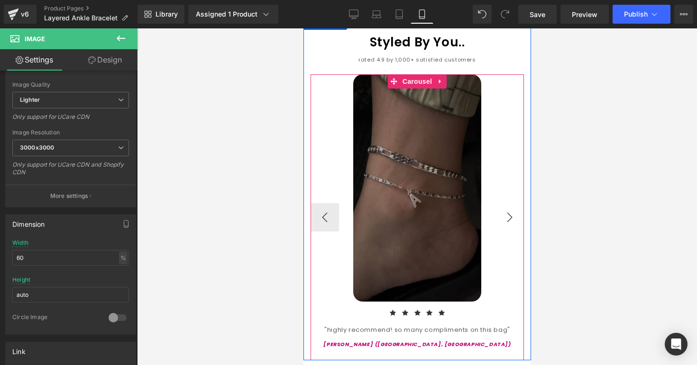
scroll to position [883, 0]
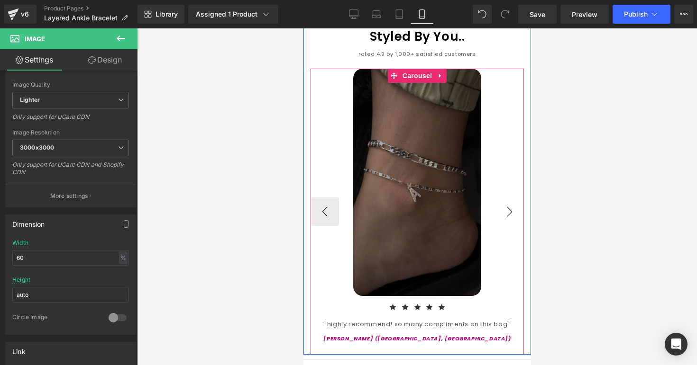
click at [505, 203] on button "›" at bounding box center [509, 212] width 28 height 28
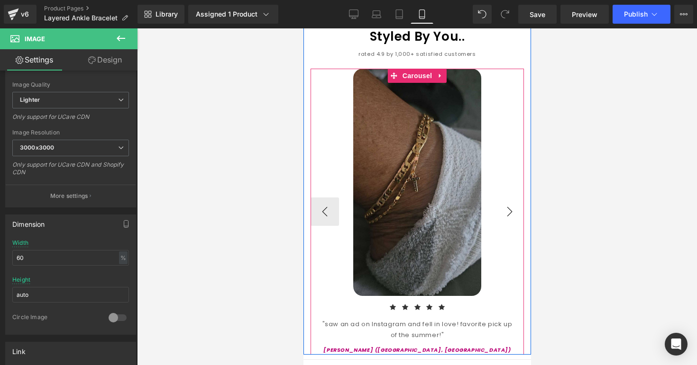
click at [505, 203] on button "›" at bounding box center [509, 212] width 28 height 28
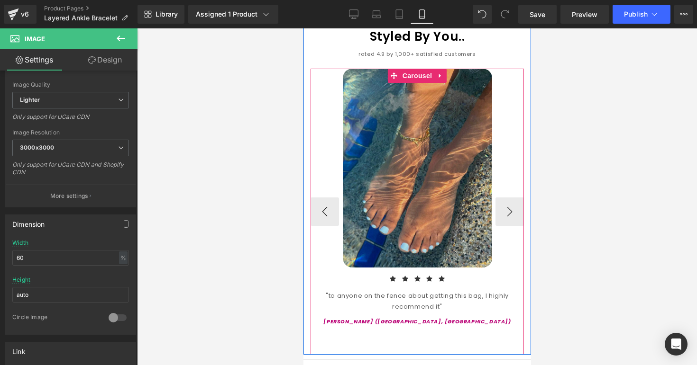
click at [469, 202] on img at bounding box center [416, 168] width 149 height 199
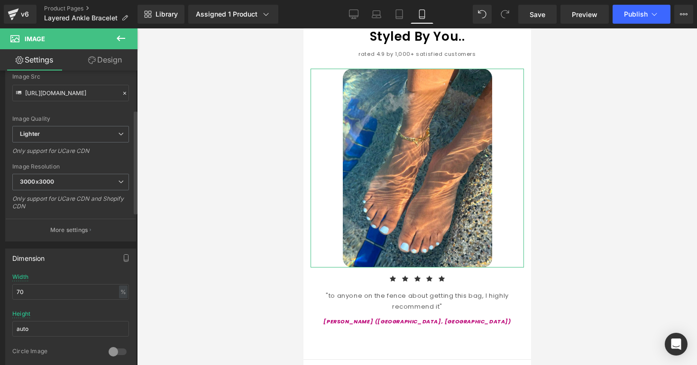
scroll to position [111, 0]
click at [73, 289] on input "70" at bounding box center [70, 291] width 117 height 16
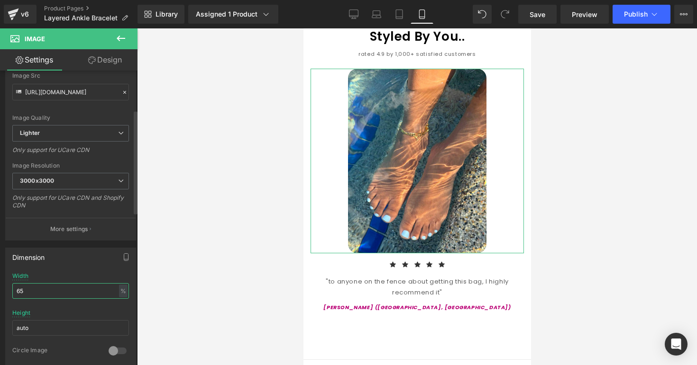
type input "6"
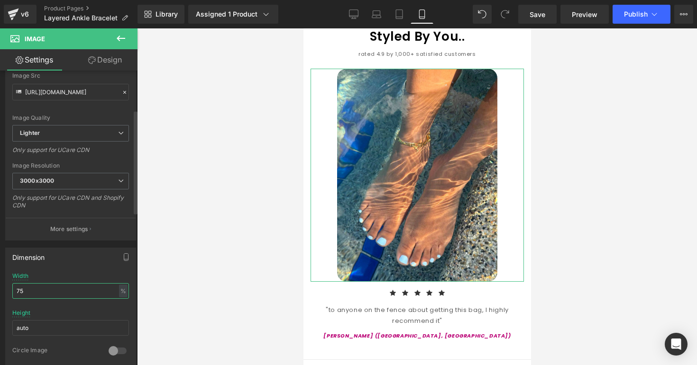
type input "75"
click at [82, 272] on div "Dimension 75% Width 75 % % px auto Height auto 0 Circle Image" at bounding box center [70, 308] width 131 height 120
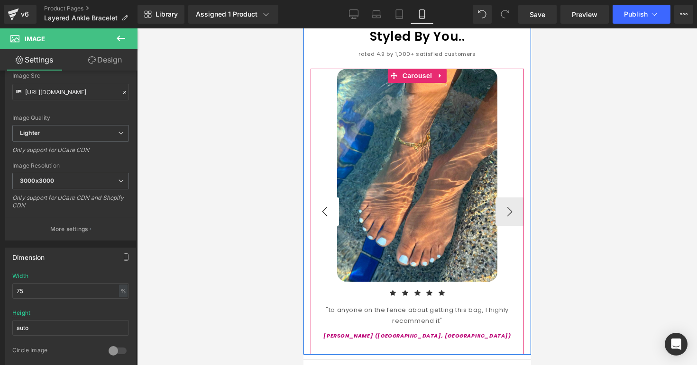
click at [329, 211] on button "‹" at bounding box center [324, 212] width 28 height 28
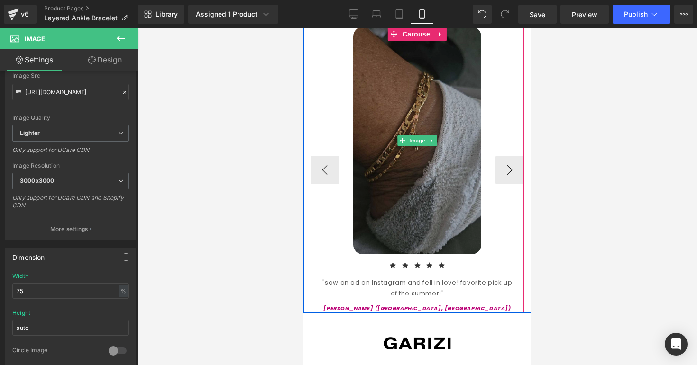
scroll to position [926, 0]
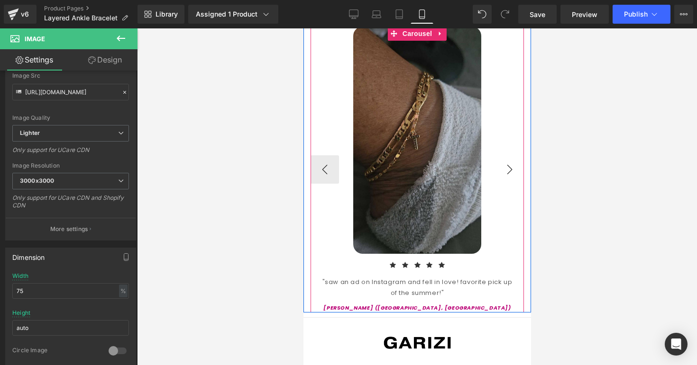
click at [504, 168] on button "›" at bounding box center [509, 169] width 28 height 28
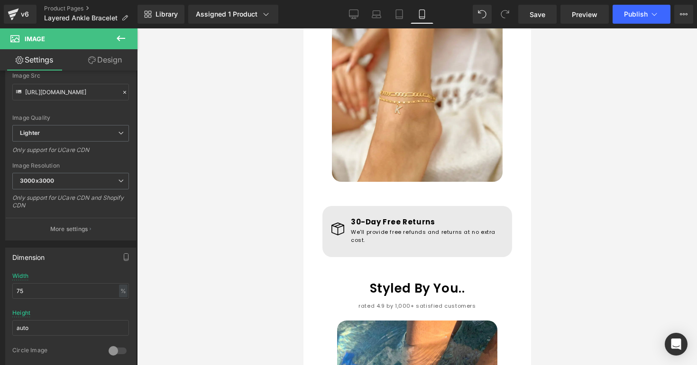
scroll to position [701, 0]
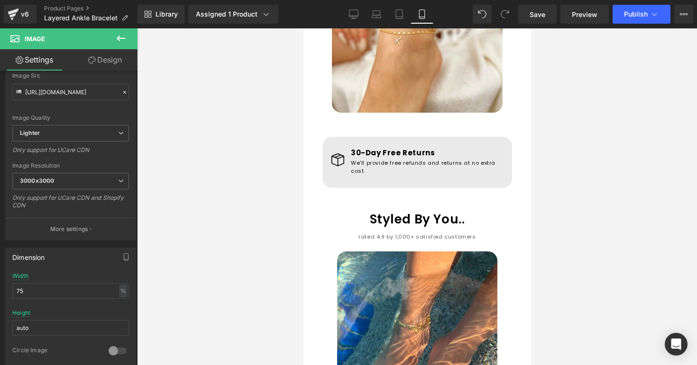
click at [408, 214] on span "Heading" at bounding box center [412, 219] width 26 height 11
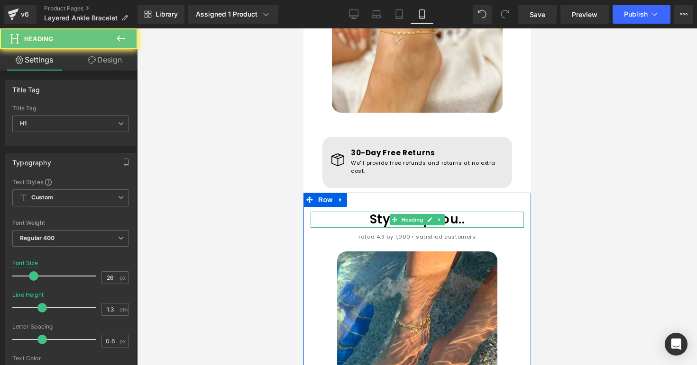
click at [379, 213] on span "Styled By You.." at bounding box center [416, 219] width 95 height 17
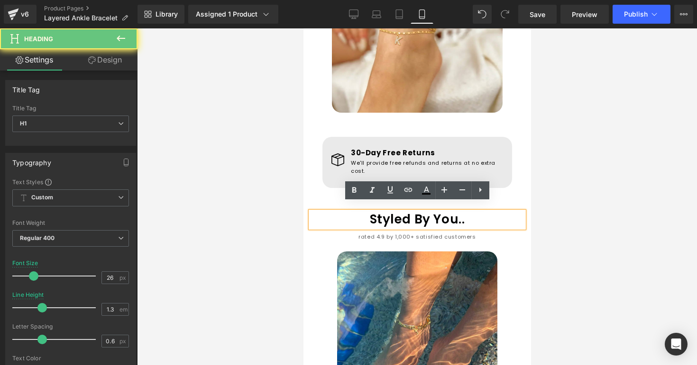
click at [410, 213] on span "Styled By You.." at bounding box center [416, 219] width 95 height 17
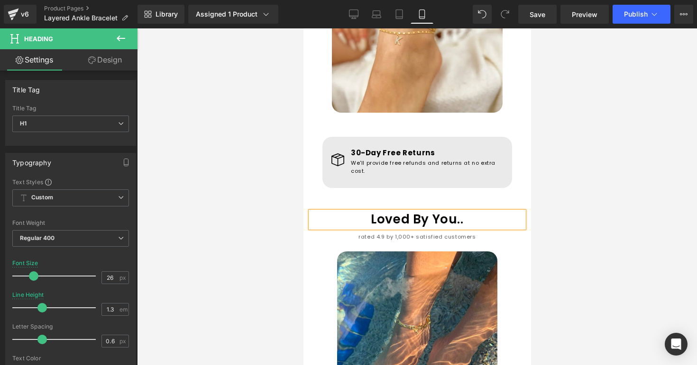
click at [564, 241] on div at bounding box center [417, 196] width 560 height 337
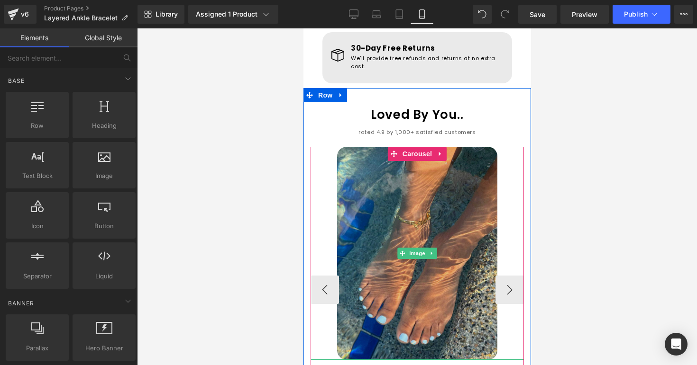
scroll to position [808, 0]
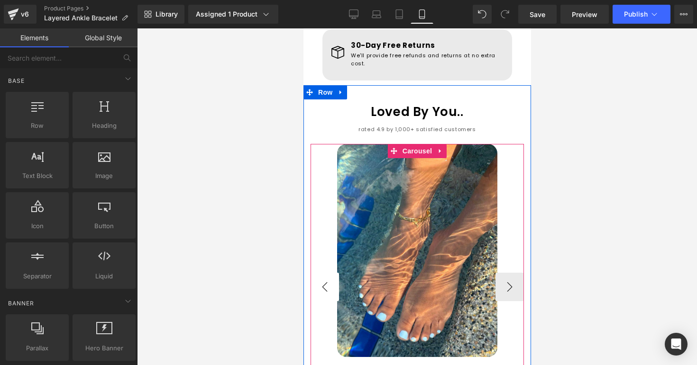
click at [338, 277] on button "‹" at bounding box center [324, 287] width 28 height 28
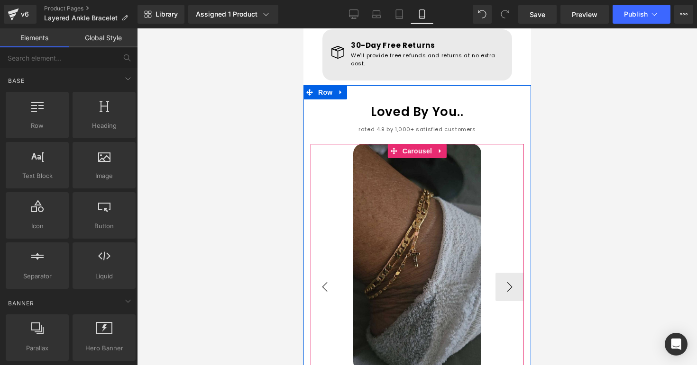
click at [338, 277] on button "‹" at bounding box center [324, 287] width 28 height 28
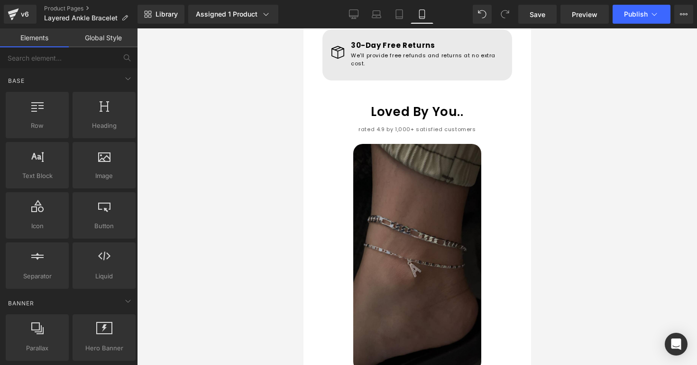
click at [584, 136] on div at bounding box center [417, 196] width 560 height 337
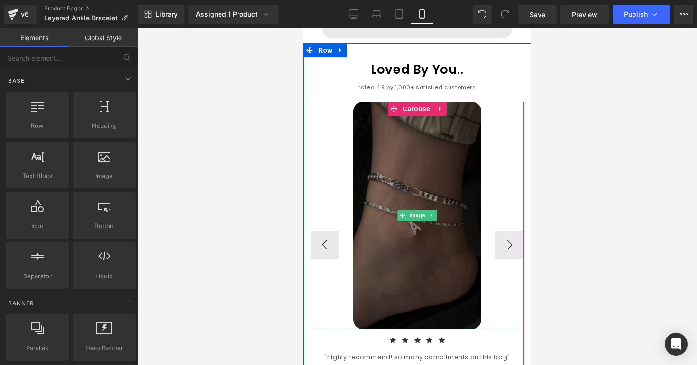
scroll to position [868, 0]
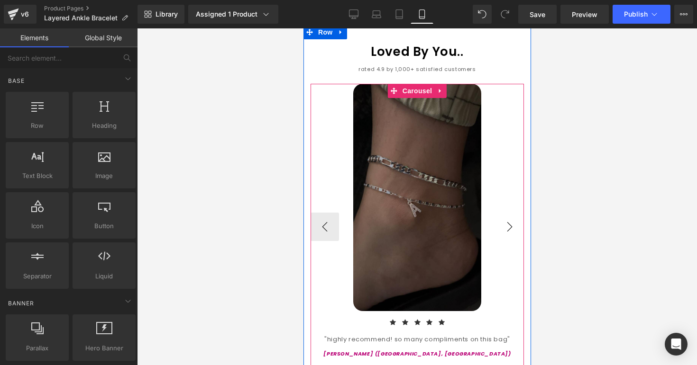
click at [507, 213] on button "›" at bounding box center [509, 227] width 28 height 28
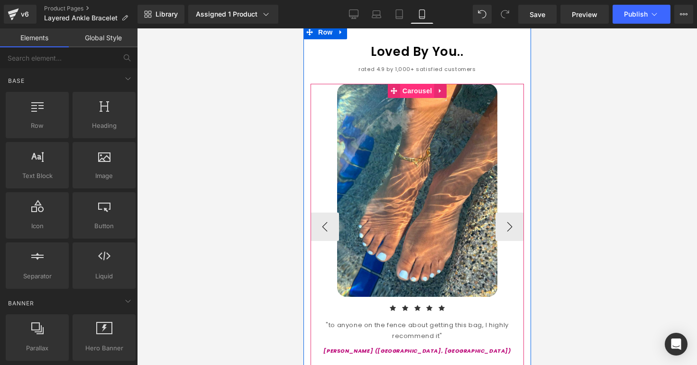
click at [408, 85] on span "Carousel" at bounding box center [417, 91] width 34 height 14
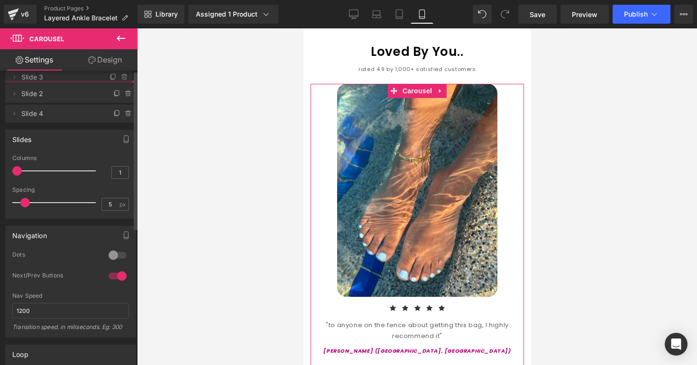
drag, startPoint x: 25, startPoint y: 133, endPoint x: 25, endPoint y: 79, distance: 54.0
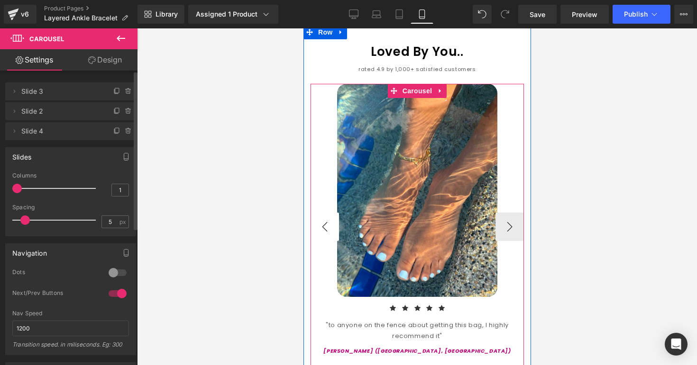
click at [329, 219] on button "‹" at bounding box center [324, 227] width 28 height 28
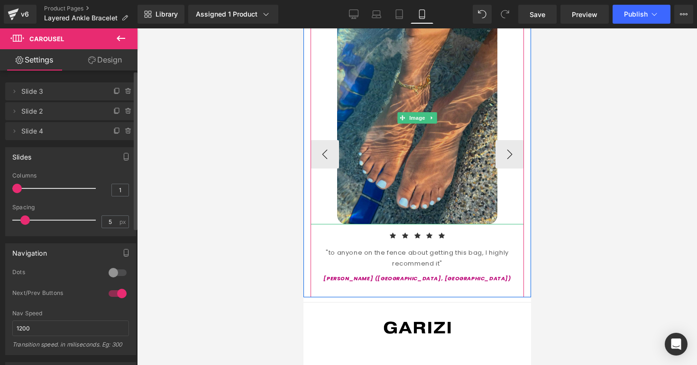
scroll to position [942, 0]
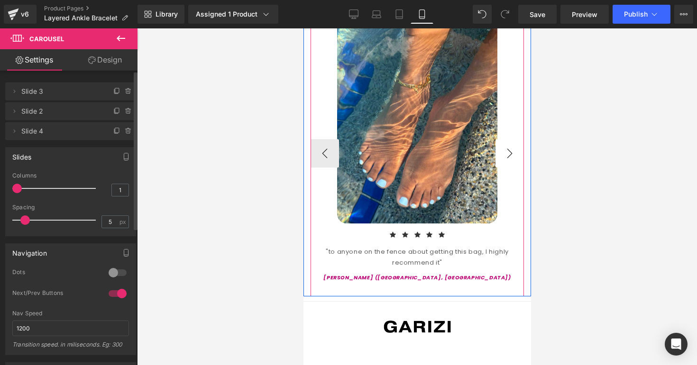
click at [513, 149] on button "›" at bounding box center [509, 153] width 28 height 28
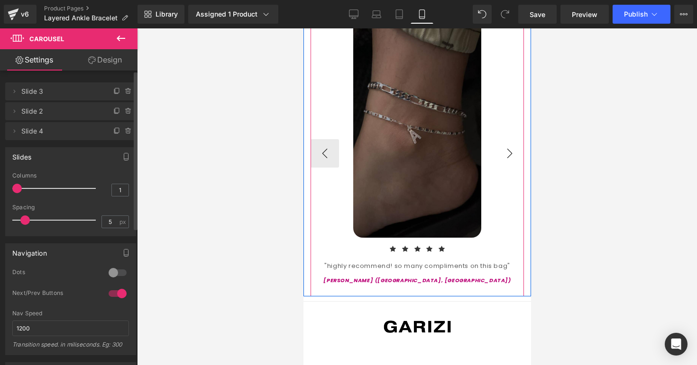
click at [513, 149] on button "›" at bounding box center [509, 153] width 28 height 28
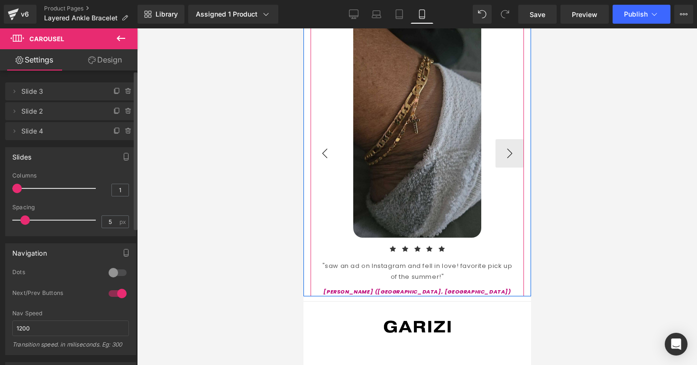
click at [325, 145] on button "‹" at bounding box center [324, 153] width 28 height 28
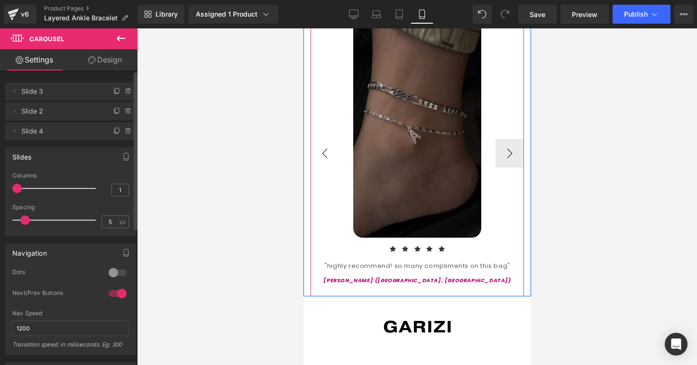
click at [325, 145] on button "‹" at bounding box center [324, 153] width 28 height 28
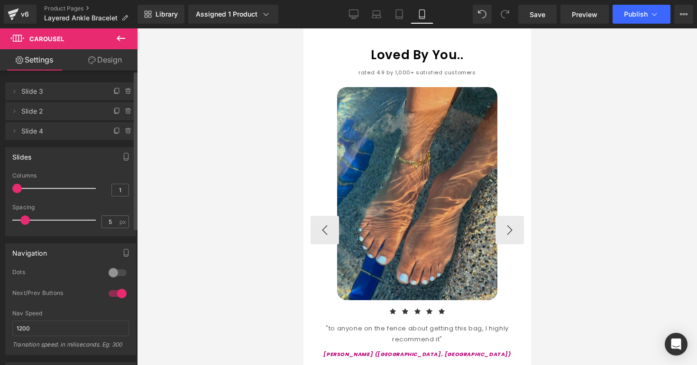
scroll to position [947, 0]
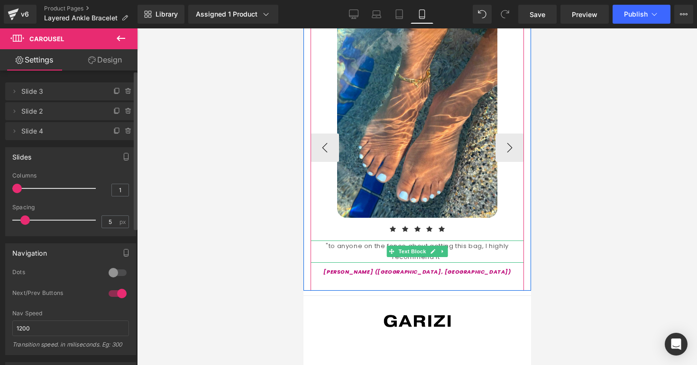
click at [373, 241] on div ""to anyone on the fence about getting this bag, I highly recommend it"" at bounding box center [416, 252] width 213 height 22
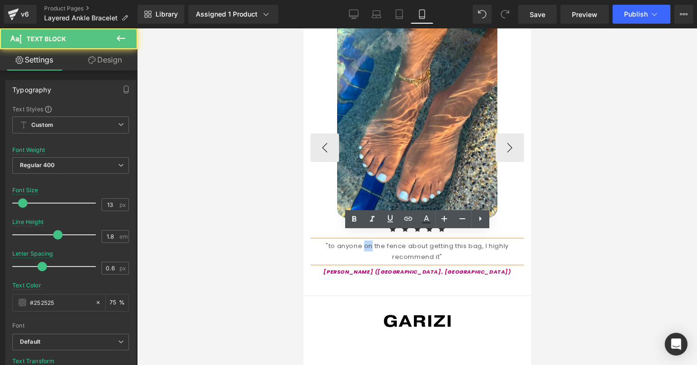
click at [373, 241] on div ""to anyone on the fence about getting this bag, I highly recommend it"" at bounding box center [416, 252] width 213 height 22
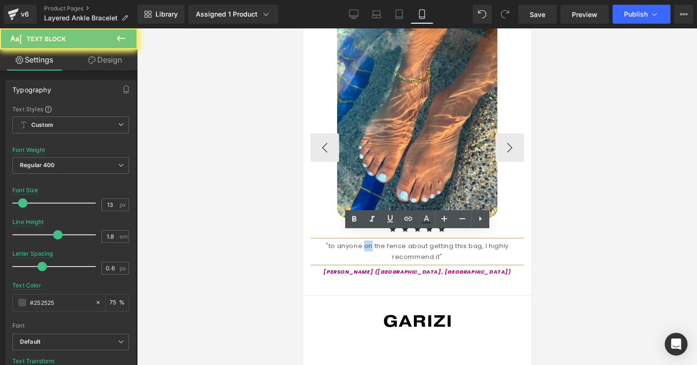
click at [373, 241] on div ""to anyone on the fence about getting this bag, I highly recommend it"" at bounding box center [416, 252] width 213 height 22
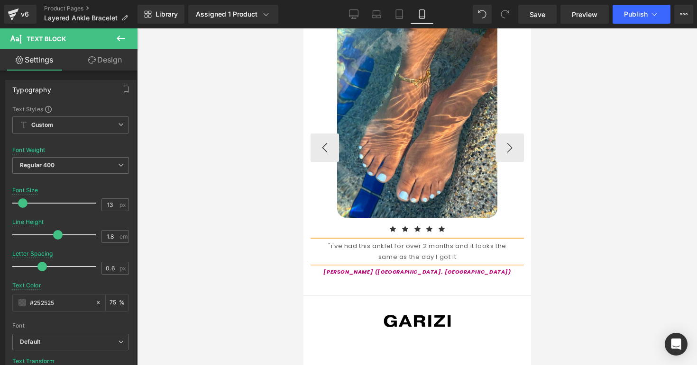
click at [327, 241] on div ""i've had this anklet for over 2 months and it looks the same as the day I got …" at bounding box center [416, 252] width 213 height 22
click at [444, 250] on div ""I've had this anklet for over 2 months and it looks the same as the day I got …" at bounding box center [416, 252] width 213 height 22
click at [497, 263] on div "Jayla V. (Quebec, CA) Text Block" at bounding box center [416, 270] width 213 height 14
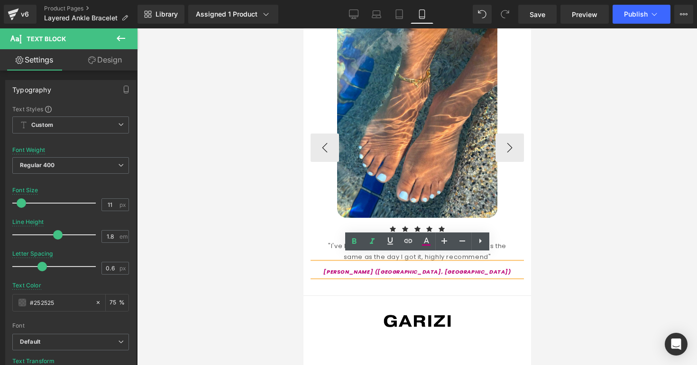
click at [494, 243] on div ""I've had this anklet for over 2 months and it looks the same as the day I got …" at bounding box center [416, 252] width 213 height 22
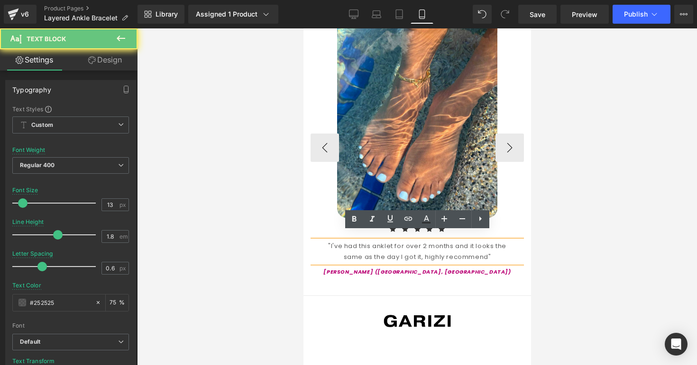
click at [494, 243] on div ""I've had this anklet for over 2 months and it looks the same as the day I got …" at bounding box center [416, 252] width 213 height 22
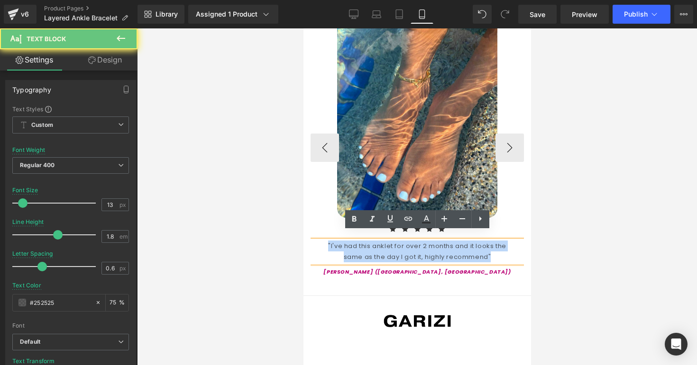
click at [494, 243] on div ""I've had this anklet for over 2 months and it looks the same as the day I got …" at bounding box center [416, 252] width 213 height 22
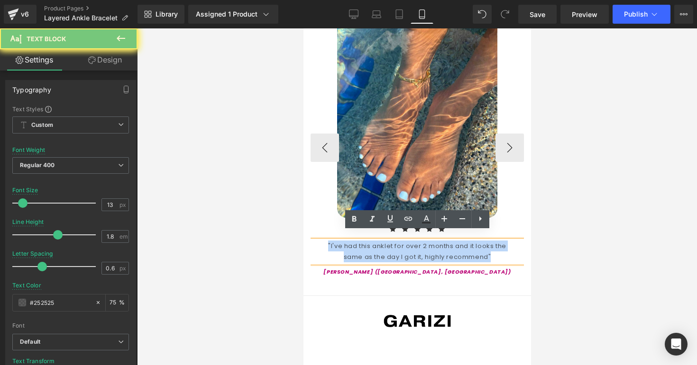
copy div ""I've had this anklet for over 2 months and it looks the same as the day I got …"
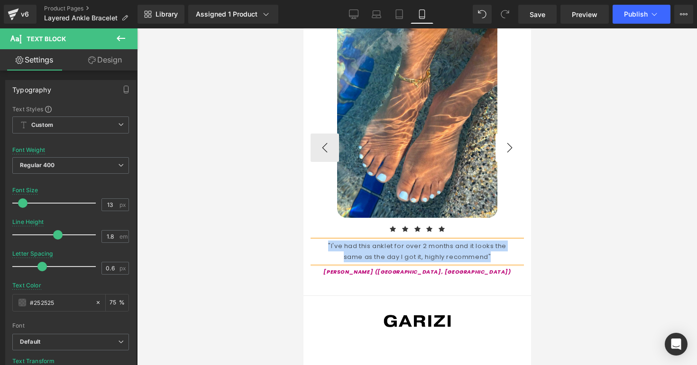
click at [508, 143] on button "›" at bounding box center [509, 148] width 28 height 28
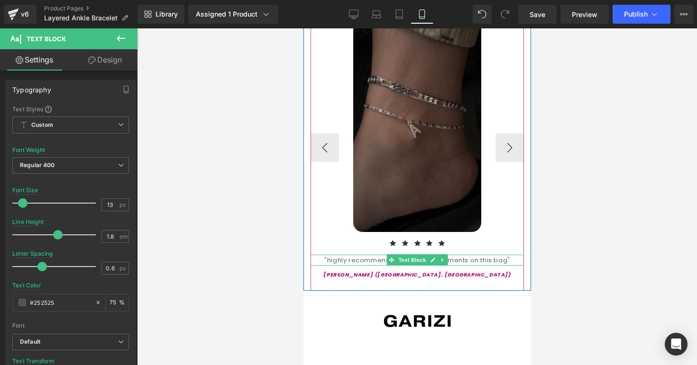
click at [455, 255] on div ""highly recommend! so many compliments on this bag"" at bounding box center [416, 260] width 213 height 11
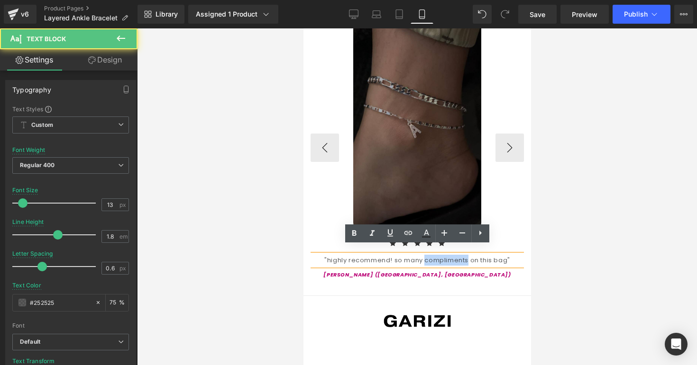
click at [455, 255] on div ""highly recommend! so many compliments on this bag"" at bounding box center [416, 260] width 213 height 11
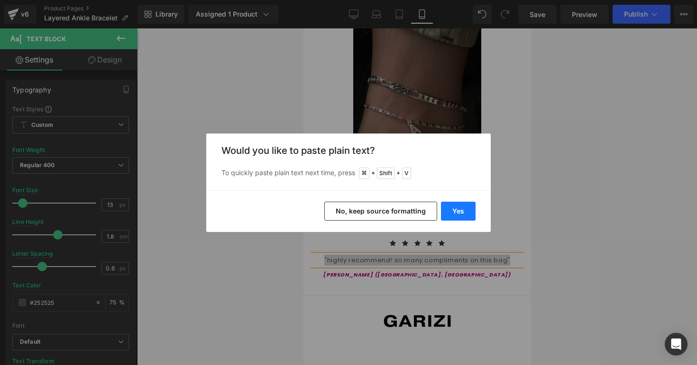
click at [455, 210] on button "Yes" at bounding box center [458, 211] width 35 height 19
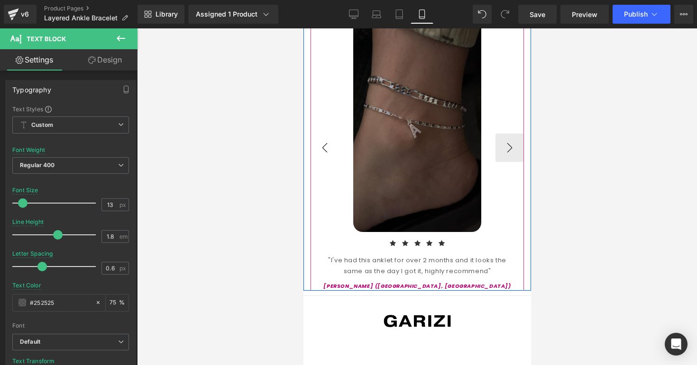
click at [328, 146] on button "‹" at bounding box center [324, 148] width 28 height 28
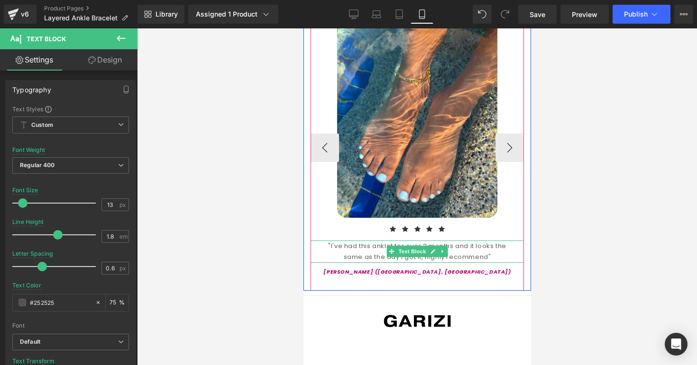
click at [367, 242] on div ""I've had this anklet for over 2 months and it looks the same as the day I got …" at bounding box center [416, 252] width 213 height 22
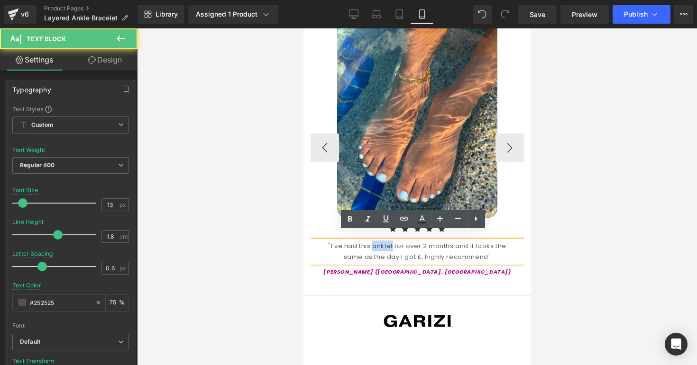
click at [367, 242] on div ""I've had this anklet for over 2 months and it looks the same as the day I got …" at bounding box center [416, 252] width 213 height 22
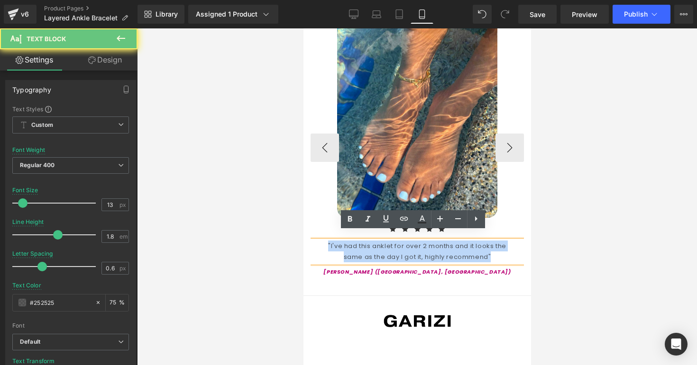
click at [367, 242] on div ""I've had this anklet for over 2 months and it looks the same as the day I got …" at bounding box center [416, 252] width 213 height 22
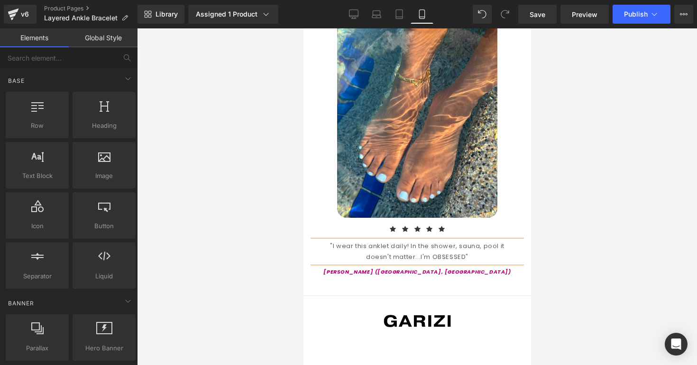
click at [568, 277] on div at bounding box center [417, 196] width 560 height 337
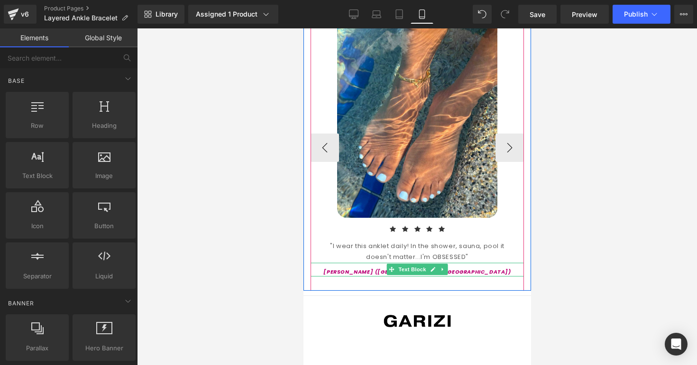
click at [381, 263] on div "[PERSON_NAME] ([GEOGRAPHIC_DATA], [GEOGRAPHIC_DATA])" at bounding box center [416, 270] width 213 height 14
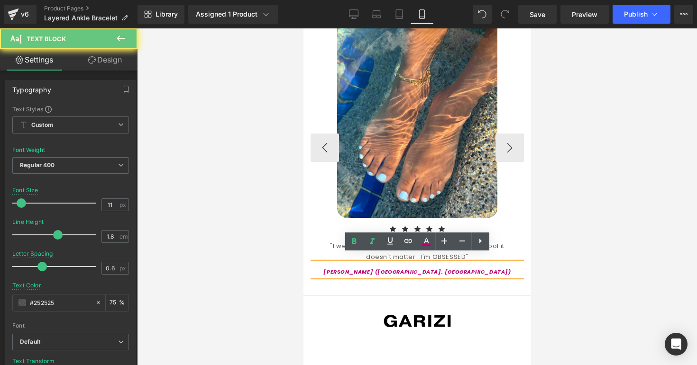
click at [381, 268] on p "[PERSON_NAME] ([GEOGRAPHIC_DATA], [GEOGRAPHIC_DATA])" at bounding box center [416, 272] width 213 height 9
click at [399, 268] on icon "[PERSON_NAME] ([GEOGRAPHIC_DATA], [GEOGRAPHIC_DATA])" at bounding box center [416, 272] width 187 height 8
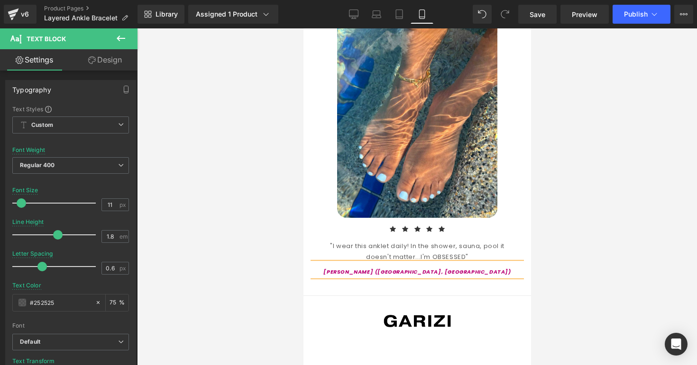
click at [557, 260] on div at bounding box center [417, 196] width 560 height 337
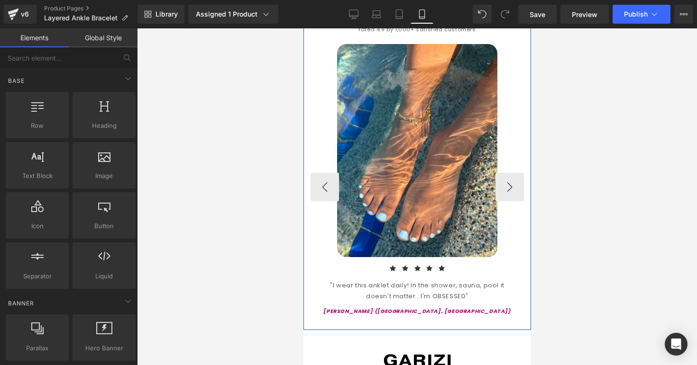
scroll to position [892, 0]
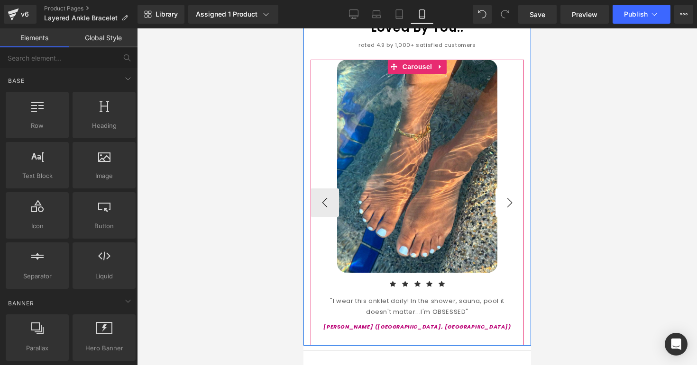
click at [504, 200] on button "›" at bounding box center [509, 203] width 28 height 28
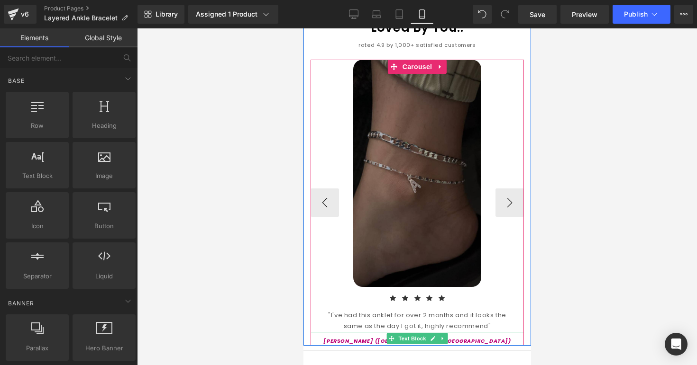
click at [381, 337] on p "[PERSON_NAME] ([GEOGRAPHIC_DATA], [GEOGRAPHIC_DATA])" at bounding box center [416, 341] width 213 height 9
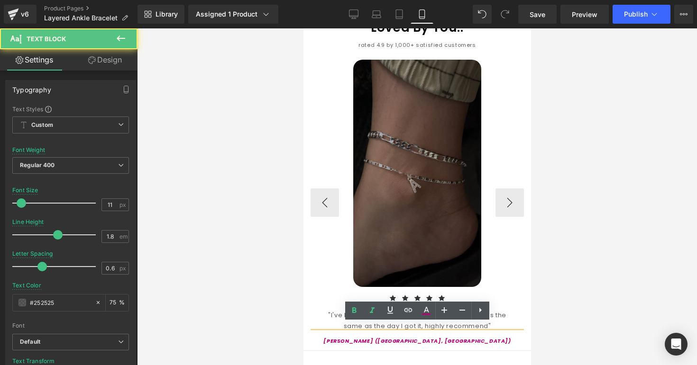
click at [389, 337] on p "[PERSON_NAME] ([GEOGRAPHIC_DATA], [GEOGRAPHIC_DATA])" at bounding box center [416, 341] width 213 height 9
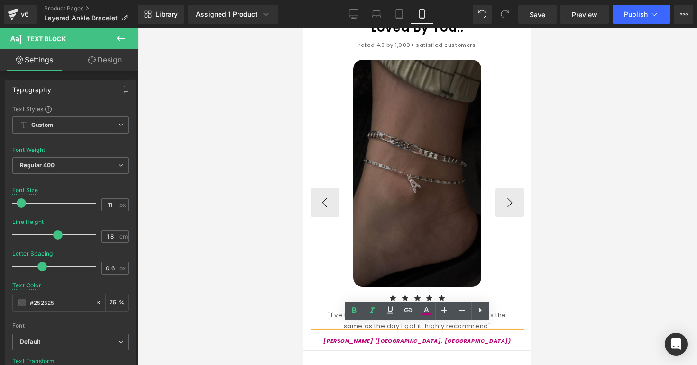
click at [403, 337] on icon "[PERSON_NAME] ([GEOGRAPHIC_DATA], [GEOGRAPHIC_DATA])" at bounding box center [416, 341] width 187 height 8
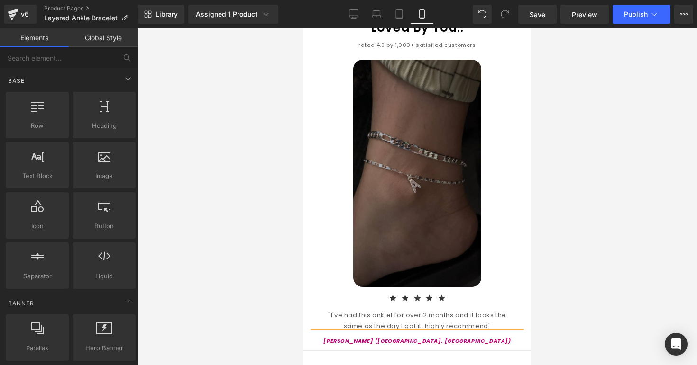
click at [556, 339] on div at bounding box center [417, 196] width 560 height 337
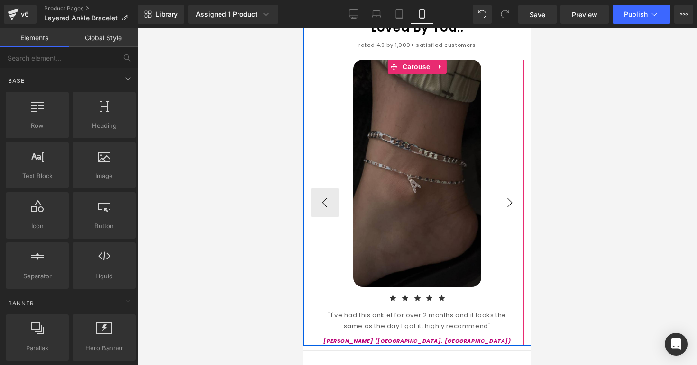
click at [513, 203] on button "›" at bounding box center [509, 203] width 28 height 28
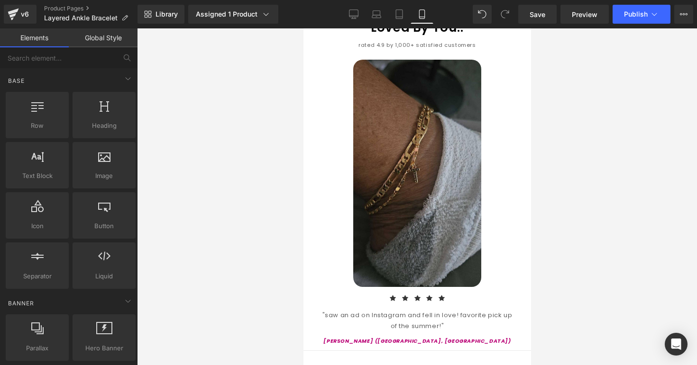
click at [351, 327] on div "Rendering Content" at bounding box center [348, 328] width 58 height 10
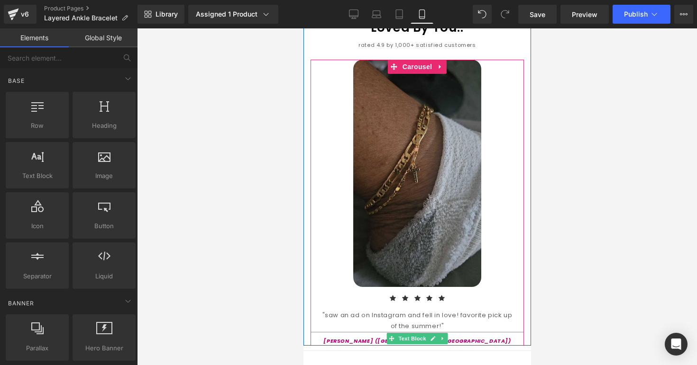
click at [367, 329] on div "Rendering Content" at bounding box center [348, 328] width 58 height 10
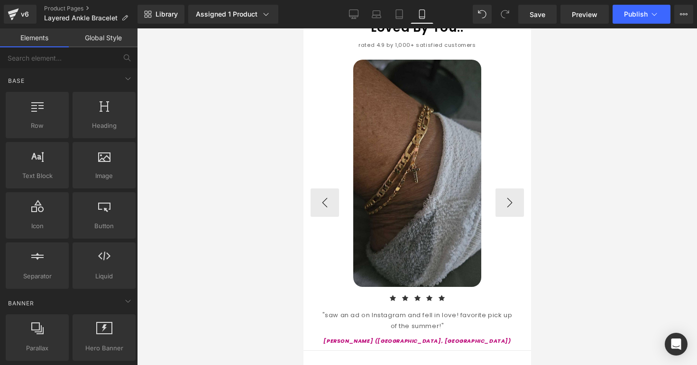
click at [396, 333] on span "Text Block" at bounding box center [411, 338] width 31 height 11
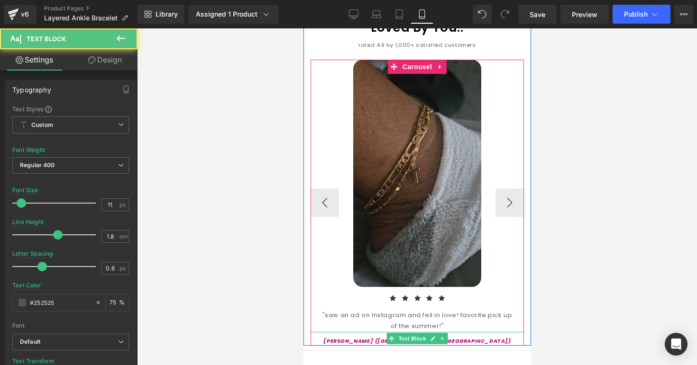
click at [381, 337] on p "[PERSON_NAME] ([GEOGRAPHIC_DATA], [GEOGRAPHIC_DATA])" at bounding box center [416, 341] width 213 height 9
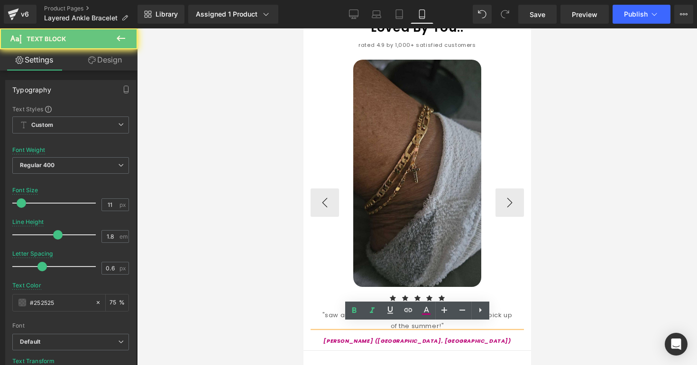
click at [402, 337] on icon "[PERSON_NAME] ([GEOGRAPHIC_DATA], [GEOGRAPHIC_DATA])" at bounding box center [416, 341] width 187 height 8
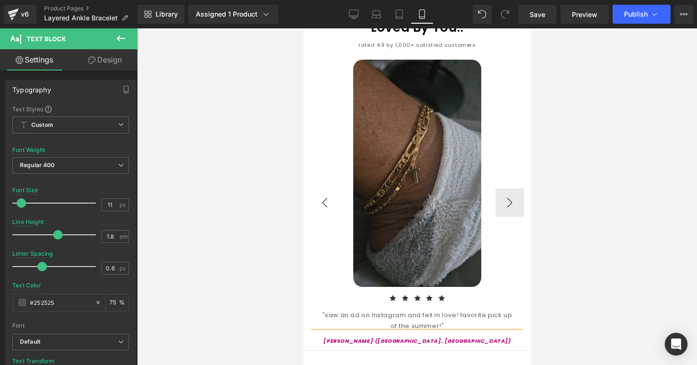
click at [329, 196] on button "‹" at bounding box center [324, 203] width 28 height 28
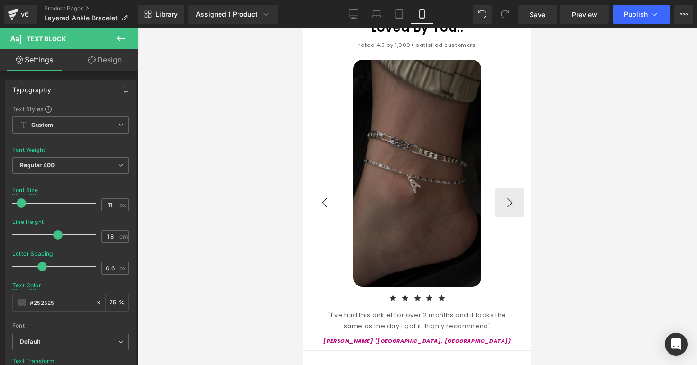
click at [329, 196] on button "‹" at bounding box center [324, 203] width 28 height 28
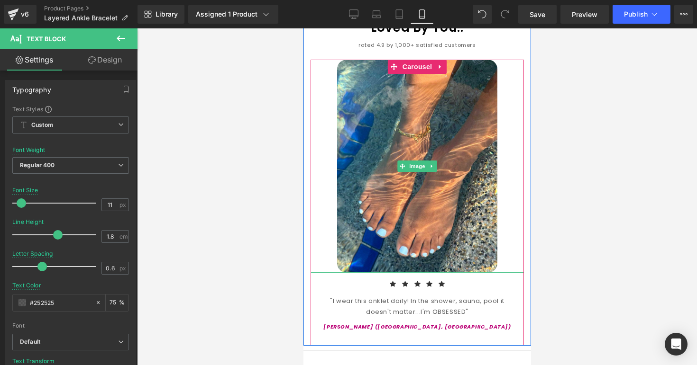
click at [605, 242] on div at bounding box center [417, 196] width 560 height 337
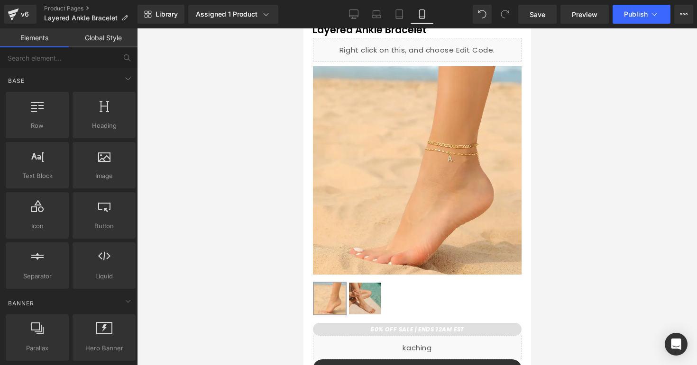
scroll to position [0, 0]
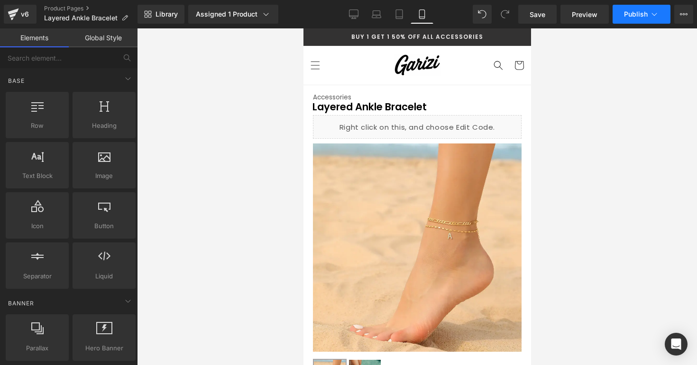
click at [620, 15] on button "Publish" at bounding box center [641, 14] width 58 height 19
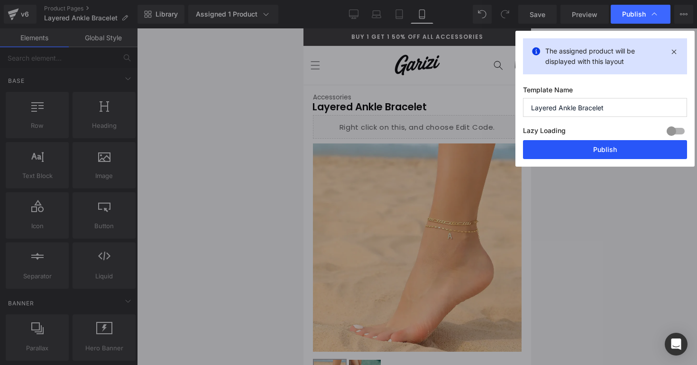
click at [582, 144] on button "Publish" at bounding box center [605, 149] width 164 height 19
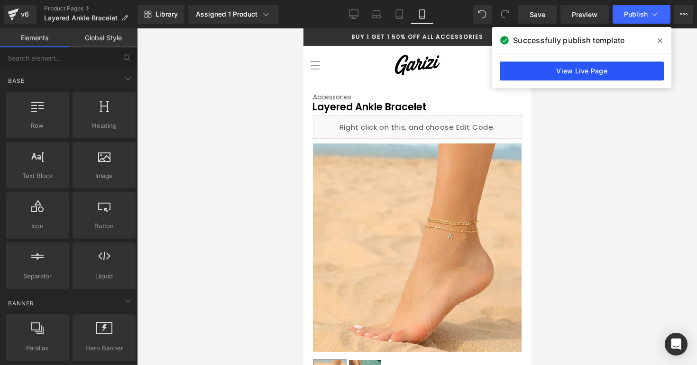
click at [554, 67] on link "View Live Page" at bounding box center [582, 71] width 164 height 19
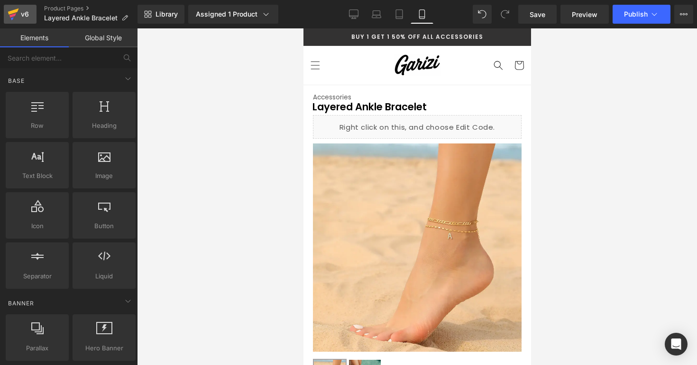
click at [33, 17] on link "v6" at bounding box center [20, 14] width 33 height 19
